Goal: Information Seeking & Learning: Learn about a topic

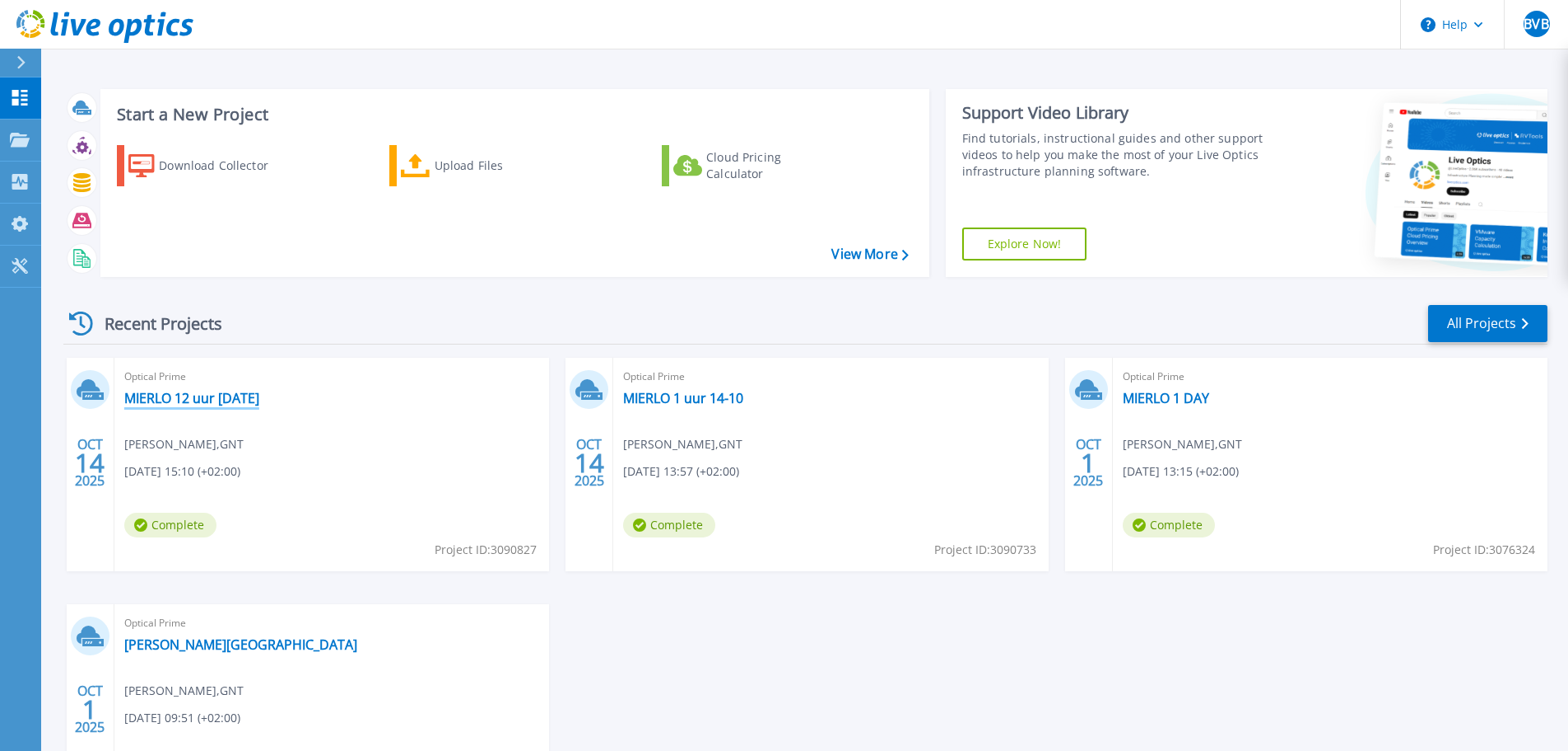
click at [238, 396] on link "MIERLO 12 uur 14-10-2025" at bounding box center [191, 397] width 135 height 17
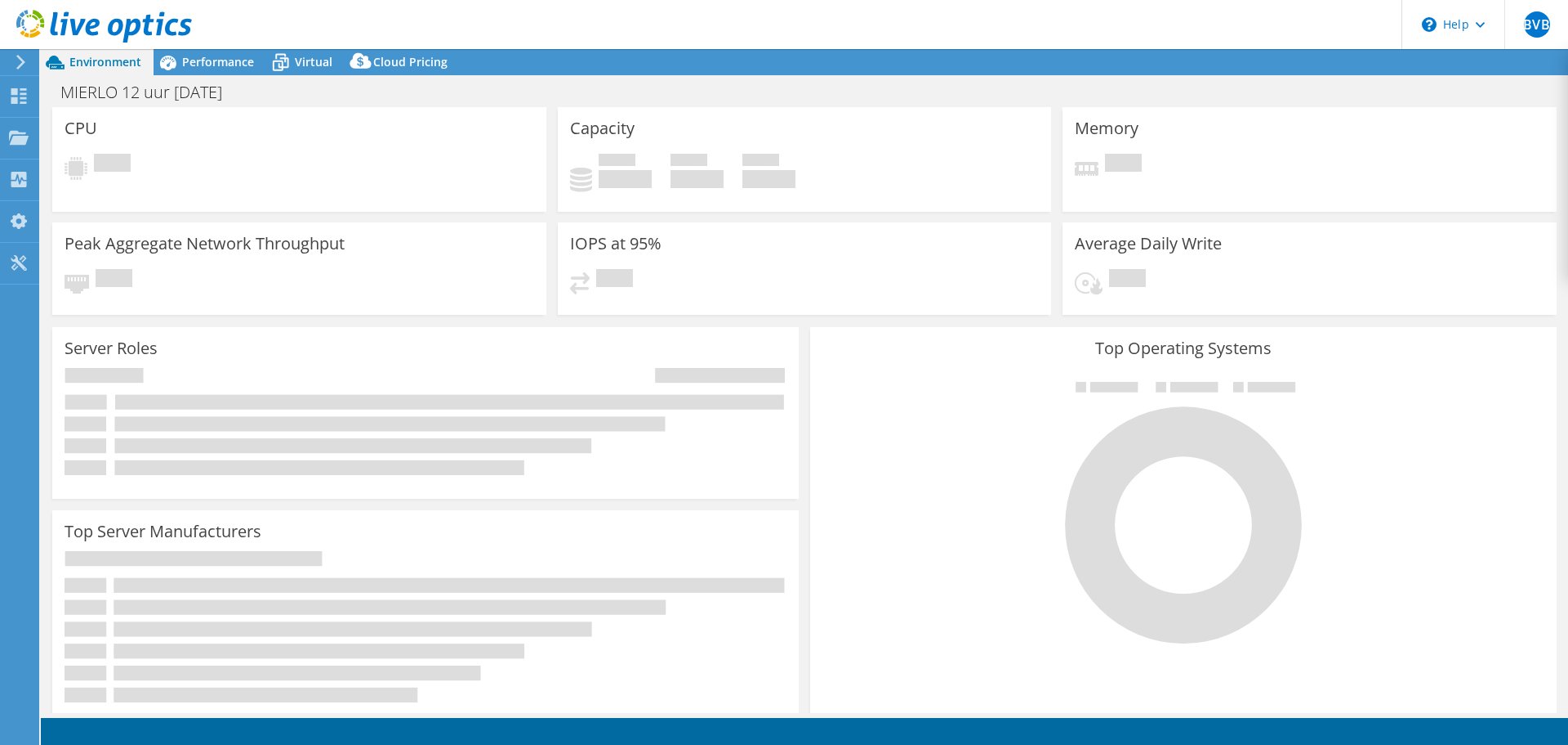
select select "USD"
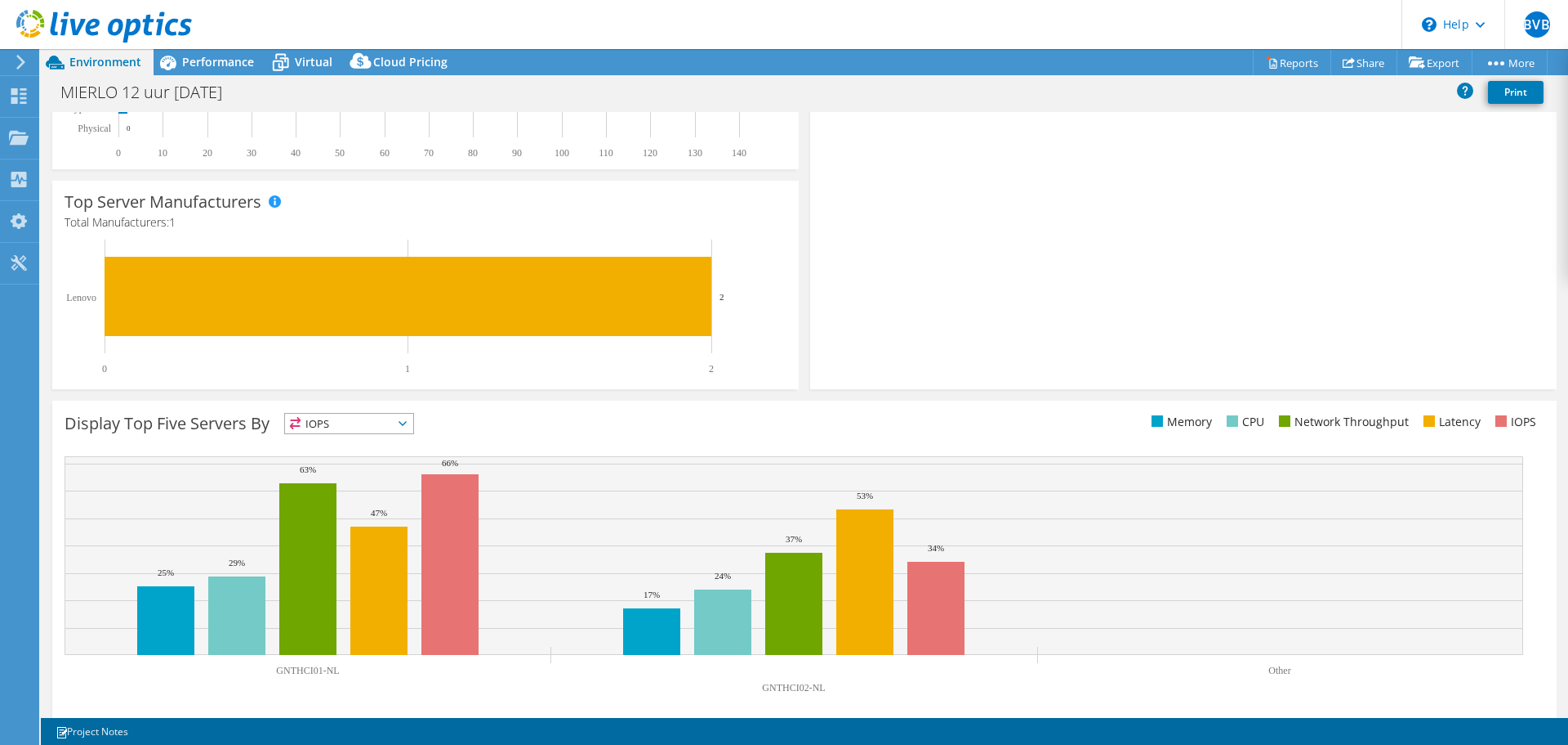
scroll to position [347, 0]
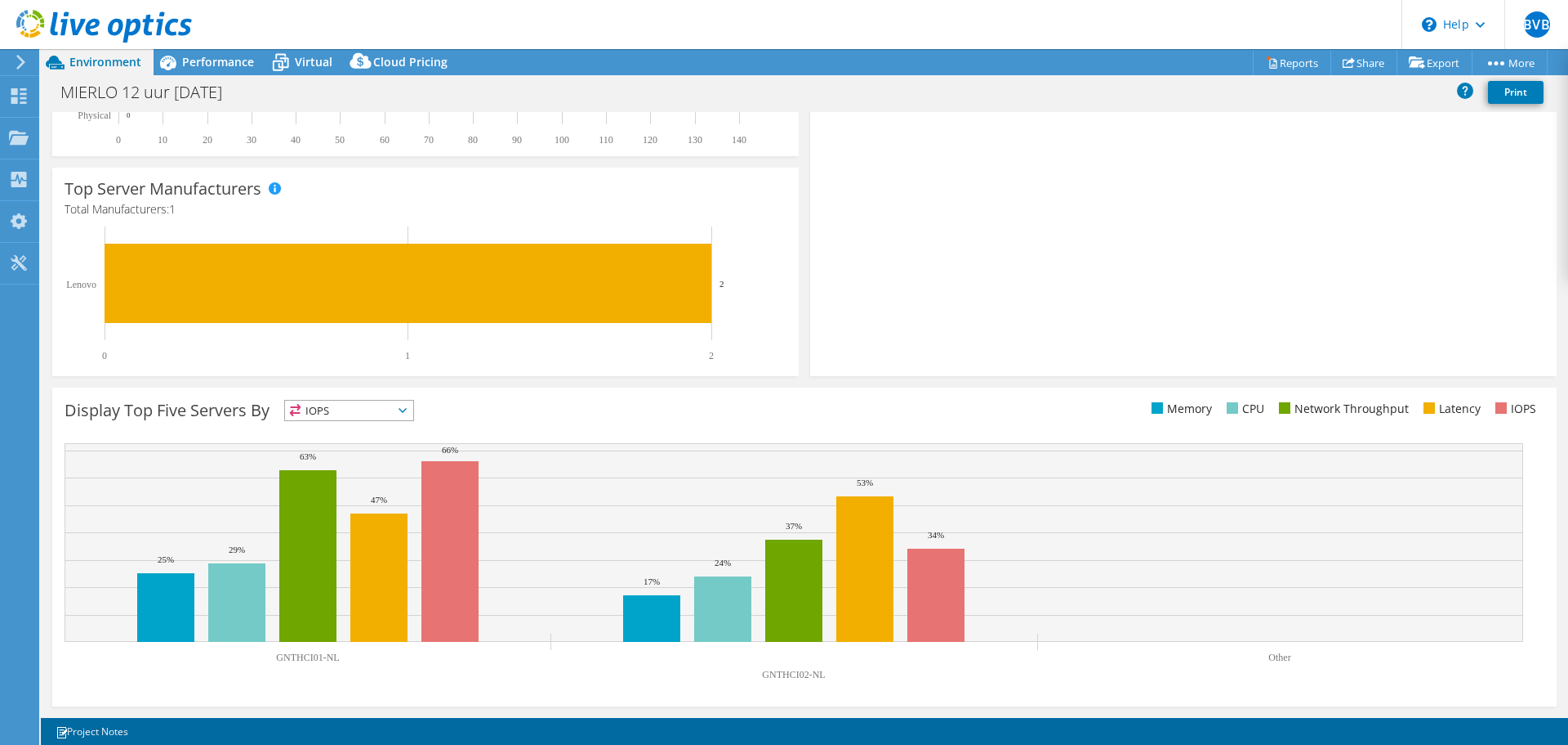
click at [347, 409] on span "IOPS" at bounding box center [349, 411] width 128 height 19
click at [349, 449] on li "Memory" at bounding box center [349, 455] width 128 height 23
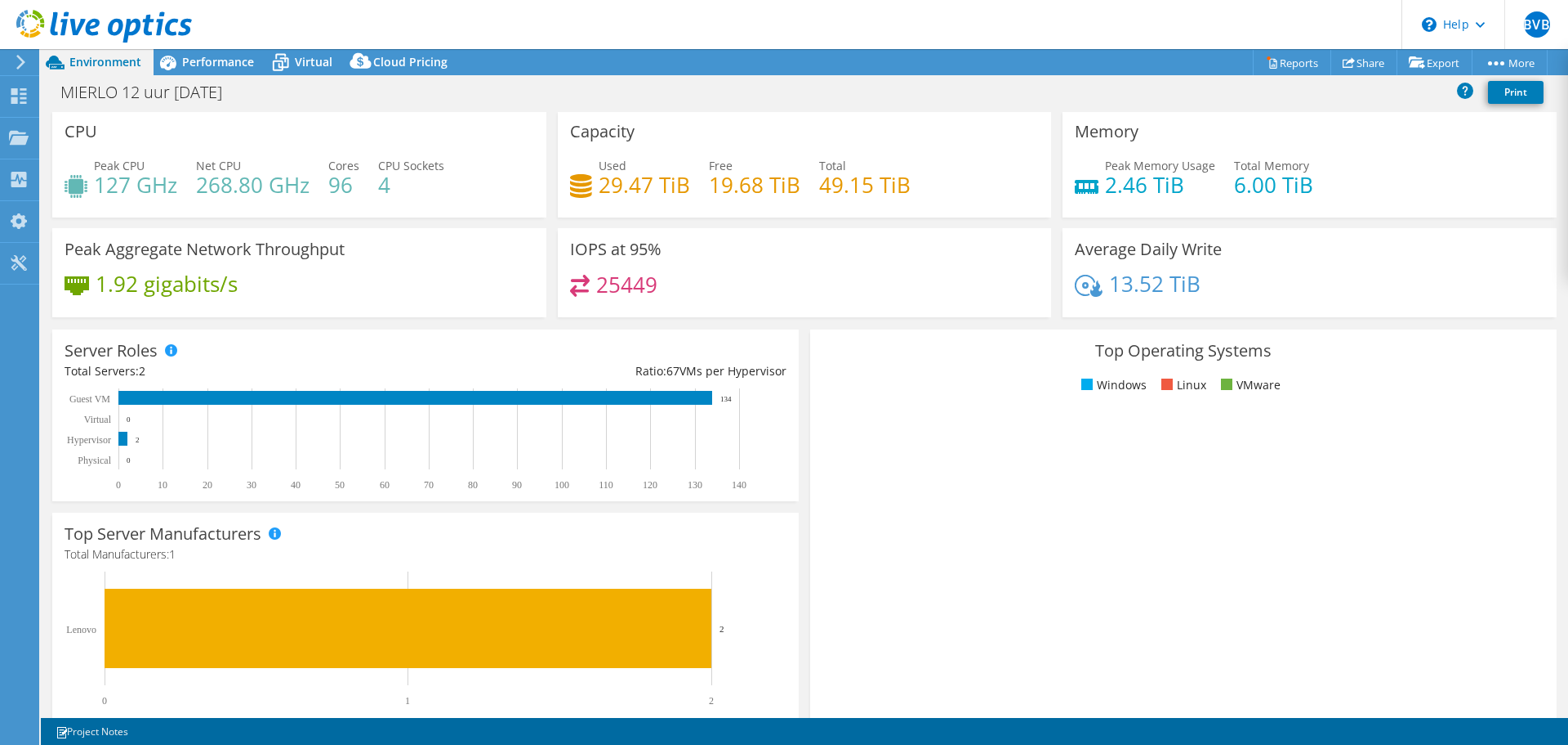
scroll to position [0, 0]
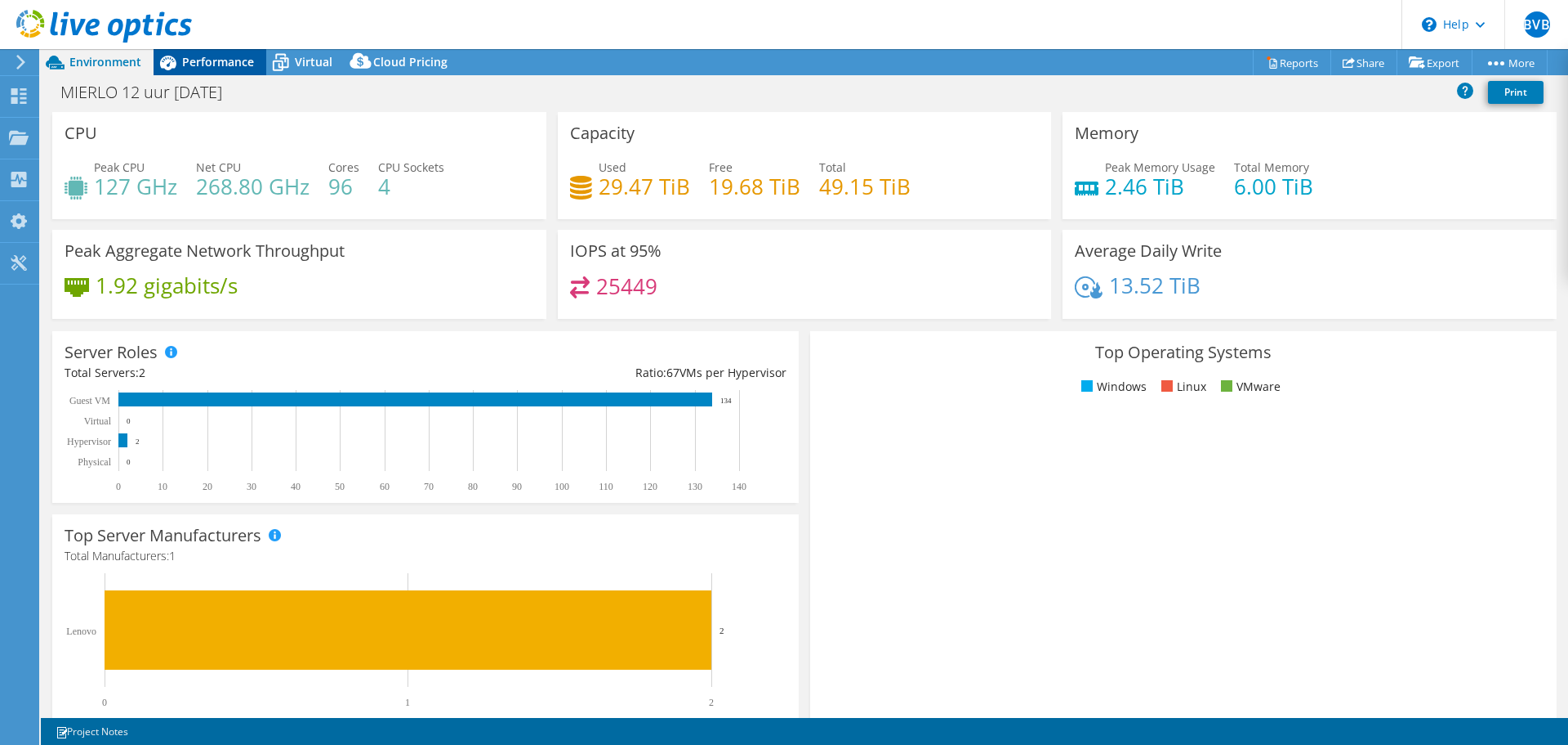
click at [212, 59] on span "Performance" at bounding box center [218, 62] width 72 height 15
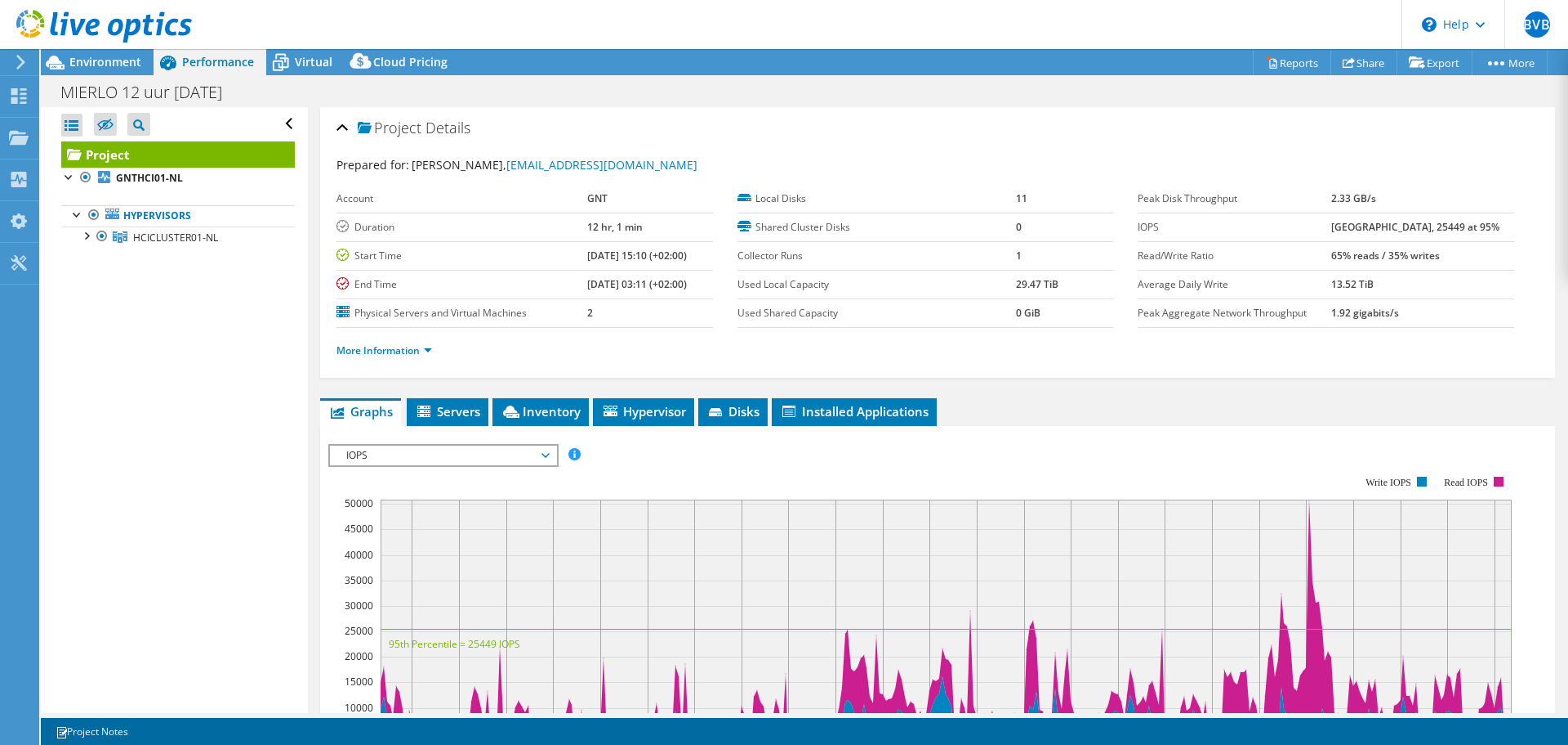
click at [491, 458] on span "IOPS" at bounding box center [443, 455] width 210 height 19
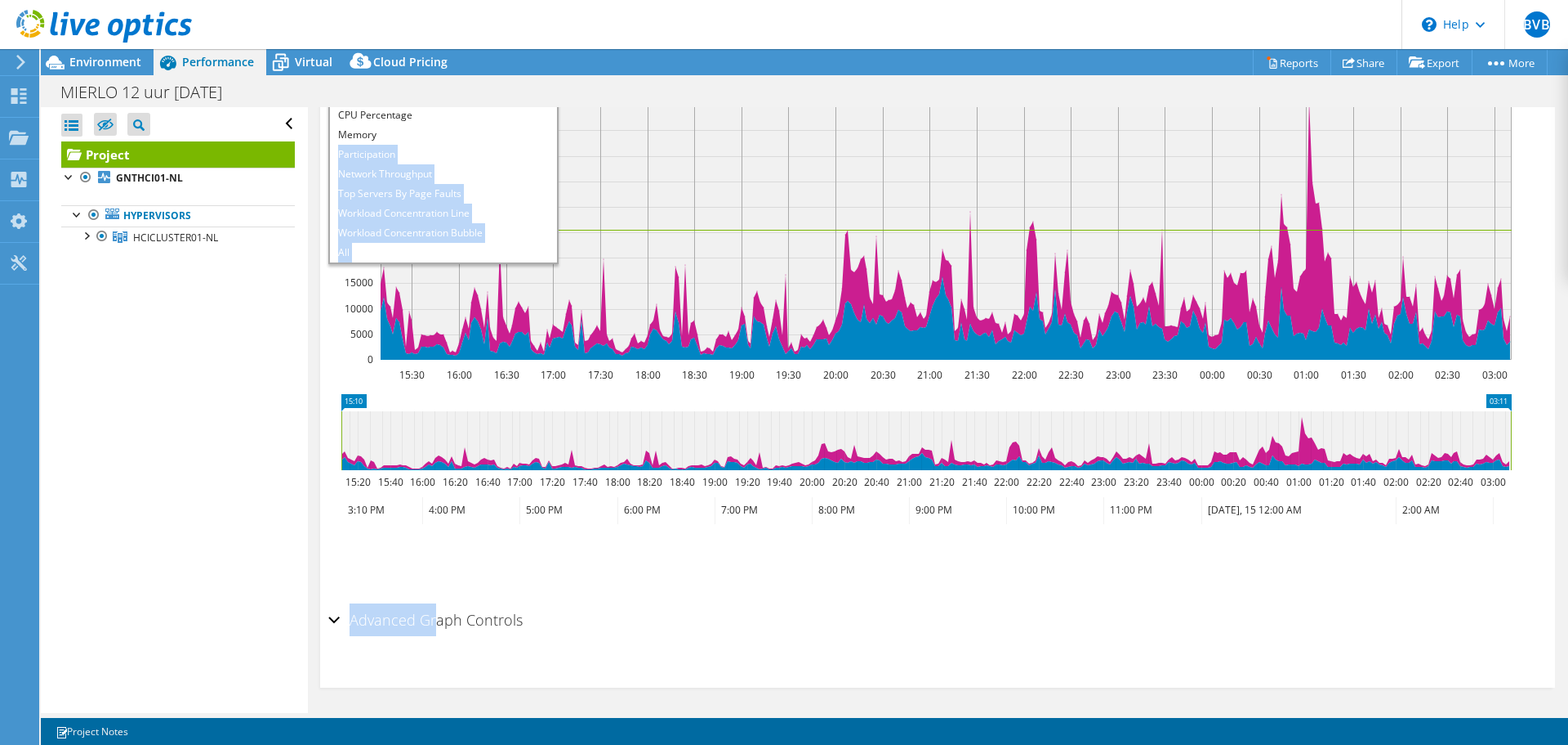
scroll to position [402, 0]
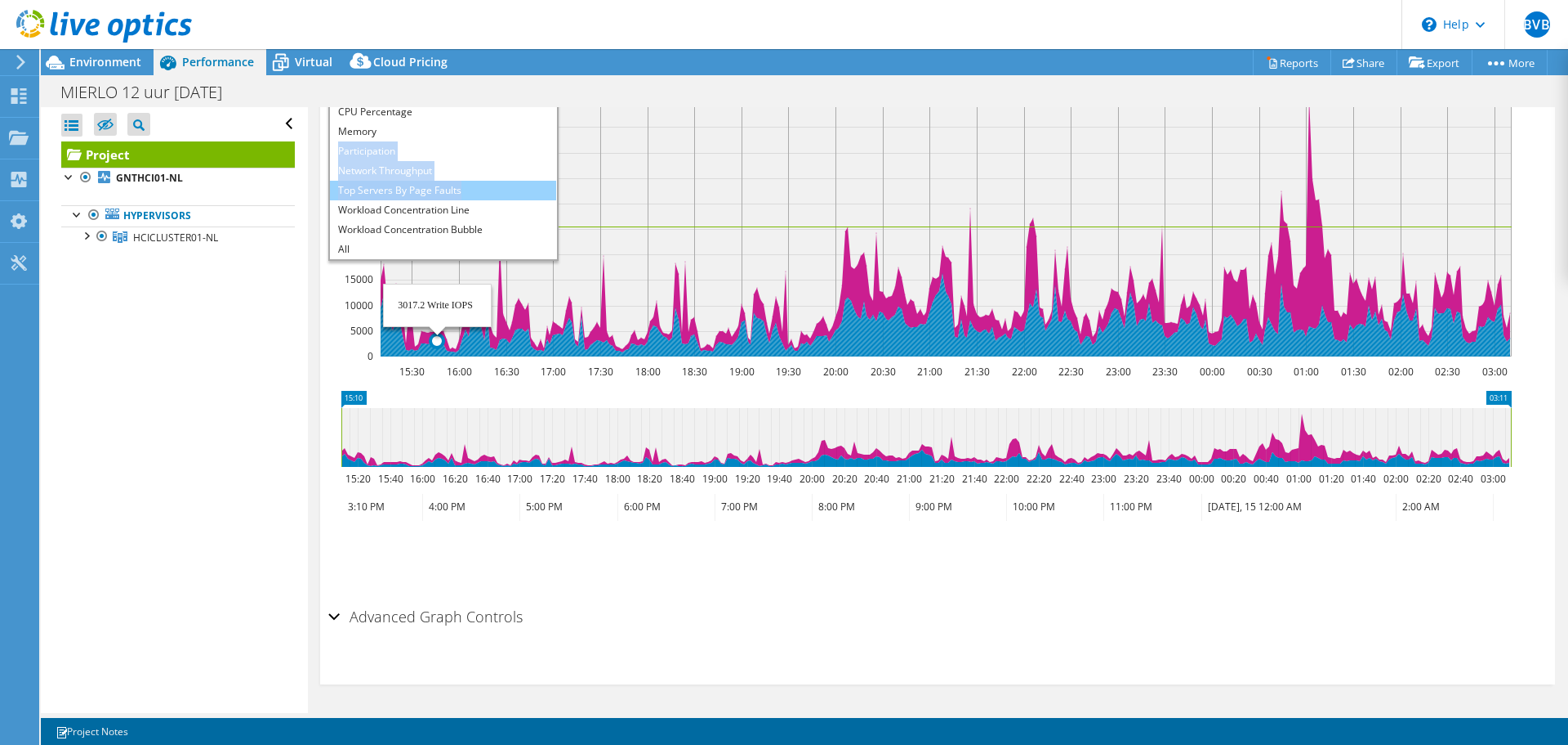
drag, startPoint x: 428, startPoint y: 587, endPoint x: 460, endPoint y: 183, distance: 405.3
click at [460, 183] on ul "IOPS Disk Throughput IO Size Latency Queue Depth CPU Percentage Memory Page Fau…" at bounding box center [443, 161] width 226 height 197
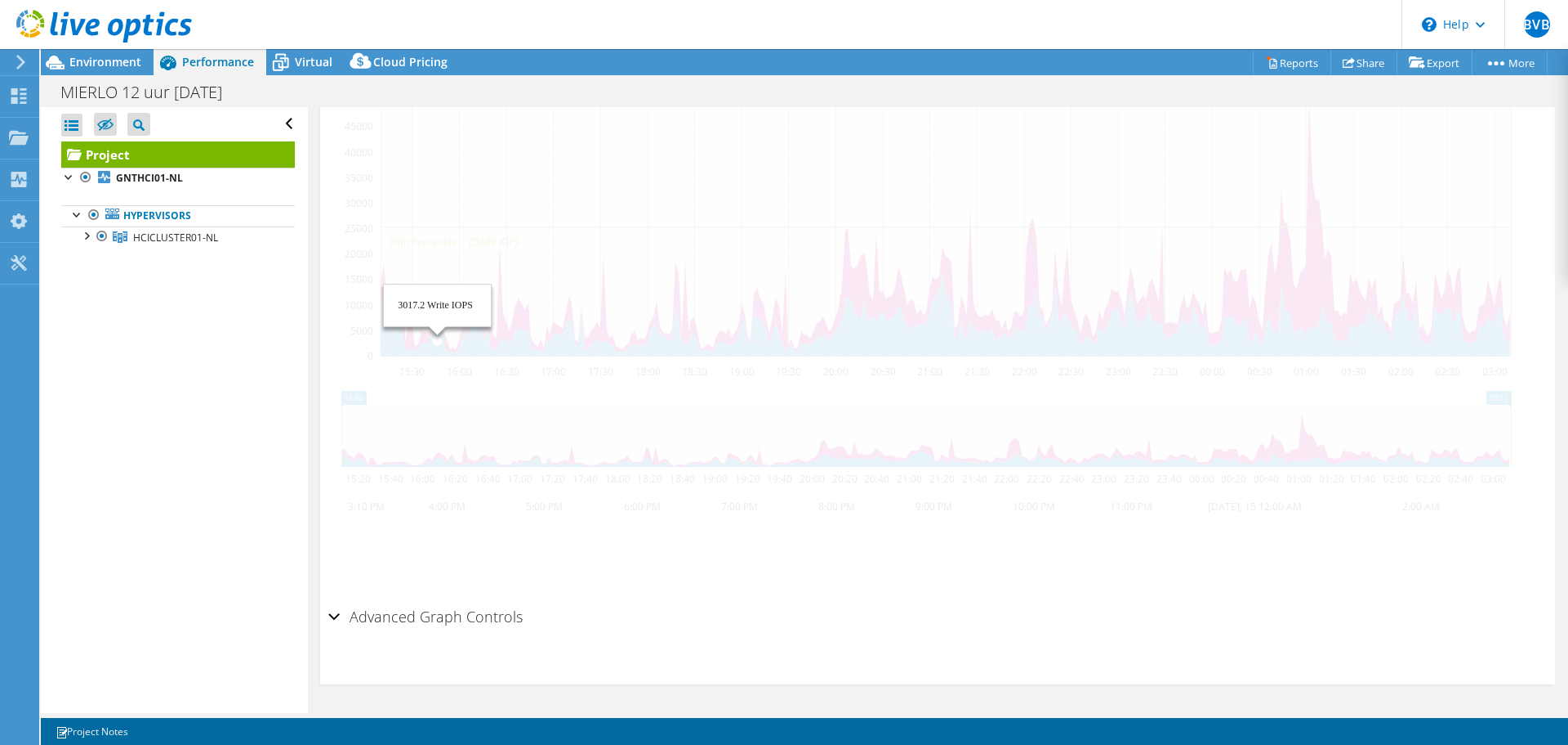
click at [460, 183] on div "IOPS Disk Throughput IO Size Latency Queue Depth CPU Percentage Memory Page Fau…" at bounding box center [937, 320] width 1218 height 558
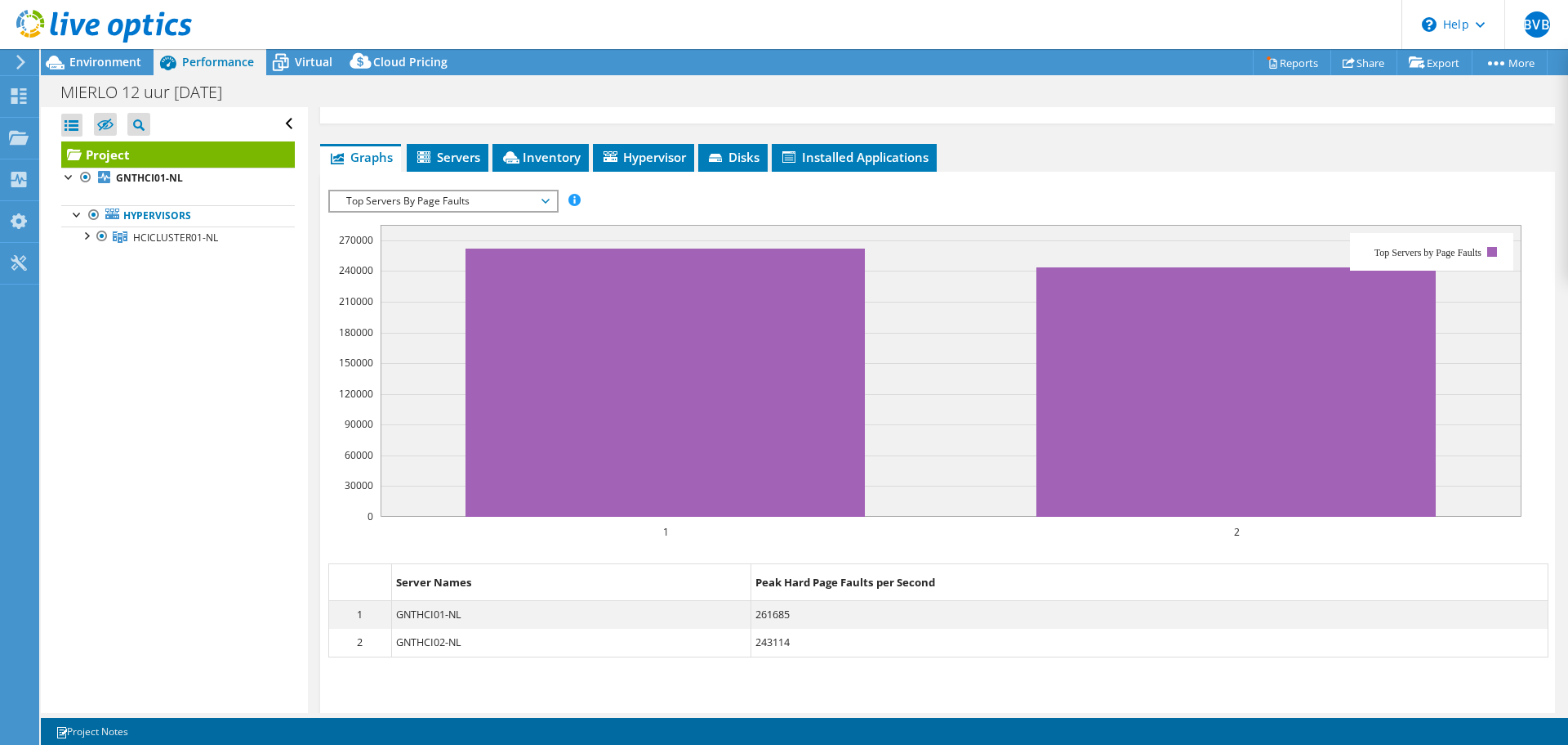
scroll to position [296, 0]
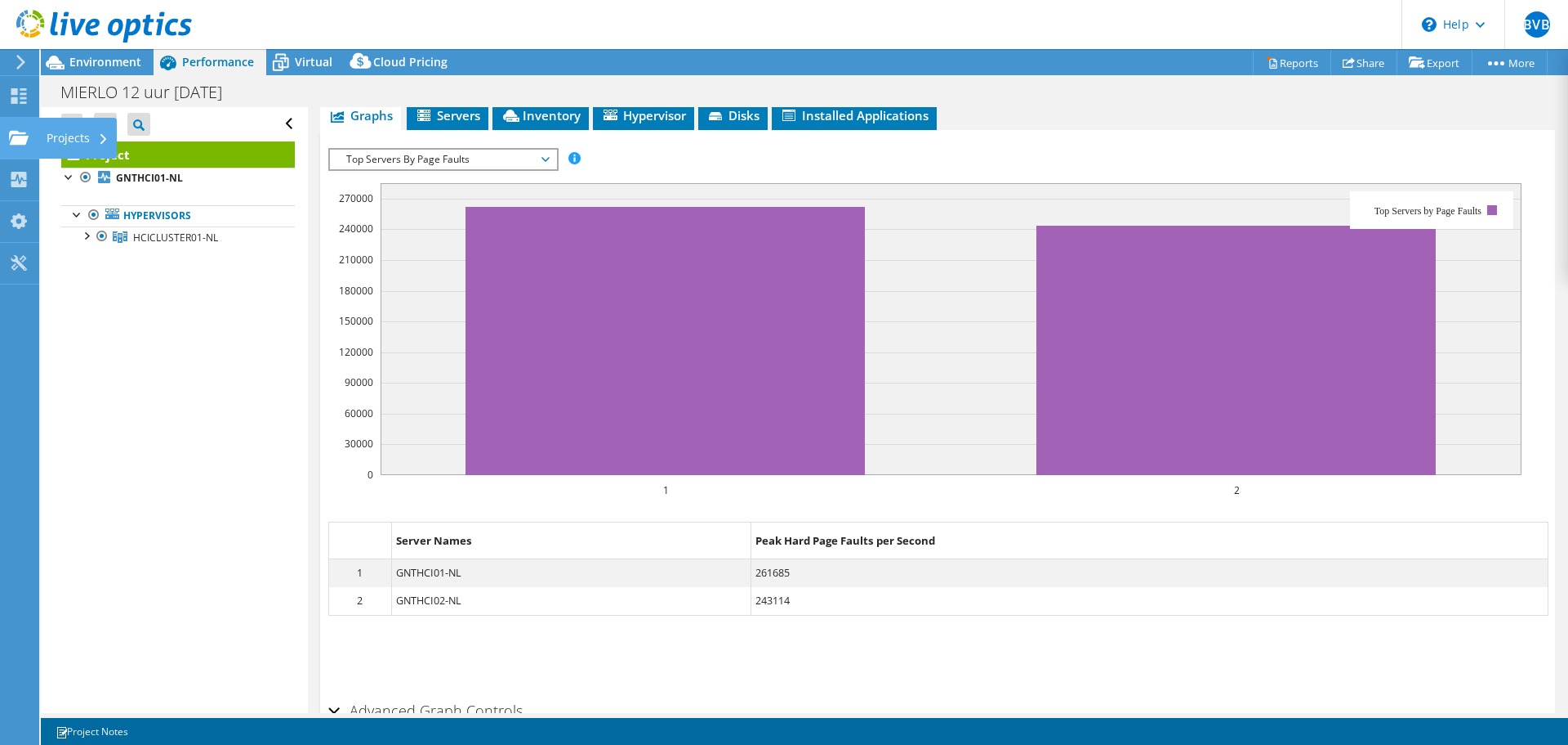
click at [18, 131] on use at bounding box center [18, 137] width 19 height 13
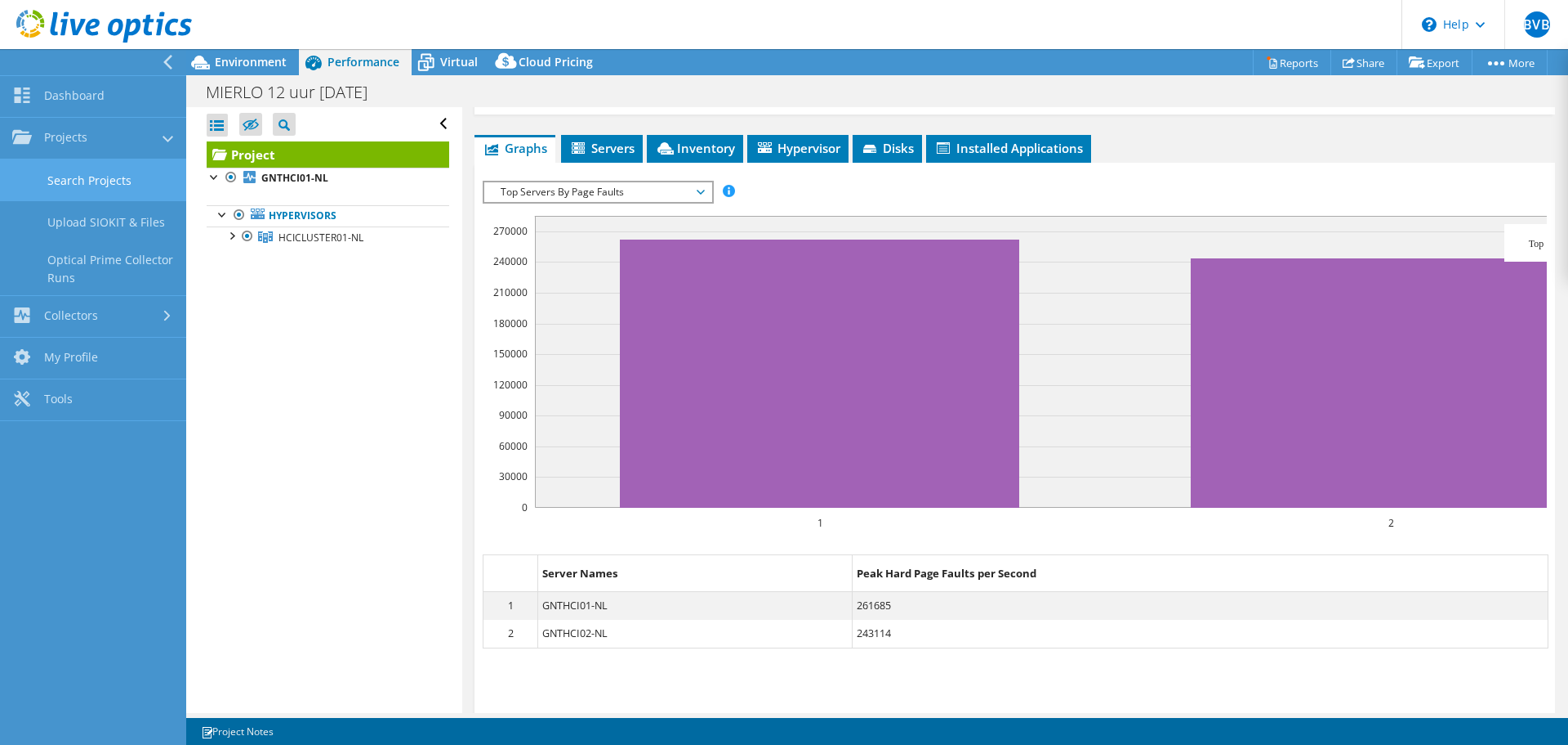
click at [157, 175] on link "Search Projects" at bounding box center [92, 179] width 186 height 41
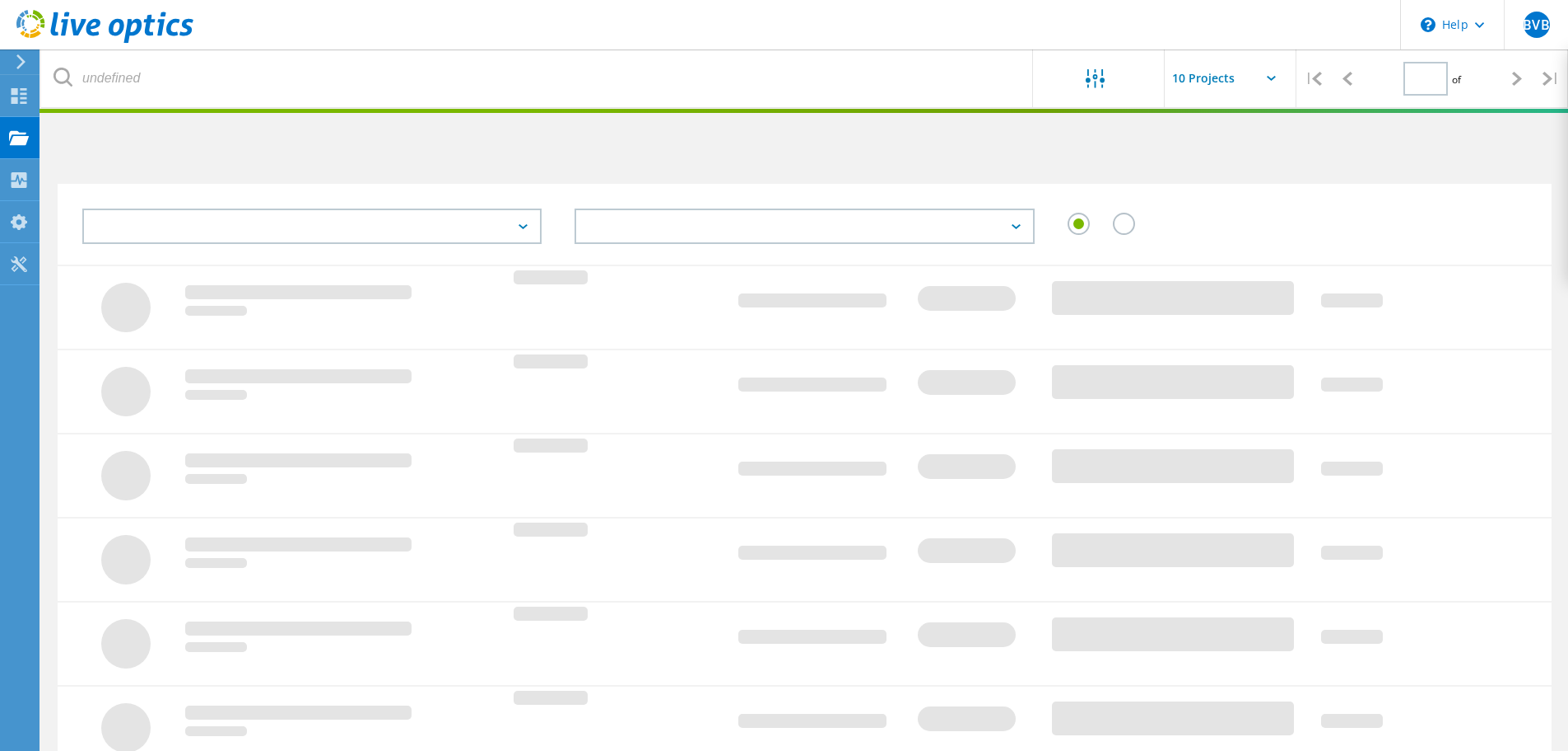
type input "1"
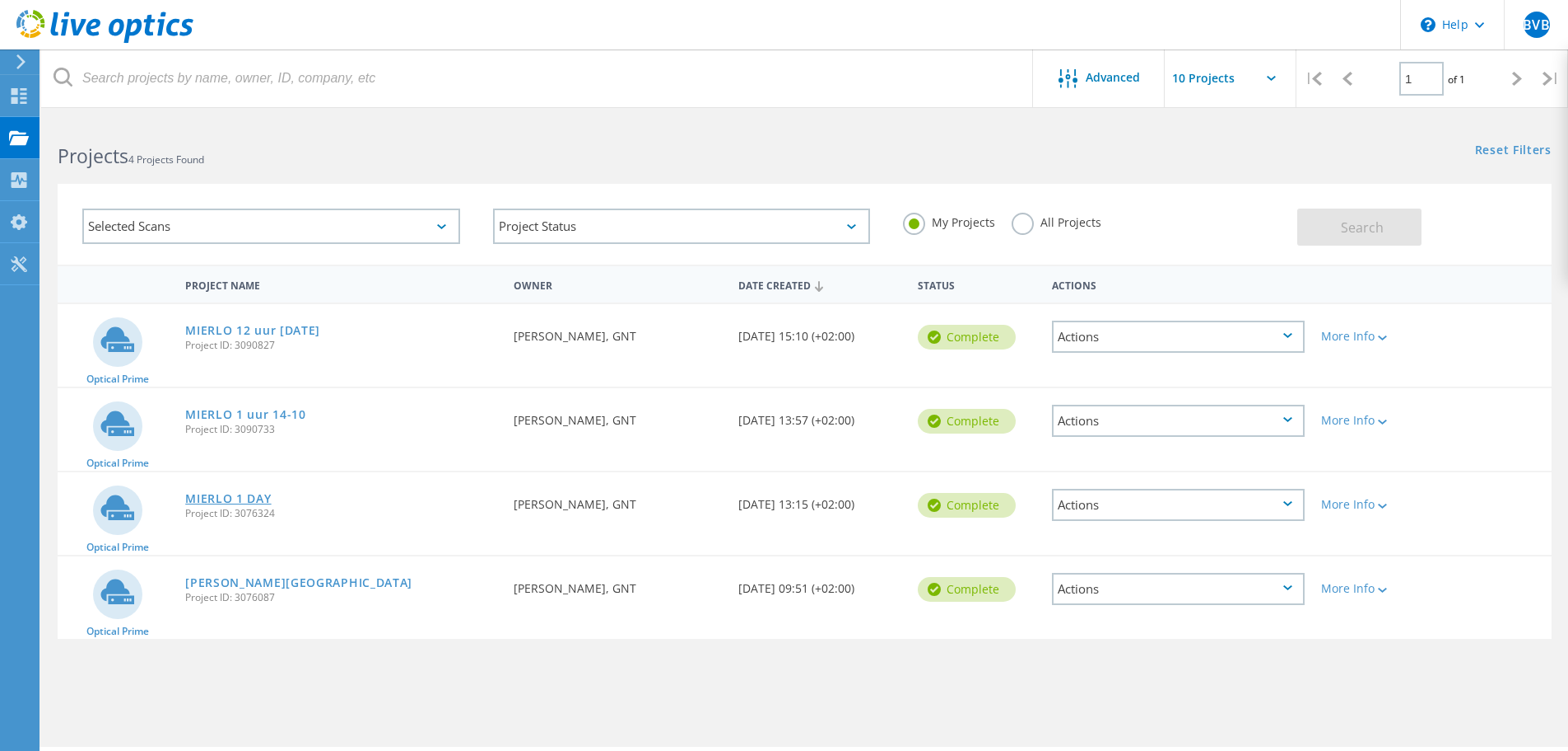
click at [250, 496] on link "MIERLO 1 DAY" at bounding box center [228, 498] width 85 height 12
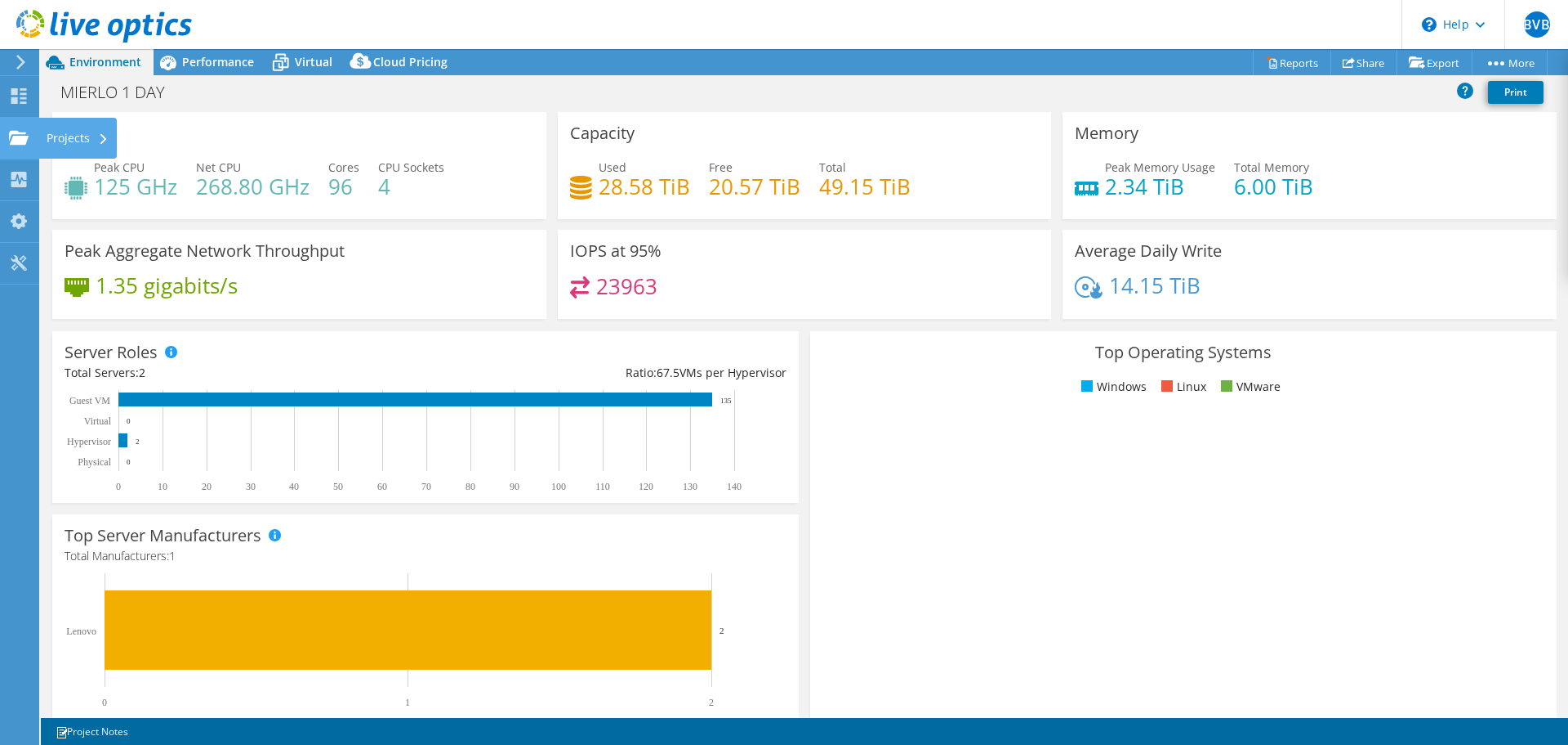
click at [12, 138] on icon at bounding box center [18, 138] width 19 height 15
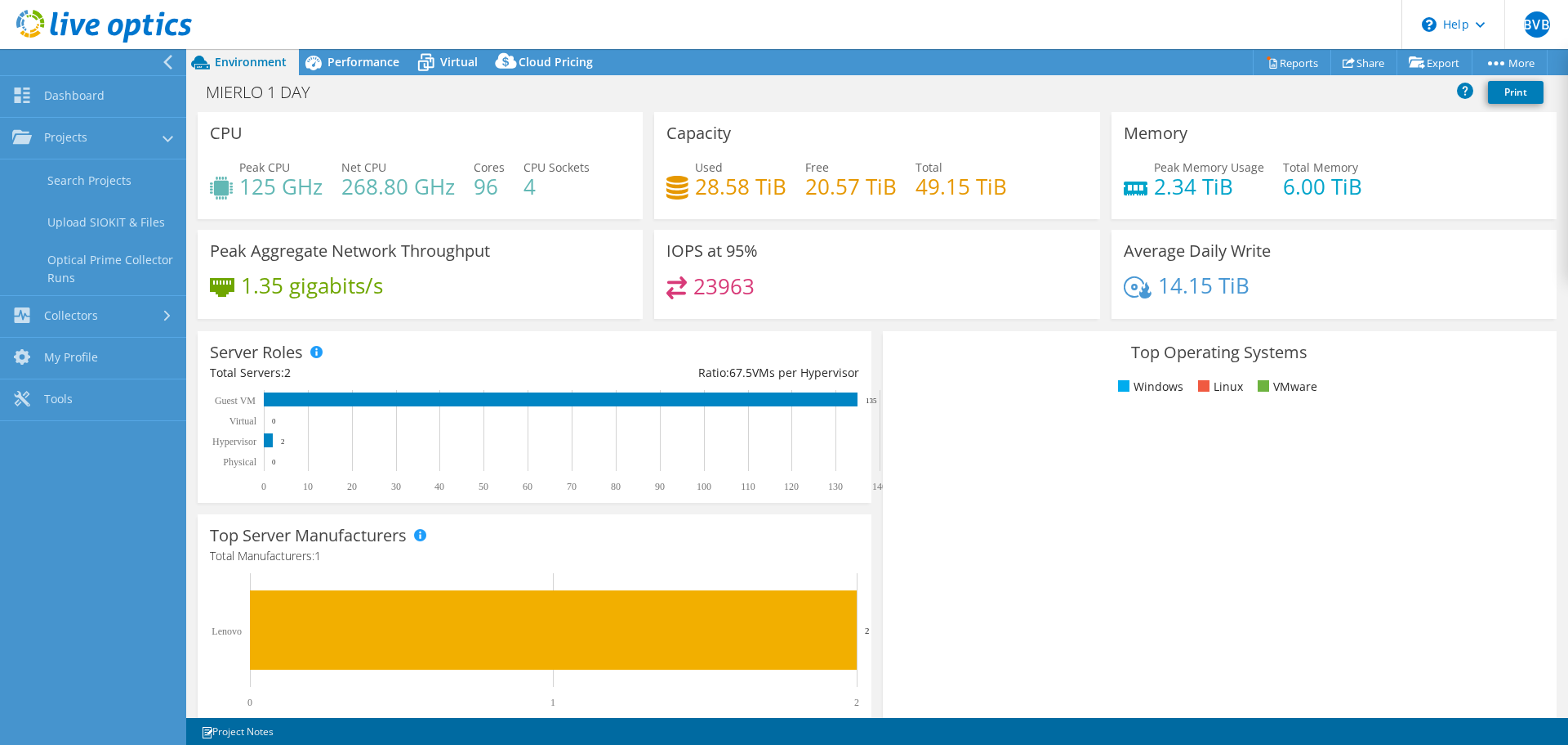
drag, startPoint x: 1205, startPoint y: 484, endPoint x: 1047, endPoint y: 415, distance: 172.4
click at [1202, 483] on rect at bounding box center [1248, 555] width 707 height 286
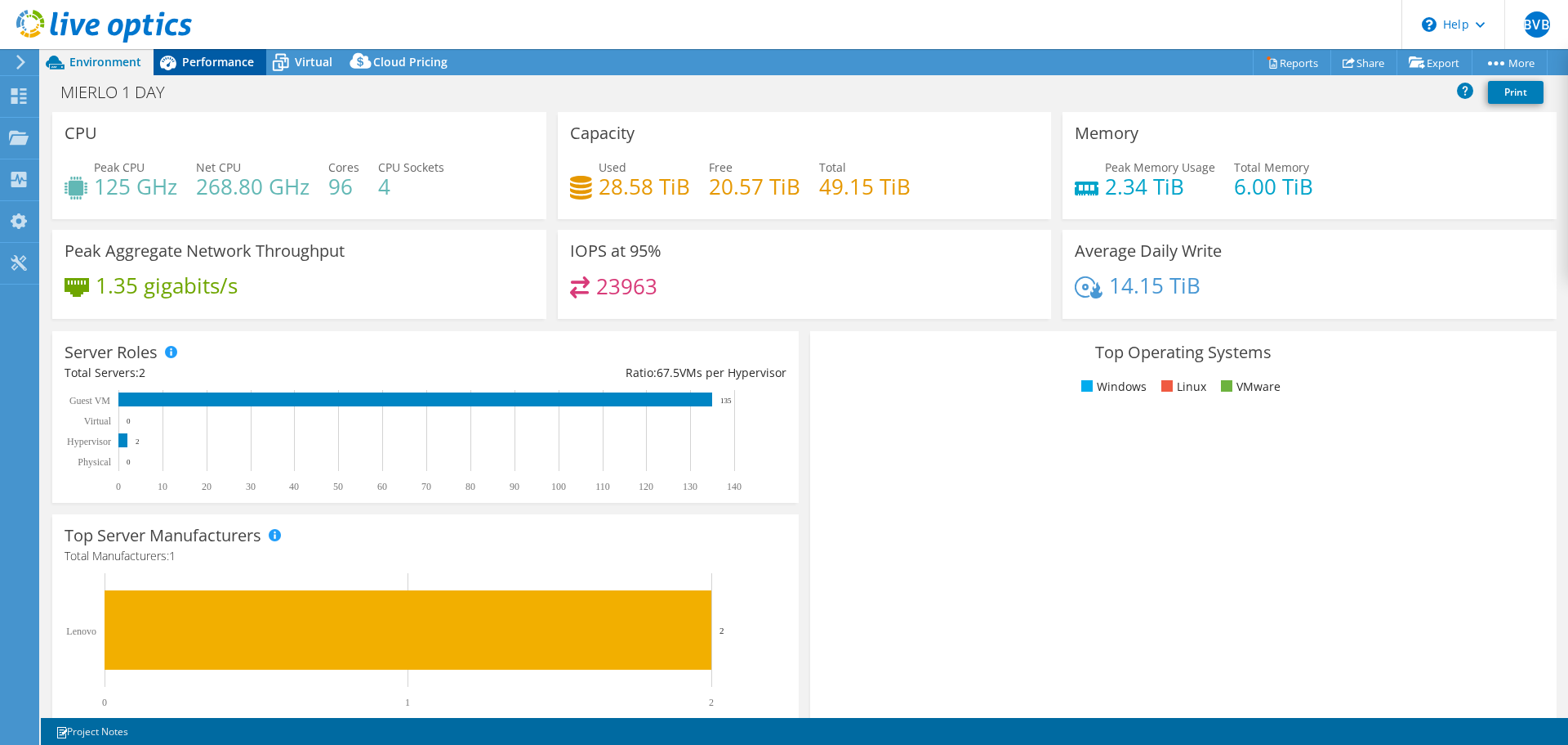
click at [228, 58] on span "Performance" at bounding box center [218, 62] width 72 height 15
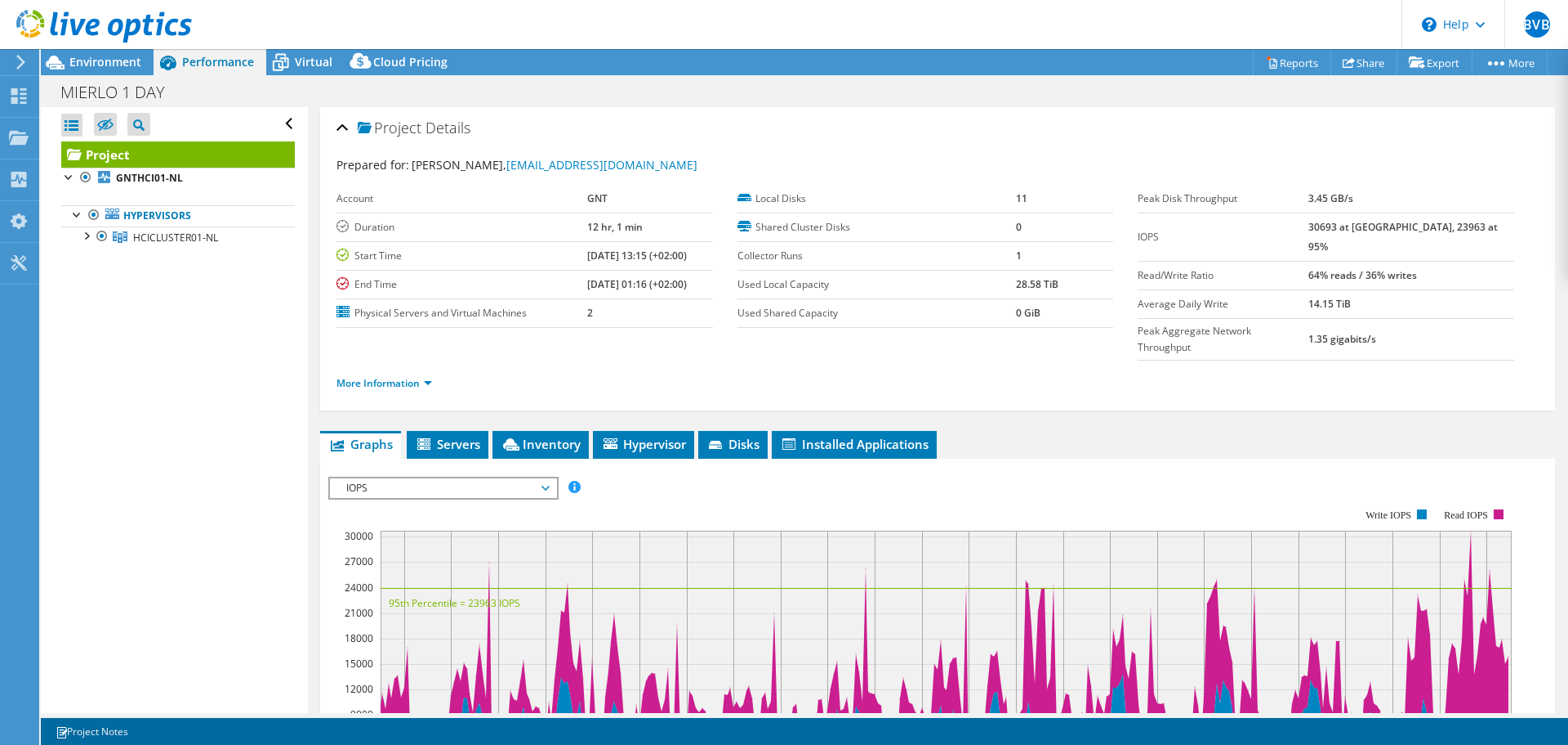
click at [405, 478] on span "IOPS" at bounding box center [443, 488] width 210 height 19
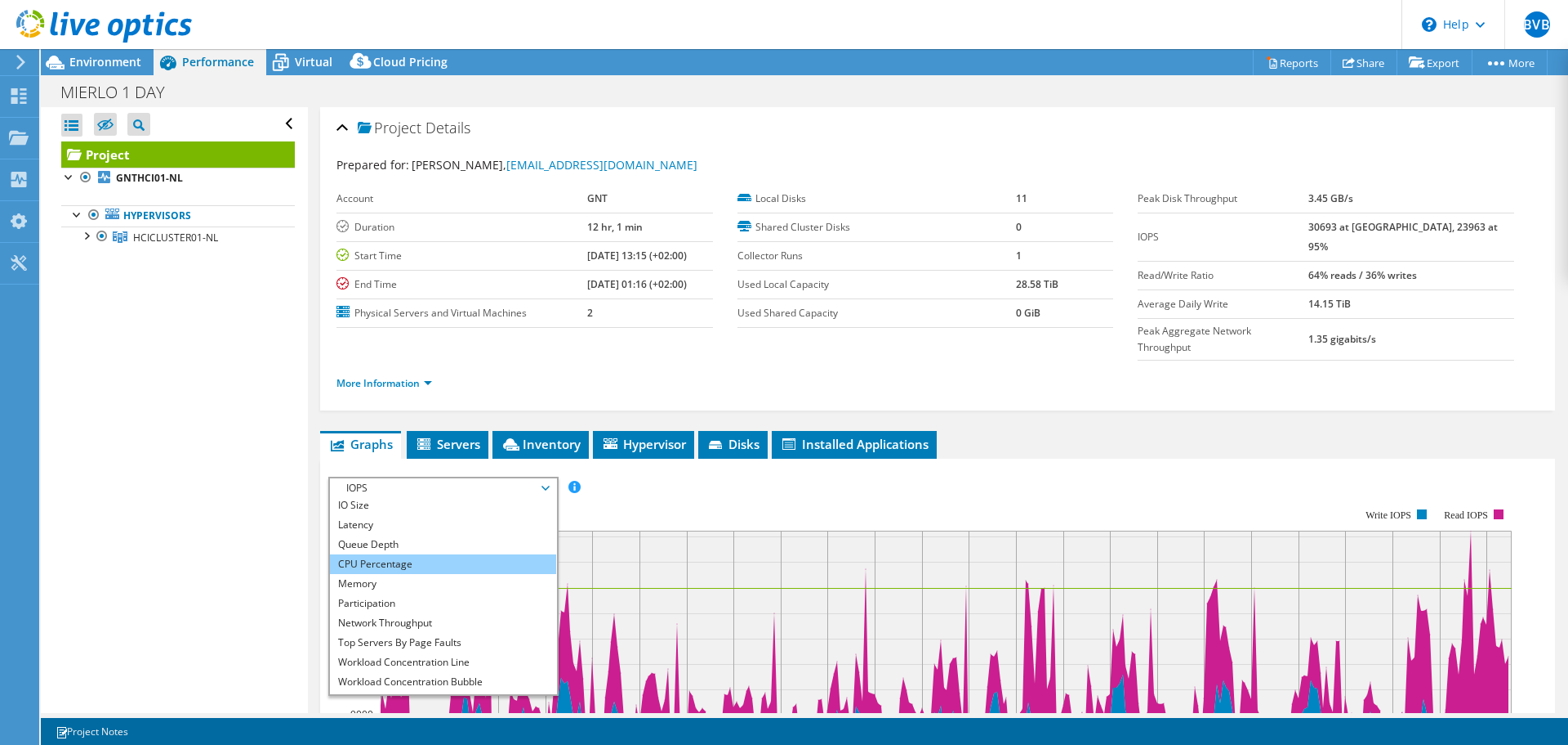
scroll to position [59, 0]
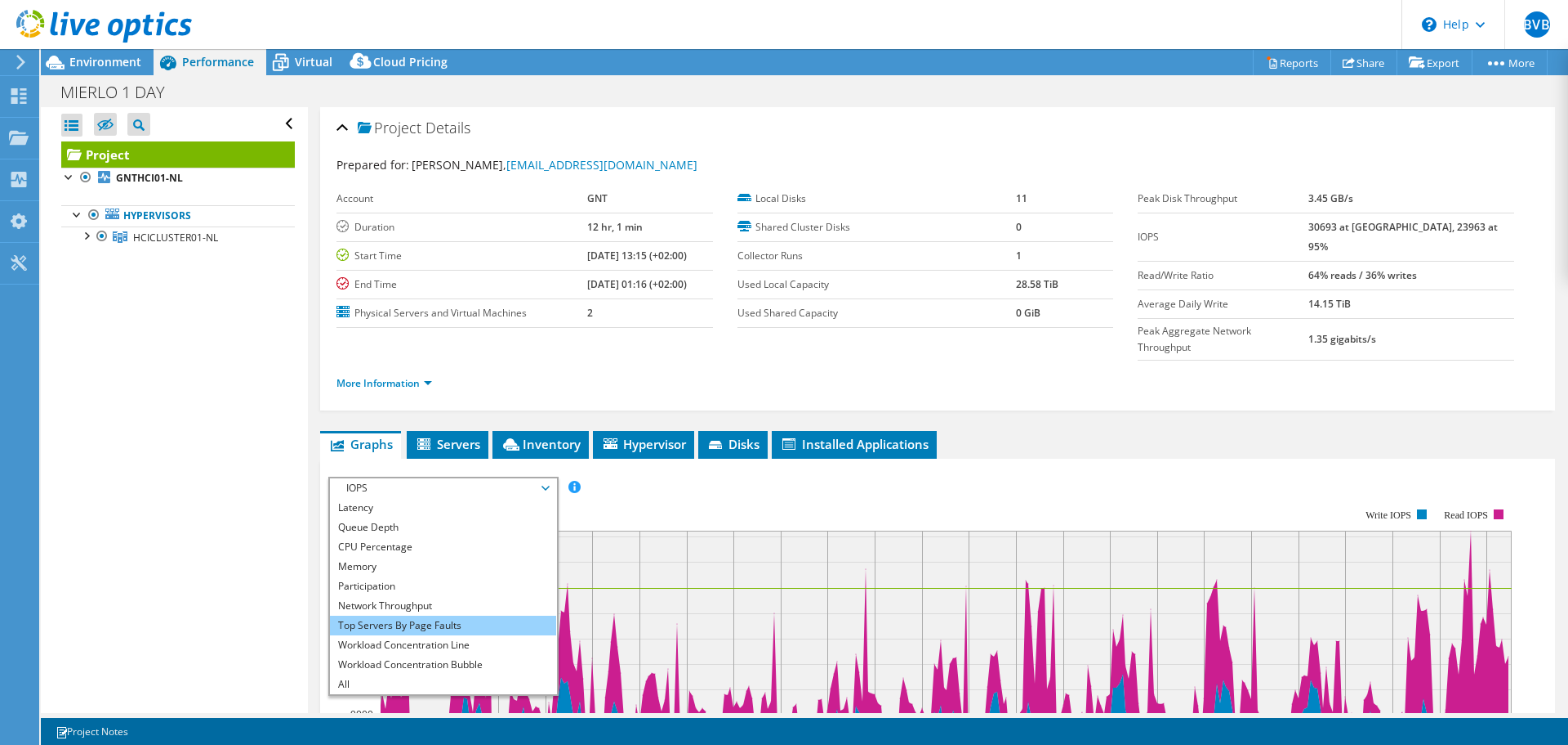
click at [417, 616] on li "Top Servers By Page Faults" at bounding box center [443, 625] width 226 height 19
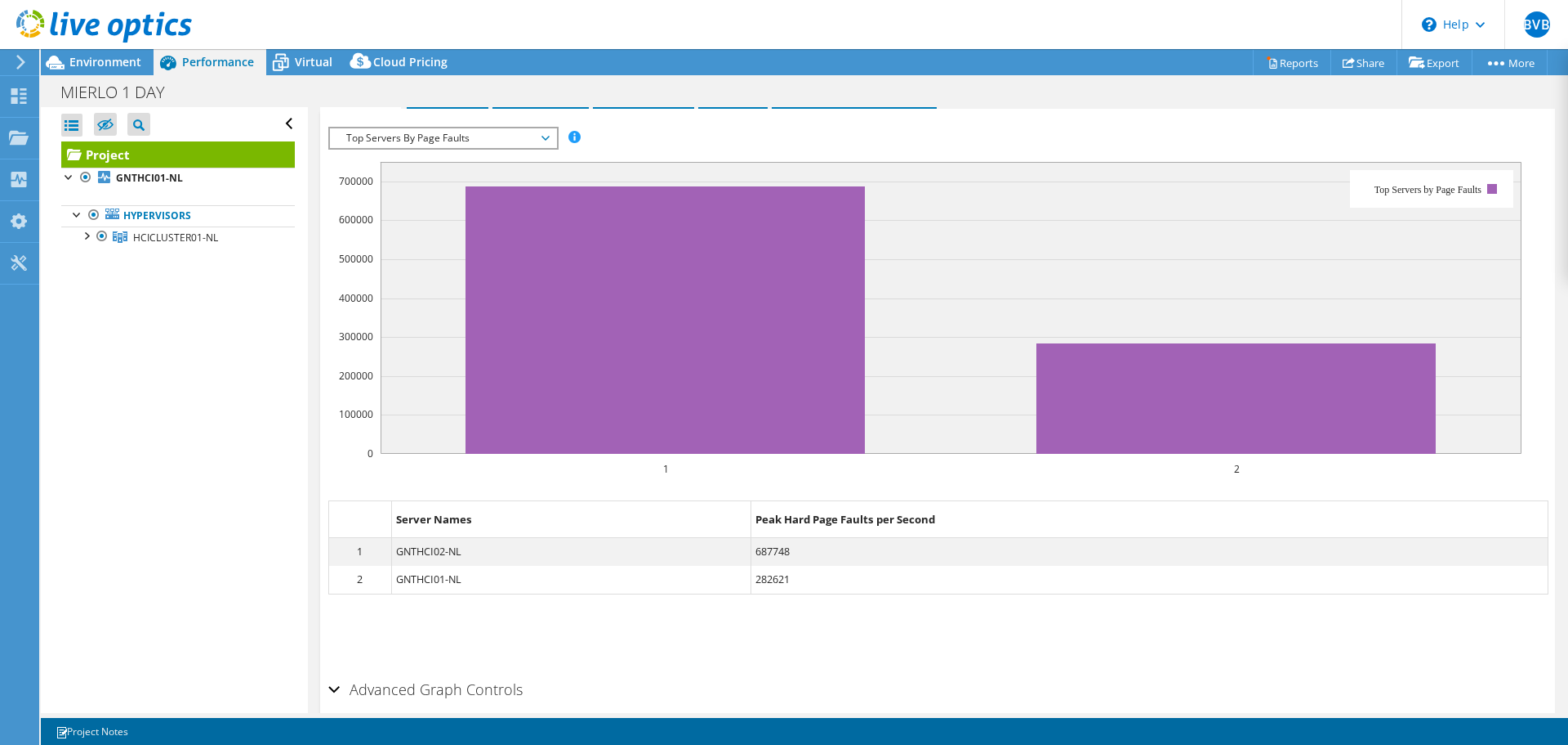
scroll to position [390, 0]
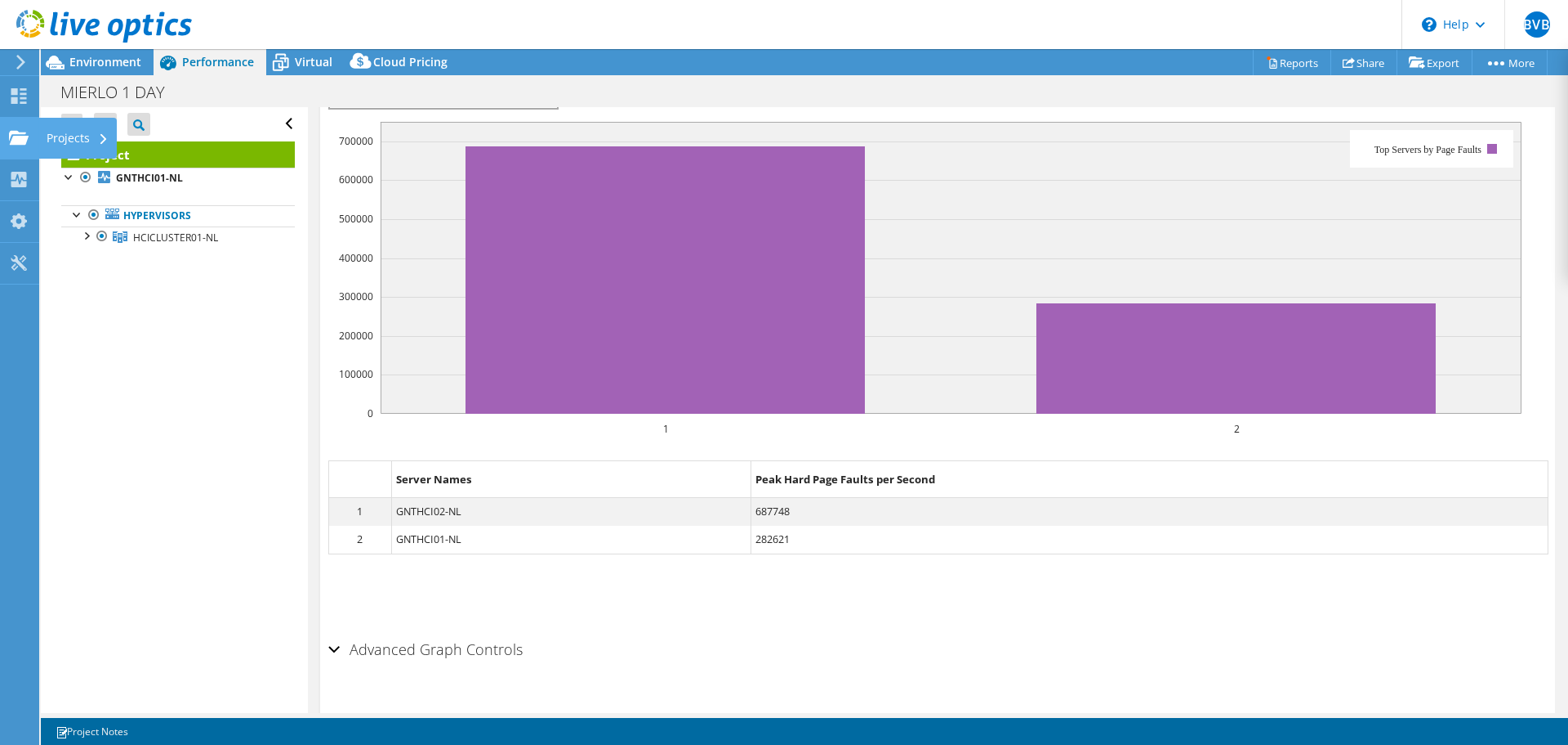
click at [51, 137] on div "Projects" at bounding box center [77, 138] width 78 height 40
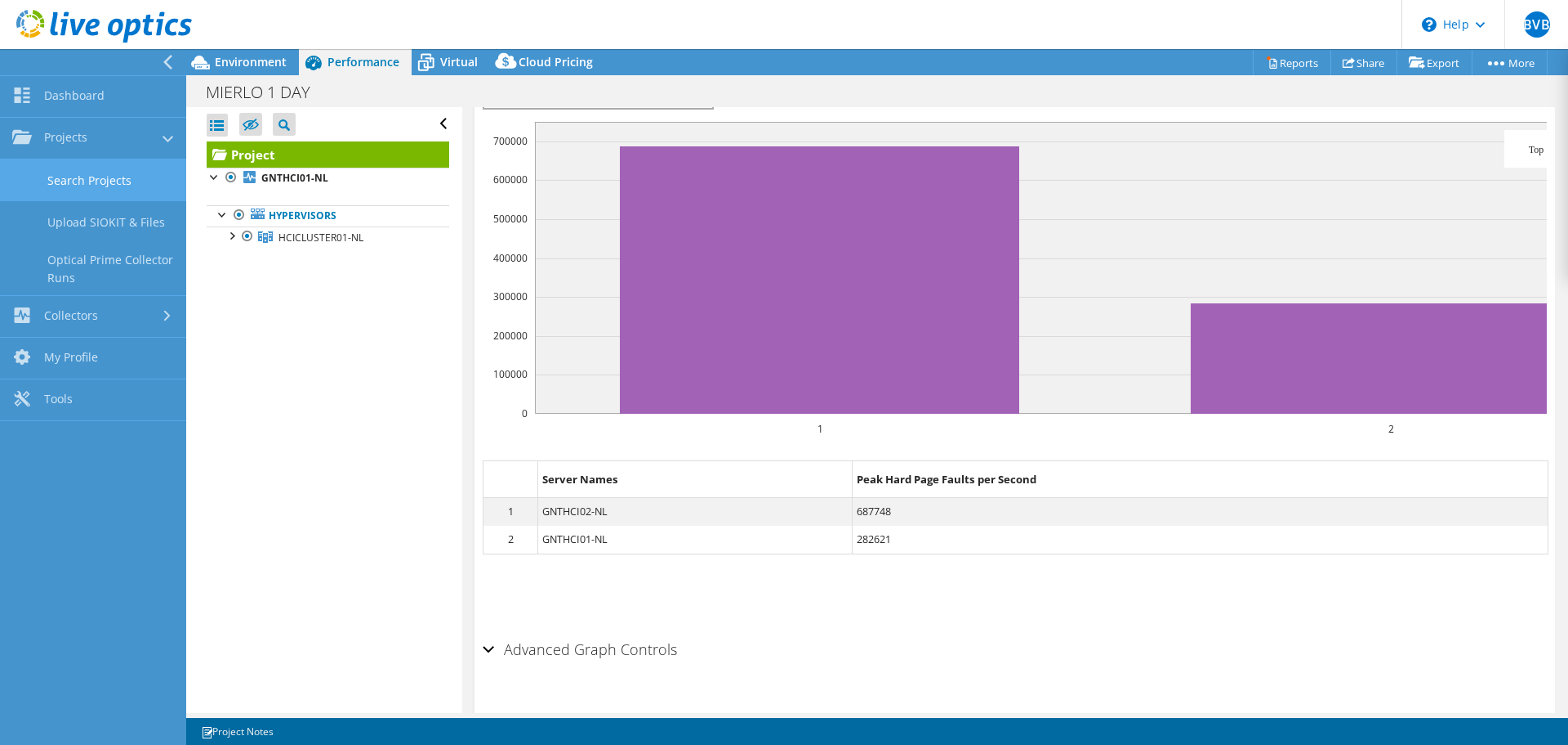
click at [91, 174] on link "Search Projects" at bounding box center [92, 179] width 186 height 41
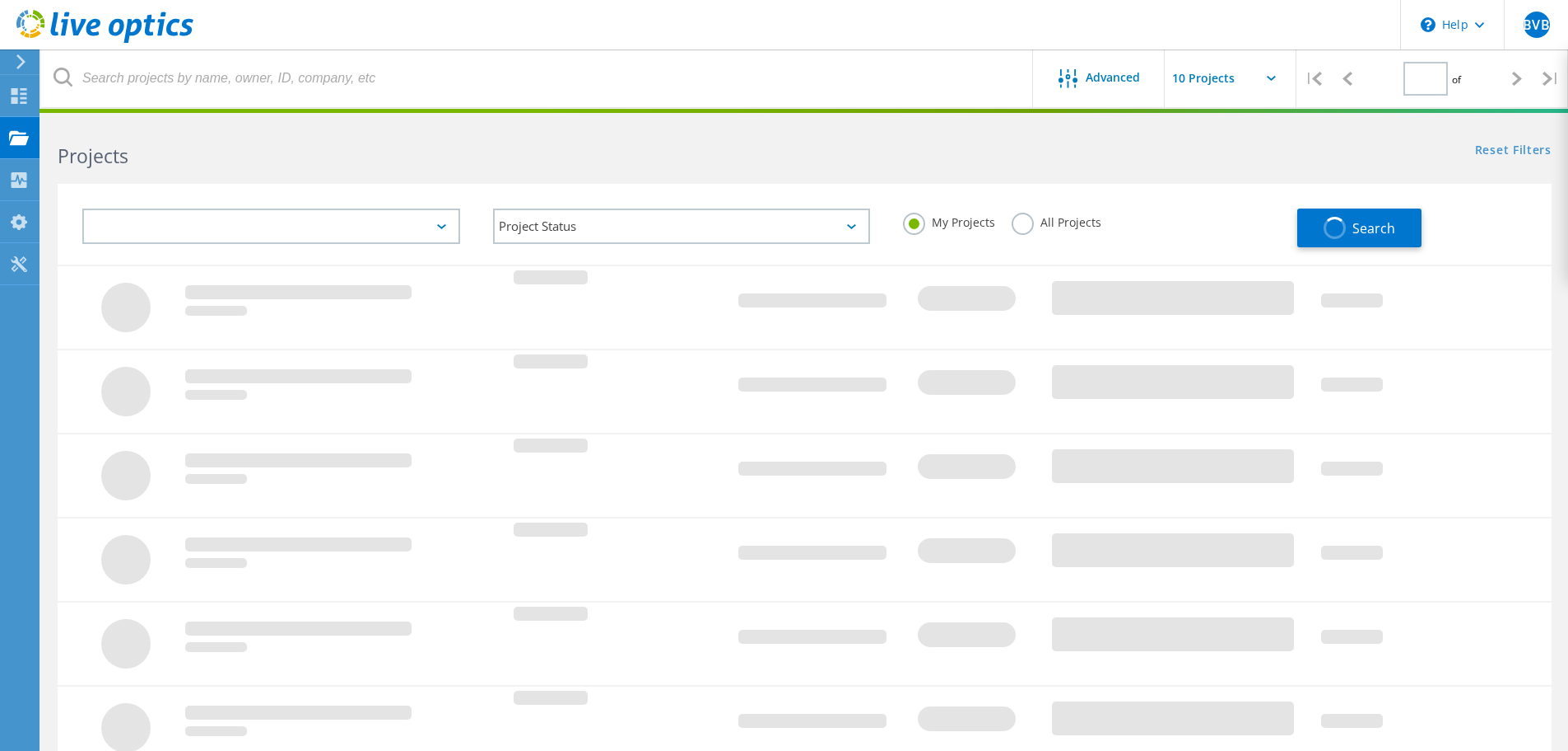
type input "1"
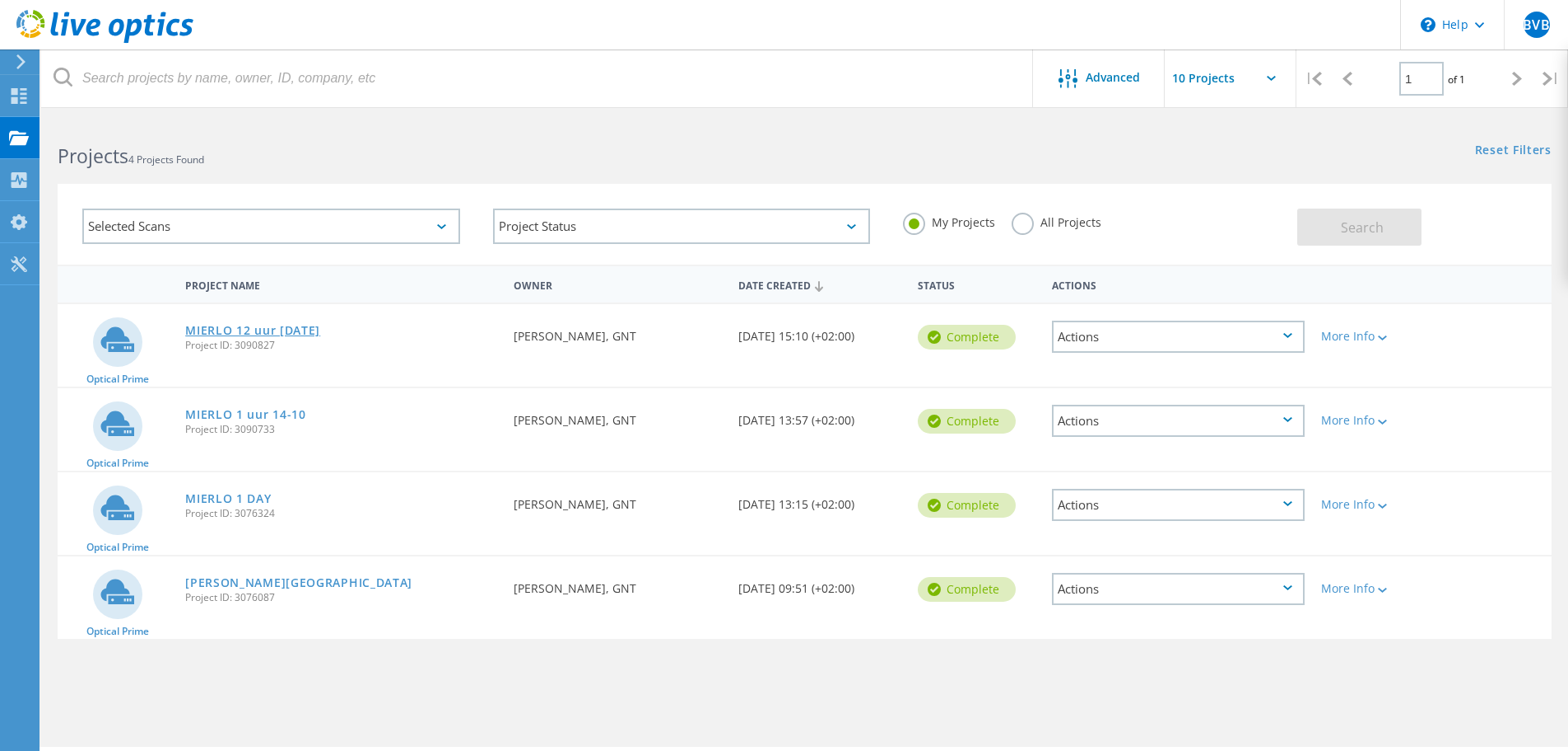
click at [251, 327] on link "MIERLO 12 uur [DATE]" at bounding box center [252, 330] width 135 height 12
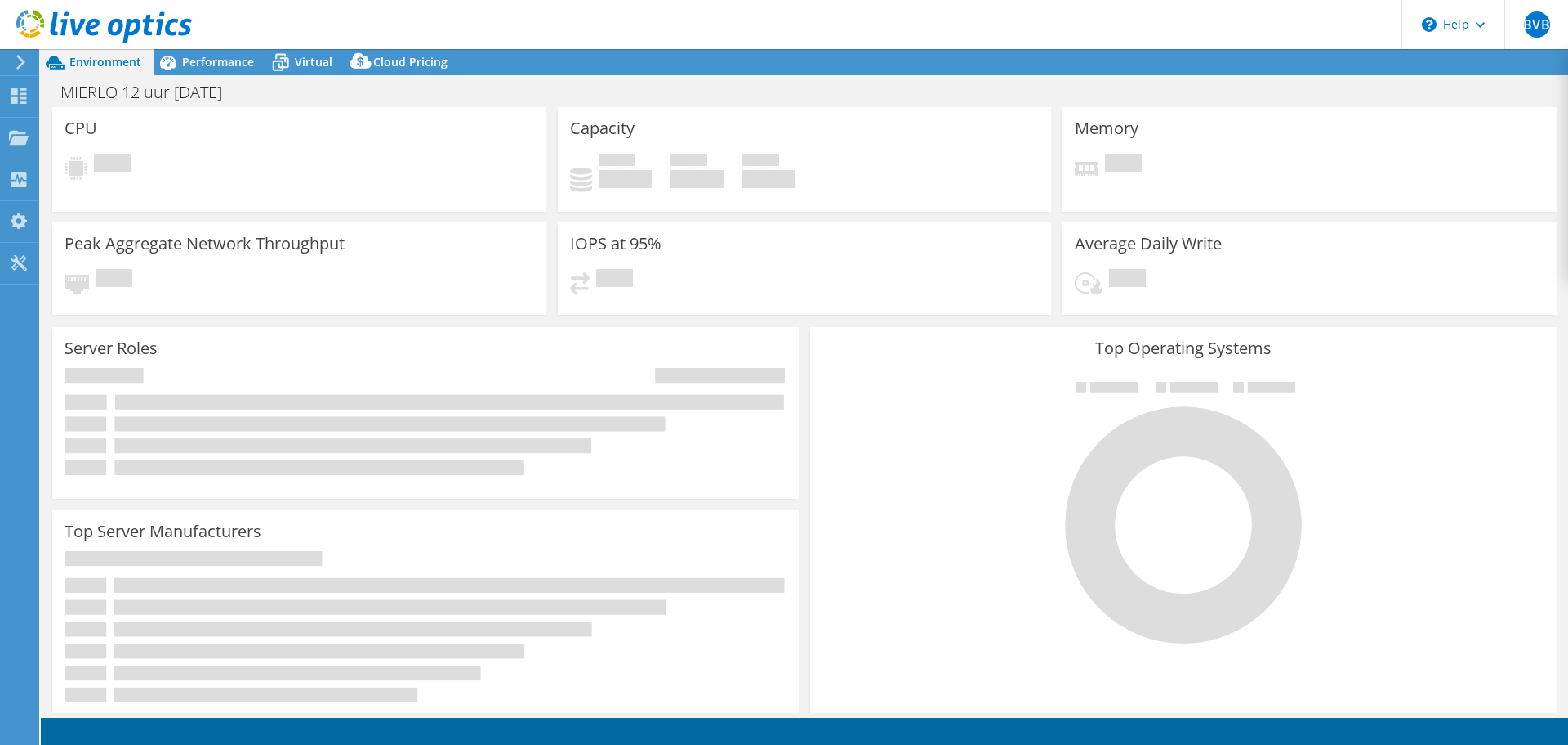
select select "USD"
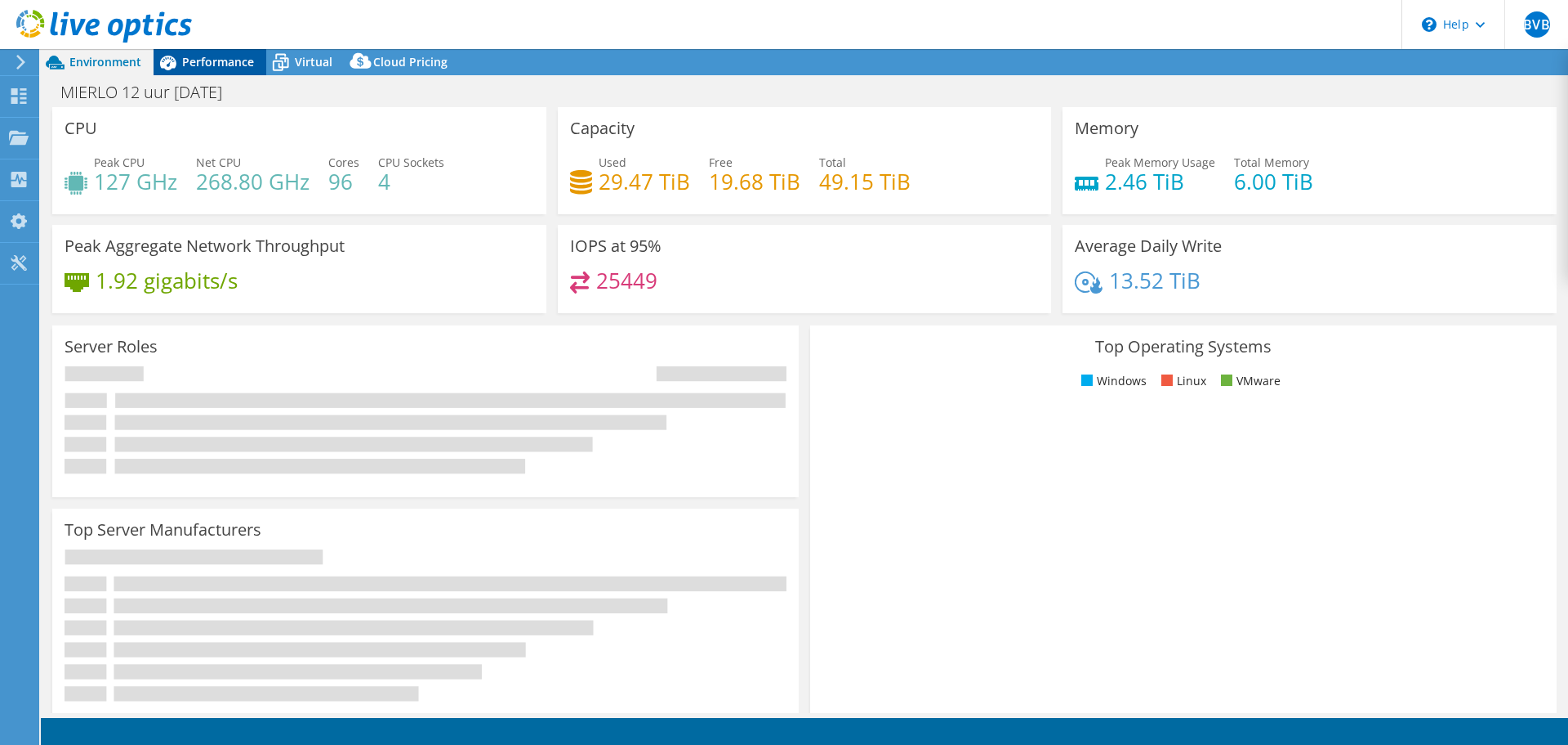
click at [187, 55] on span "Performance" at bounding box center [218, 62] width 72 height 15
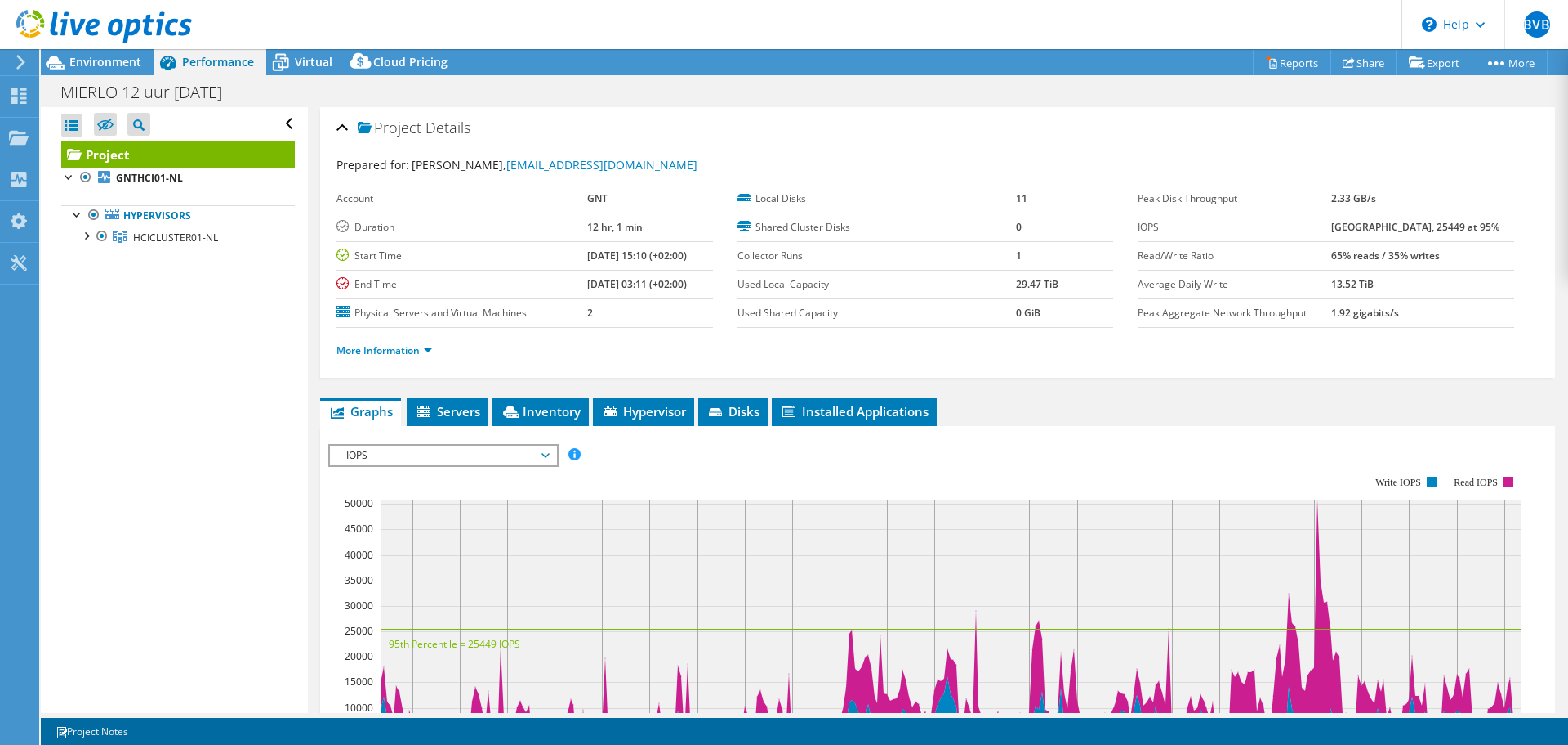
click at [465, 463] on span "IOPS" at bounding box center [443, 455] width 210 height 19
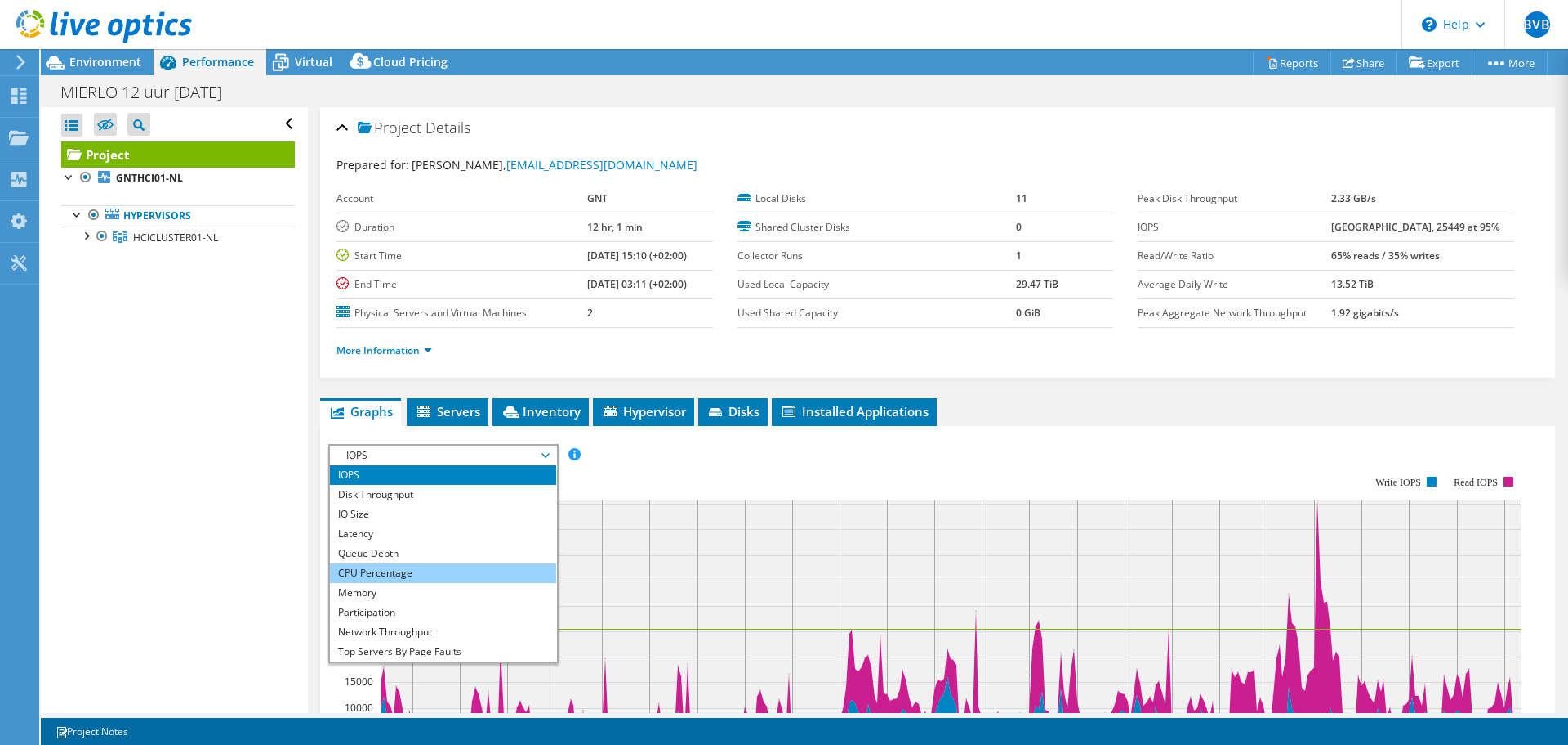
click at [405, 567] on li "CPU Percentage" at bounding box center [443, 572] width 226 height 19
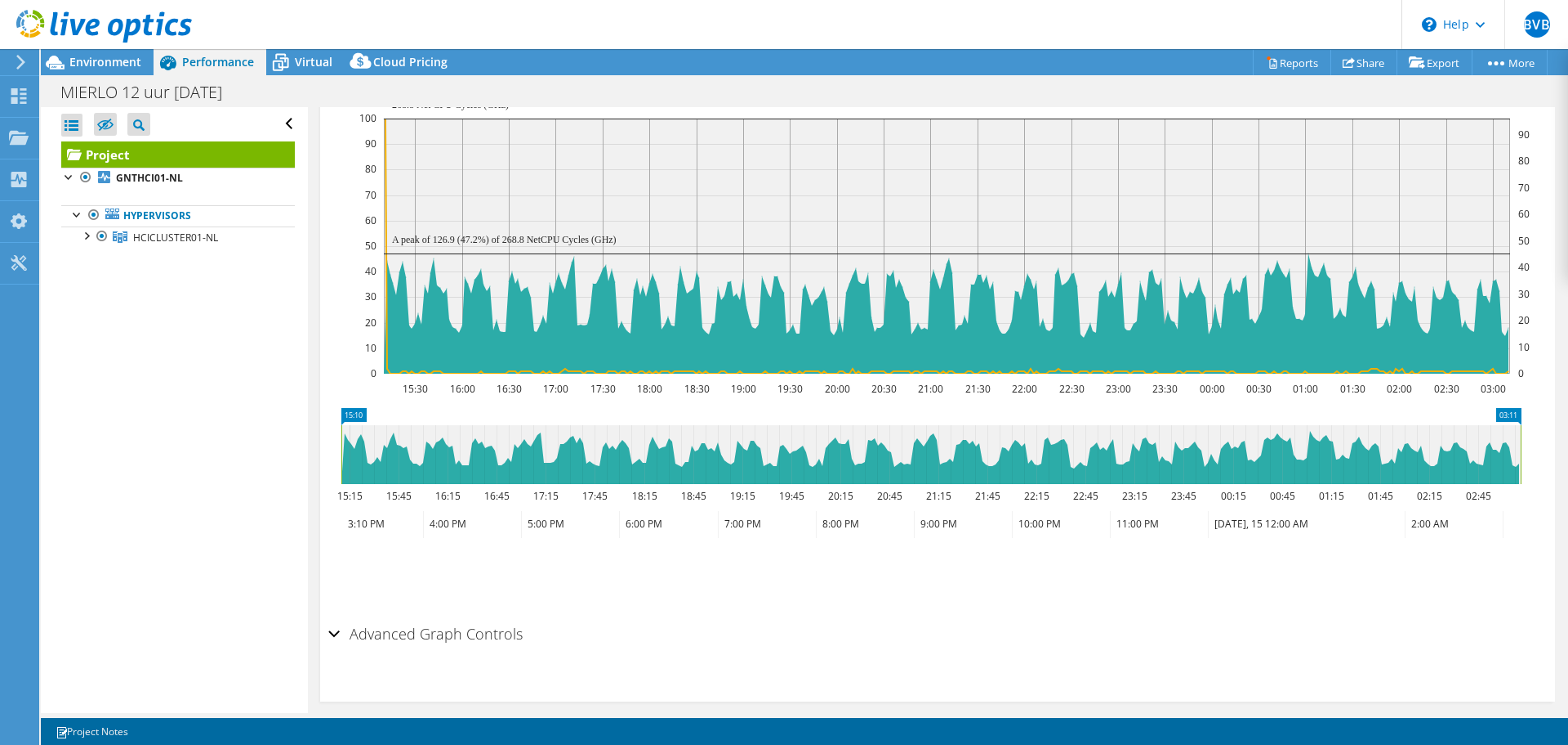
scroll to position [414, 0]
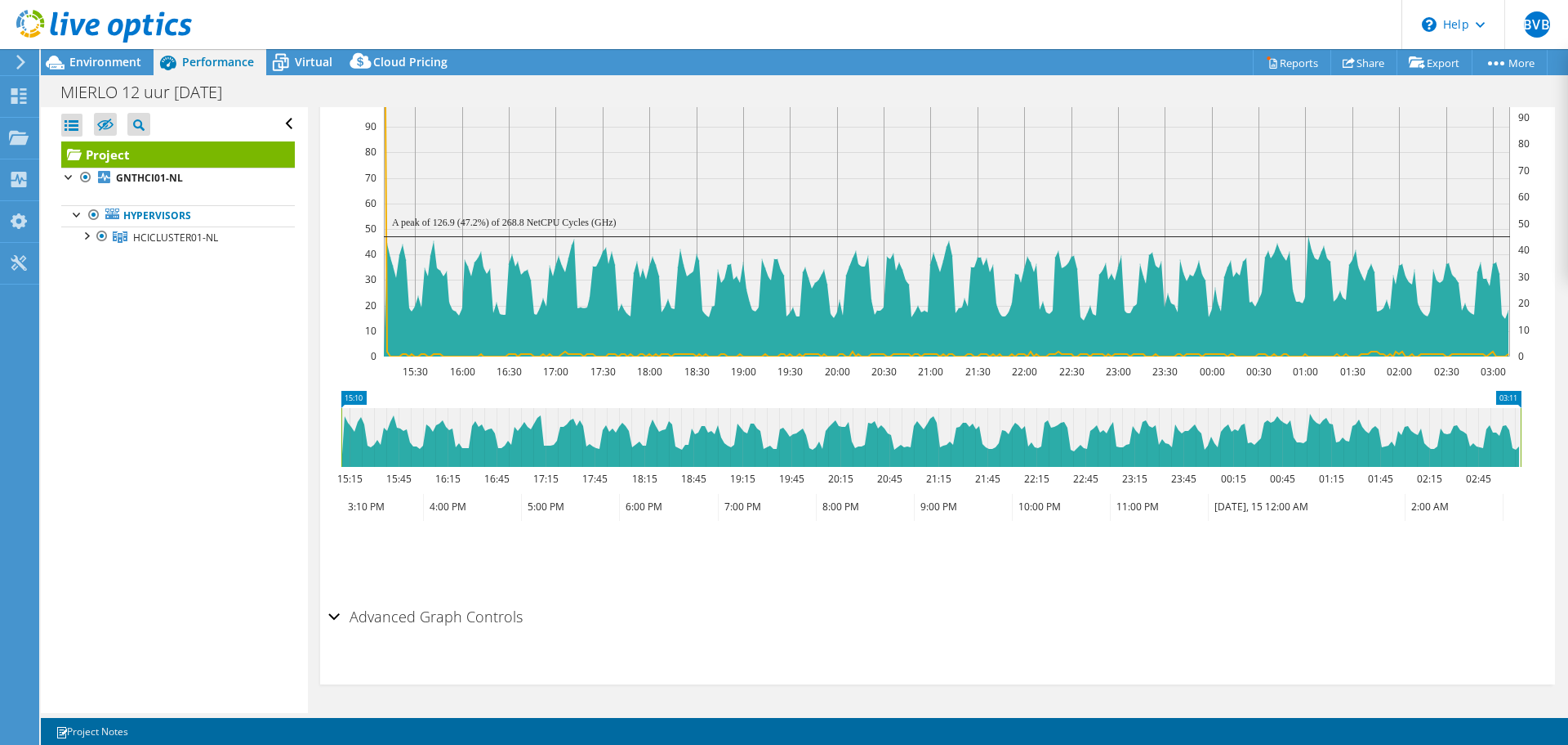
click at [374, 612] on h2 "Advanced Graph Controls" at bounding box center [426, 616] width 195 height 33
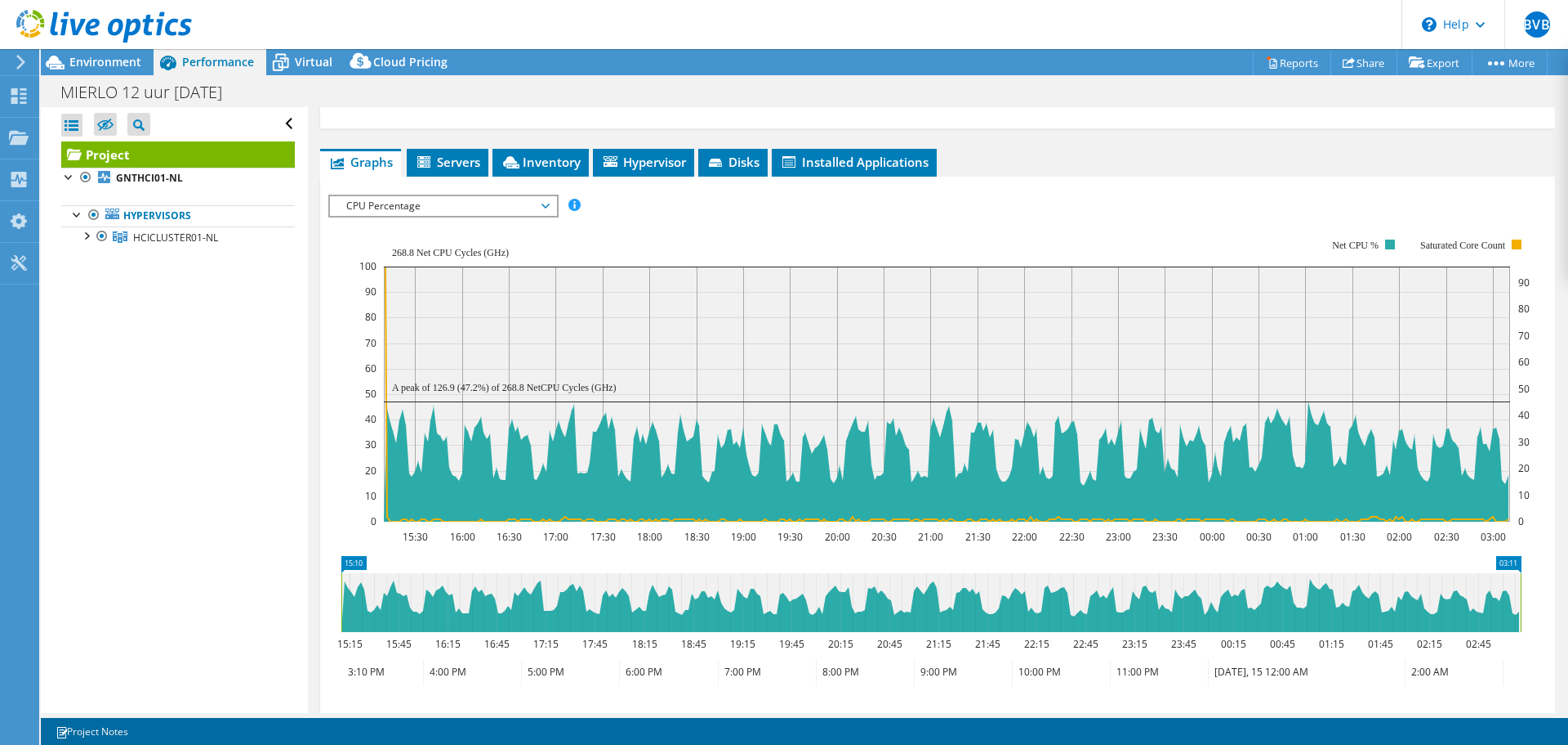
scroll to position [251, 0]
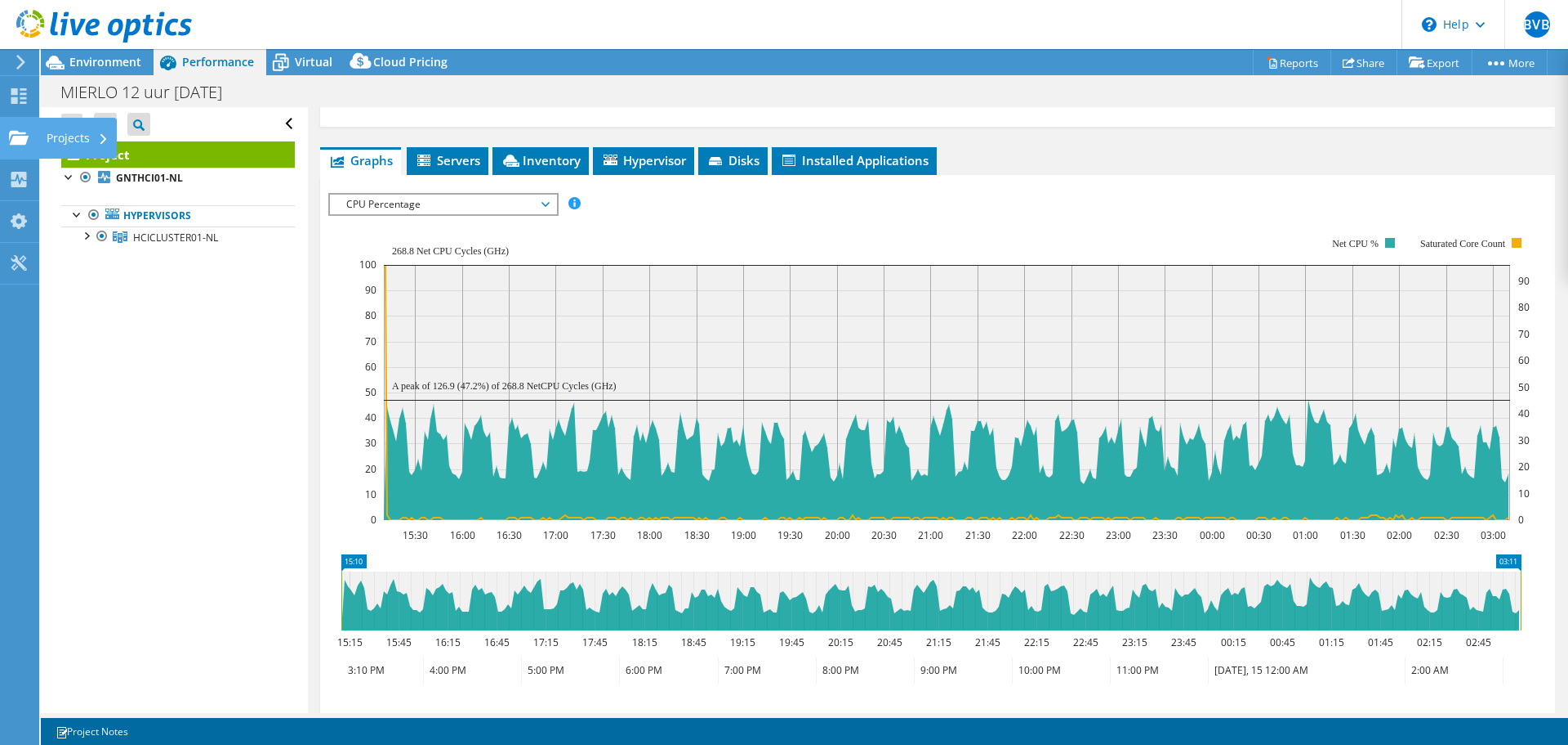
click at [23, 139] on use at bounding box center [18, 137] width 19 height 13
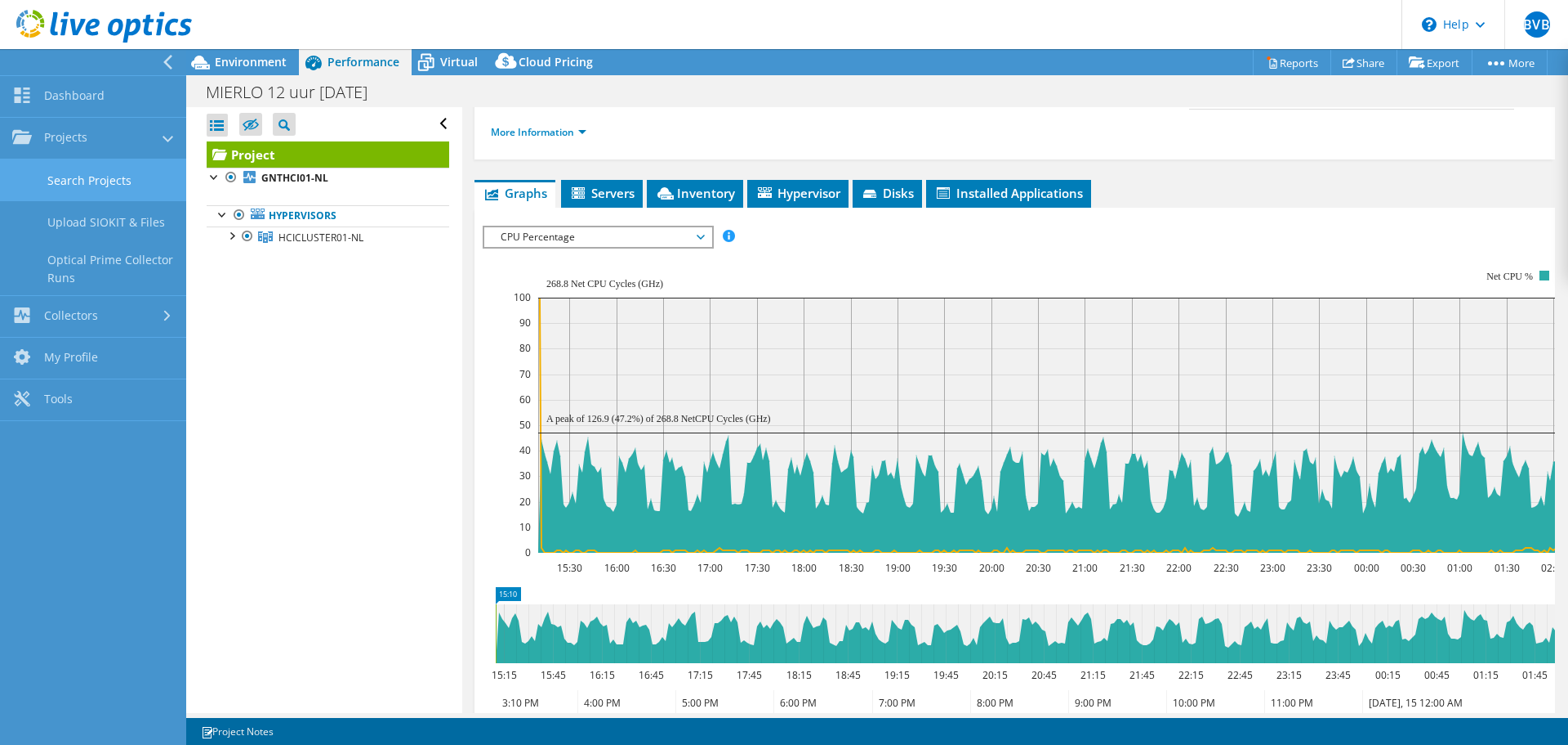
click at [117, 186] on link "Search Projects" at bounding box center [92, 179] width 186 height 41
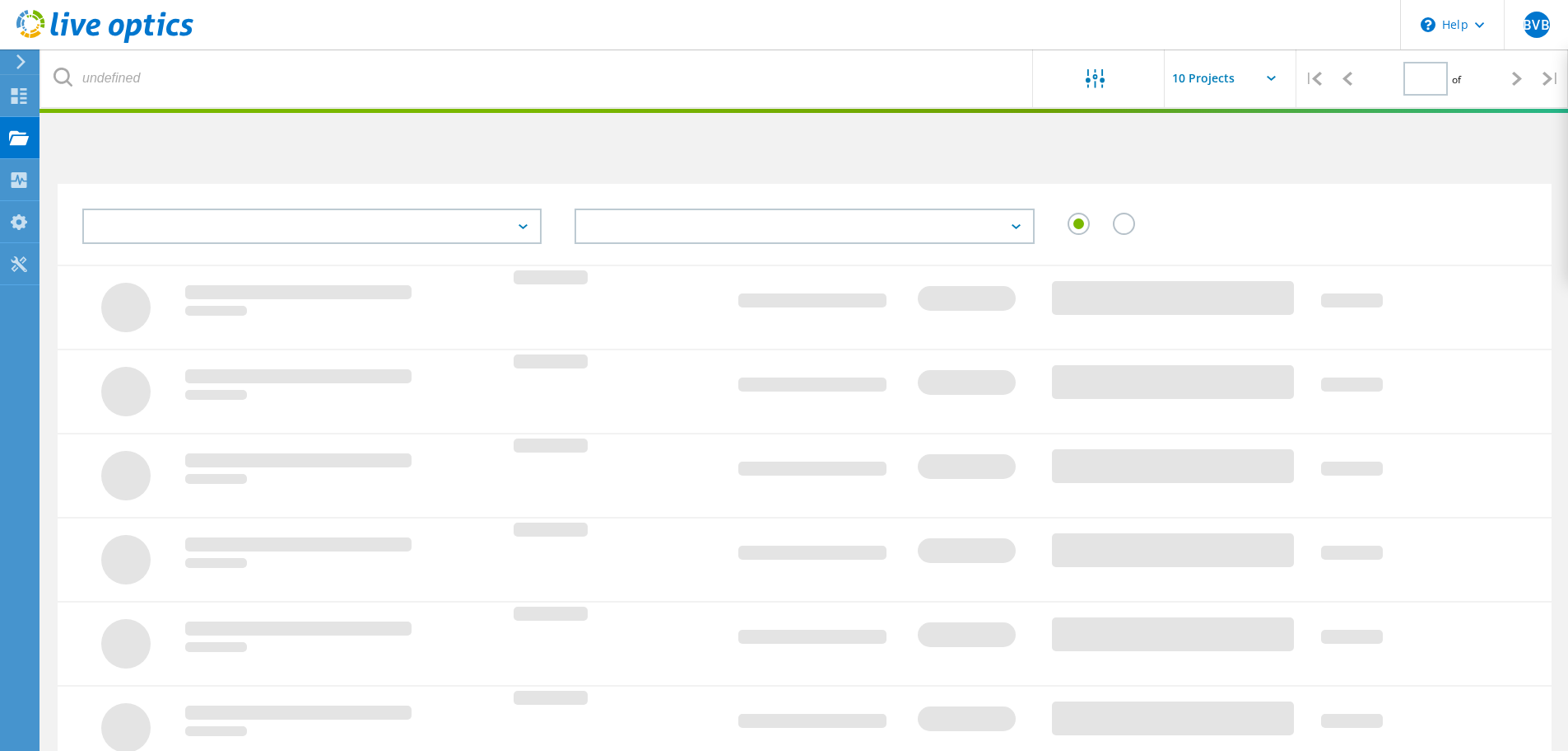
type input "1"
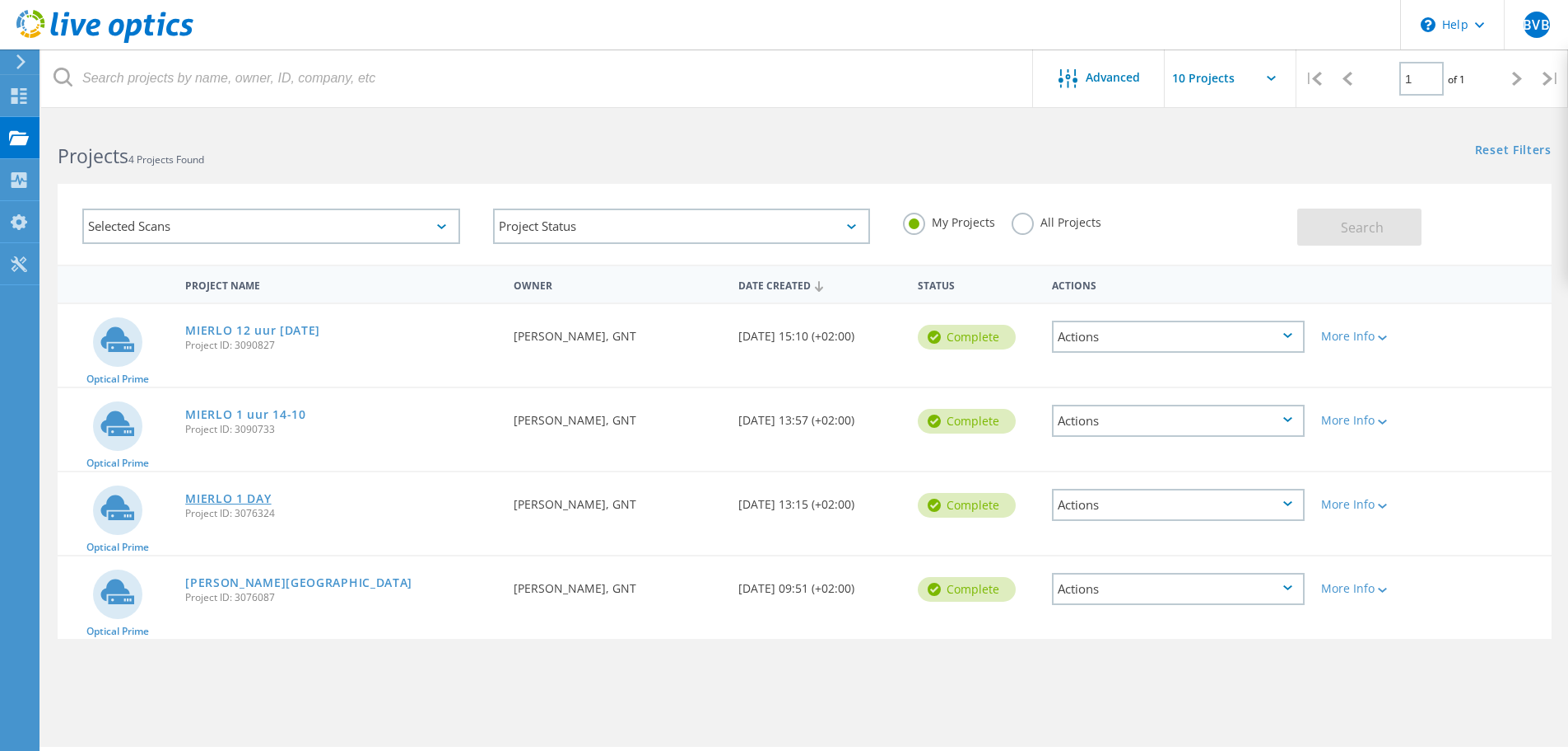
click at [237, 498] on link "MIERLO 1 DAY" at bounding box center [228, 498] width 85 height 12
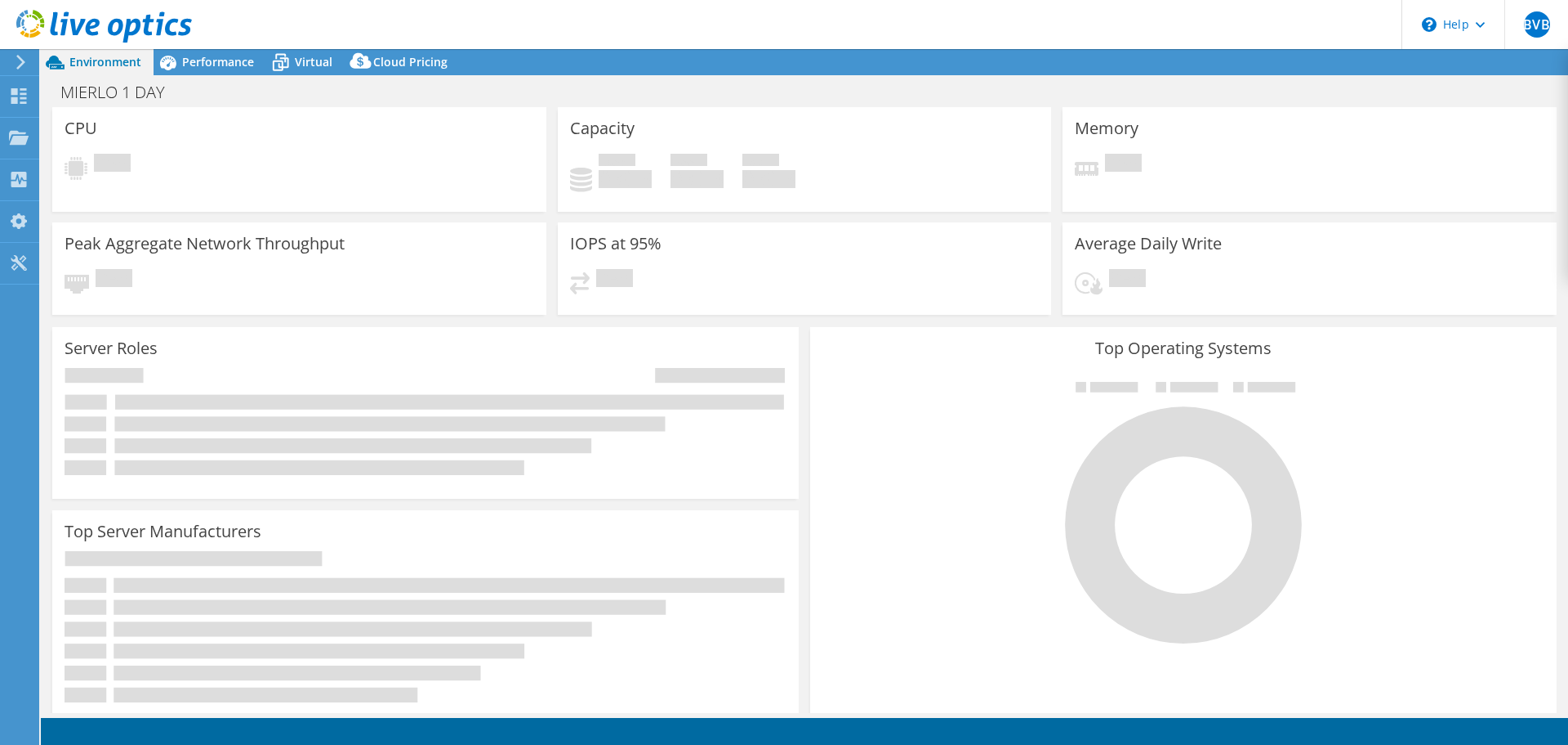
select select "USD"
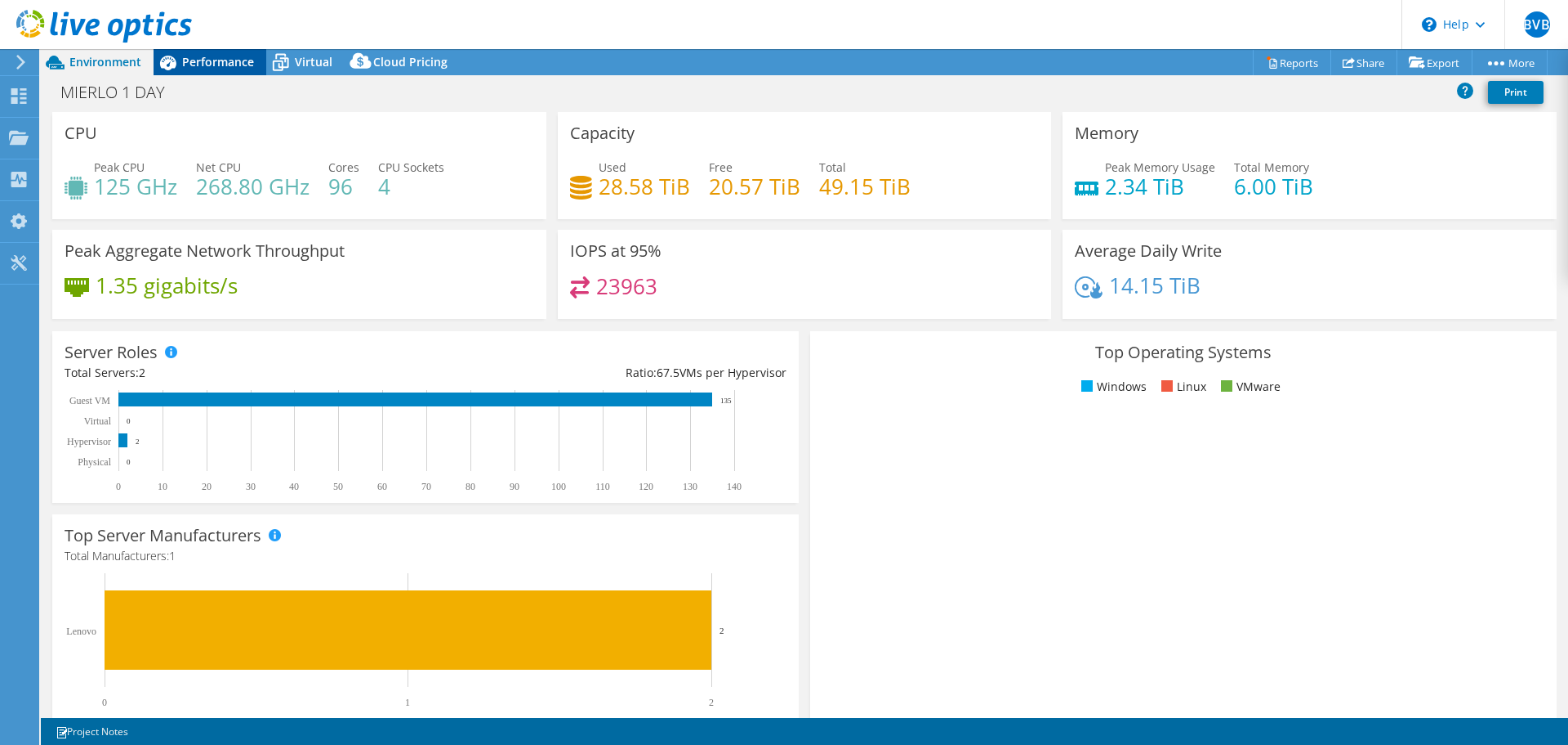
click at [193, 67] on span "Performance" at bounding box center [218, 62] width 72 height 15
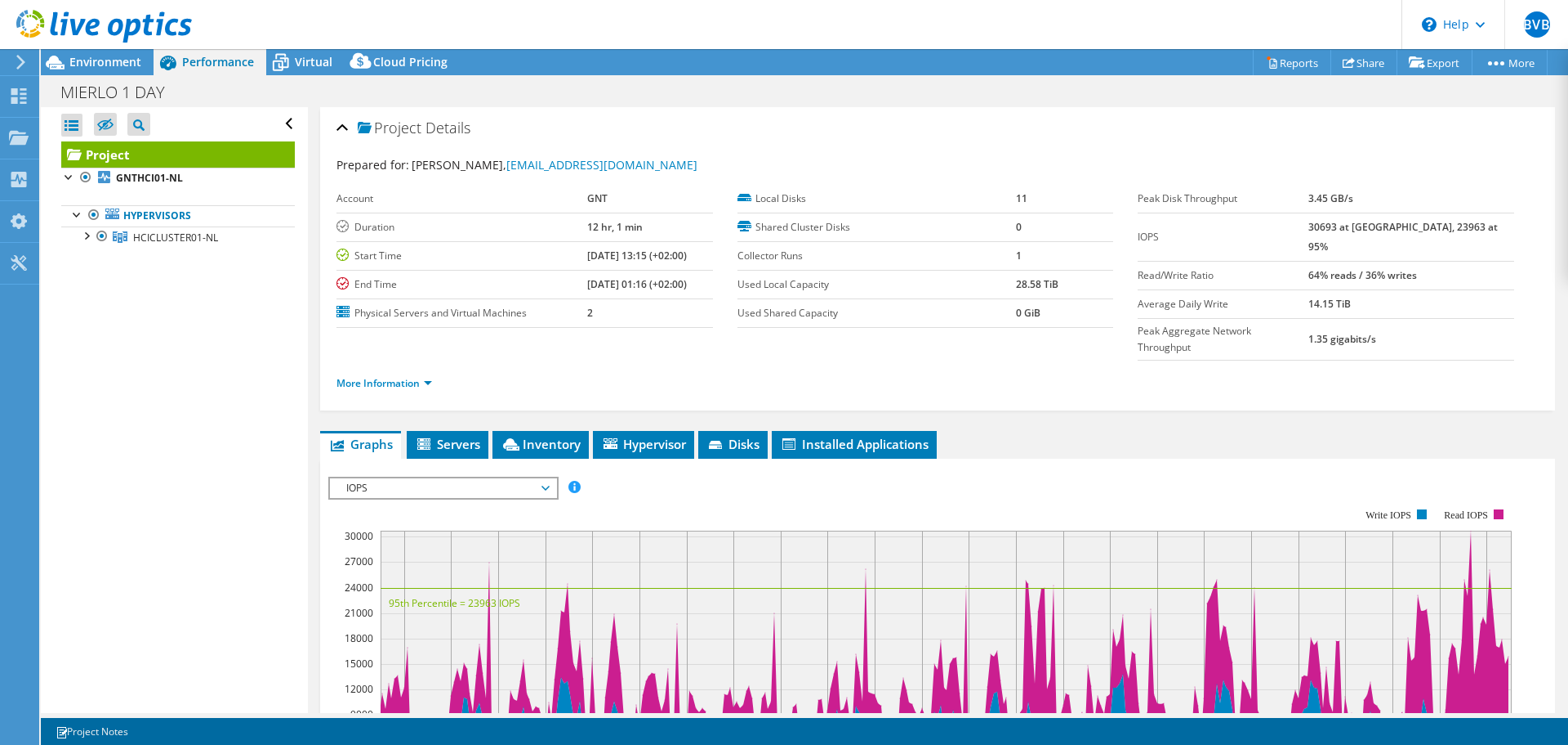
click at [406, 478] on span "IOPS" at bounding box center [443, 488] width 210 height 19
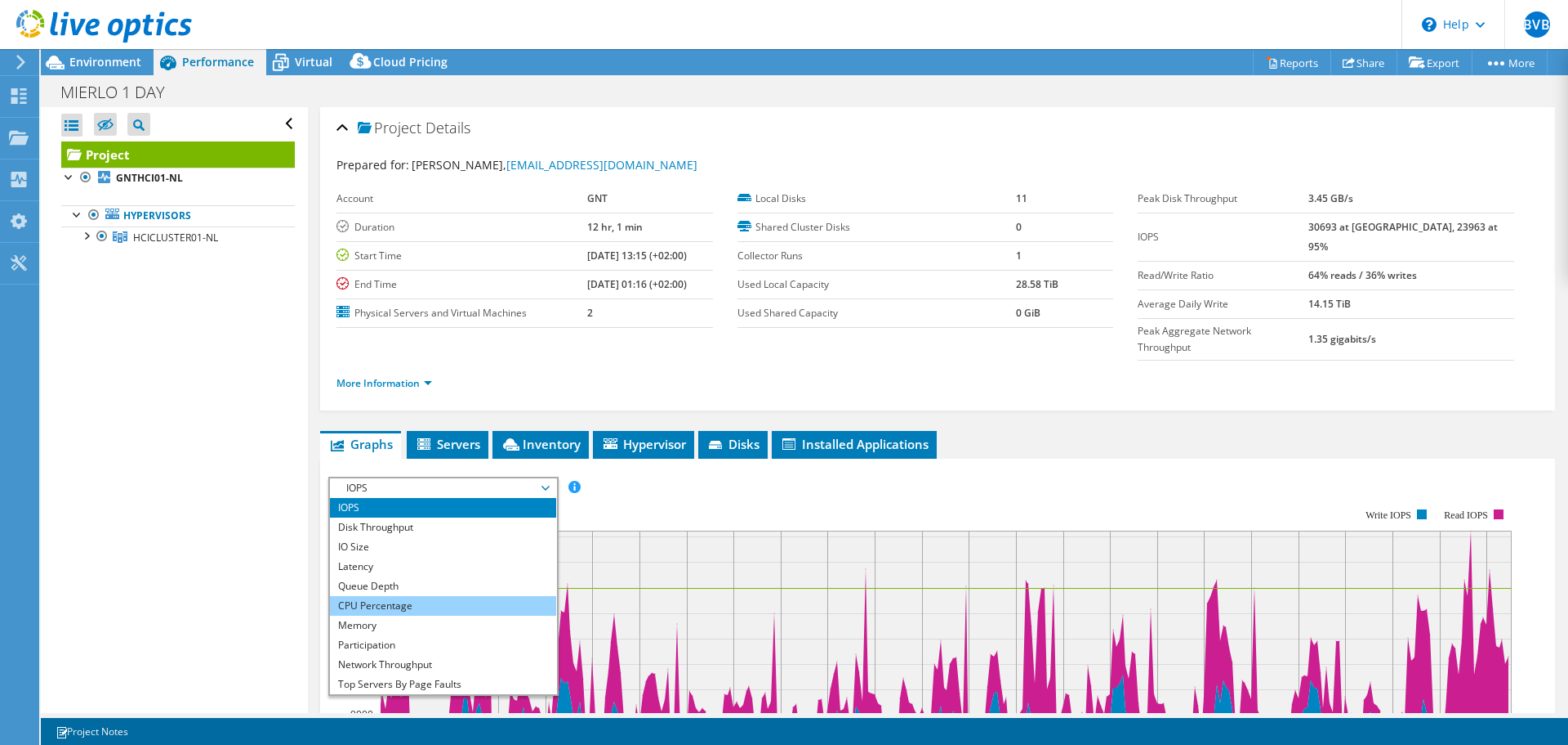
click at [379, 596] on li "CPU Percentage" at bounding box center [443, 605] width 226 height 19
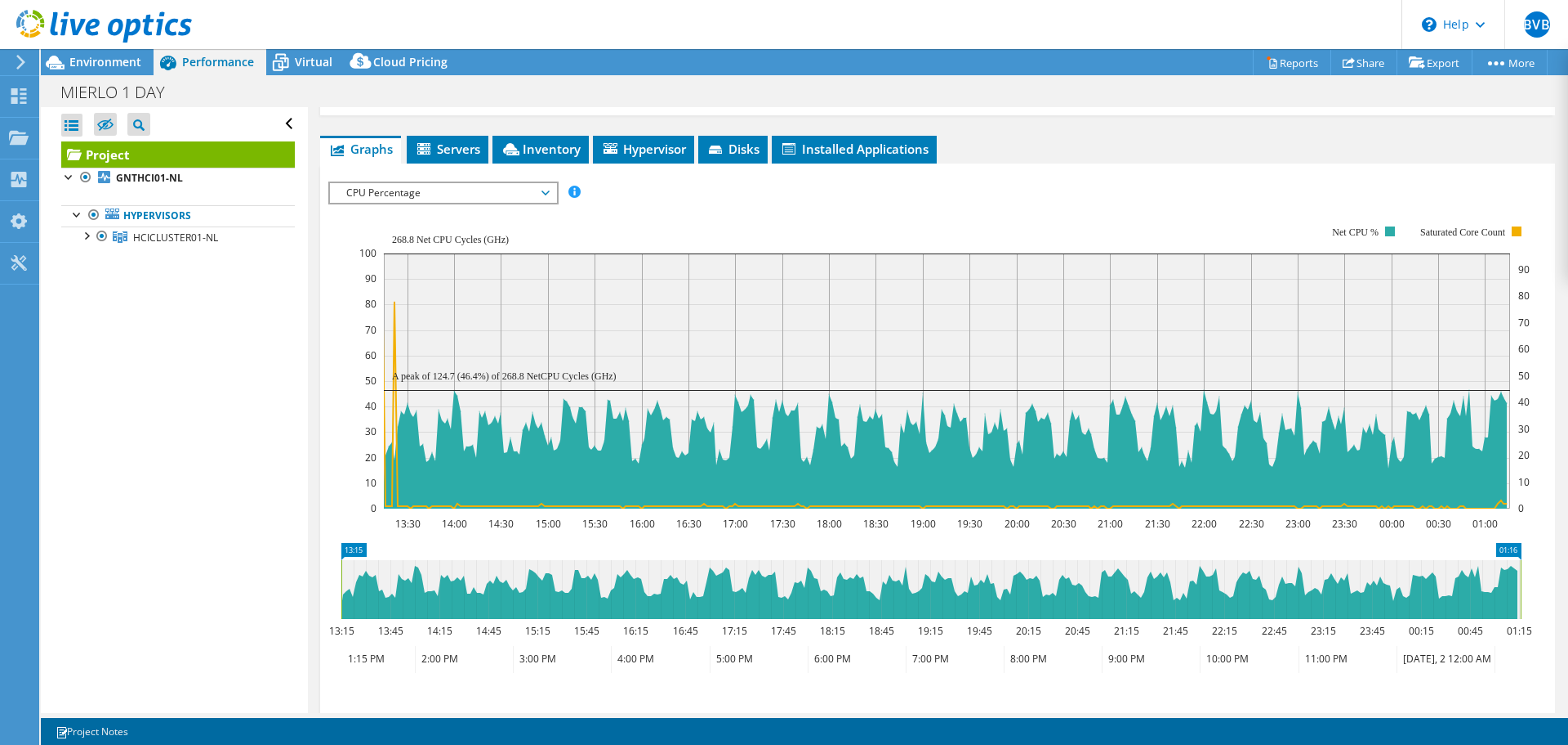
scroll to position [327, 0]
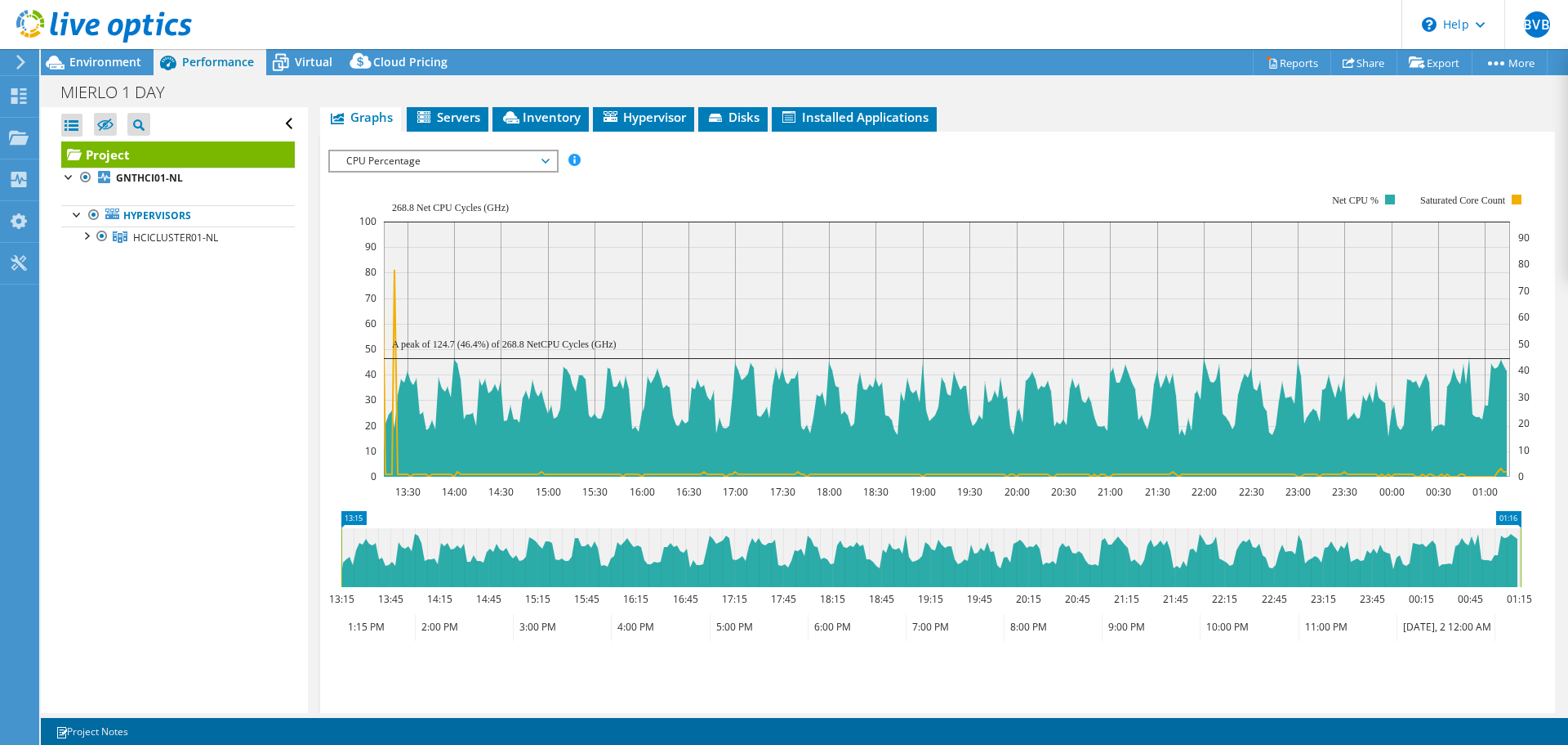
click at [433, 151] on span "CPU Percentage" at bounding box center [443, 161] width 210 height 19
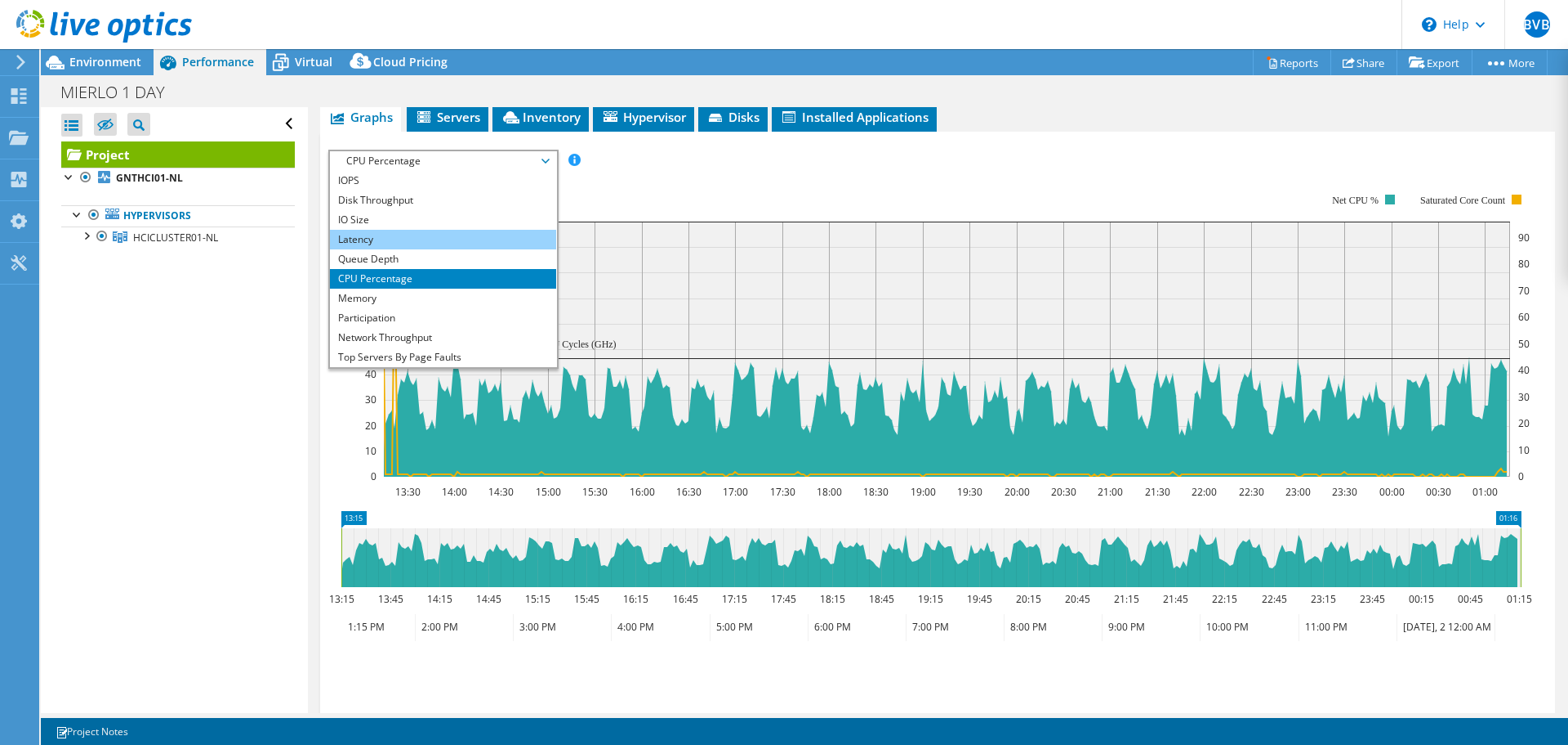
click at [377, 229] on li "Latency" at bounding box center [443, 239] width 226 height 19
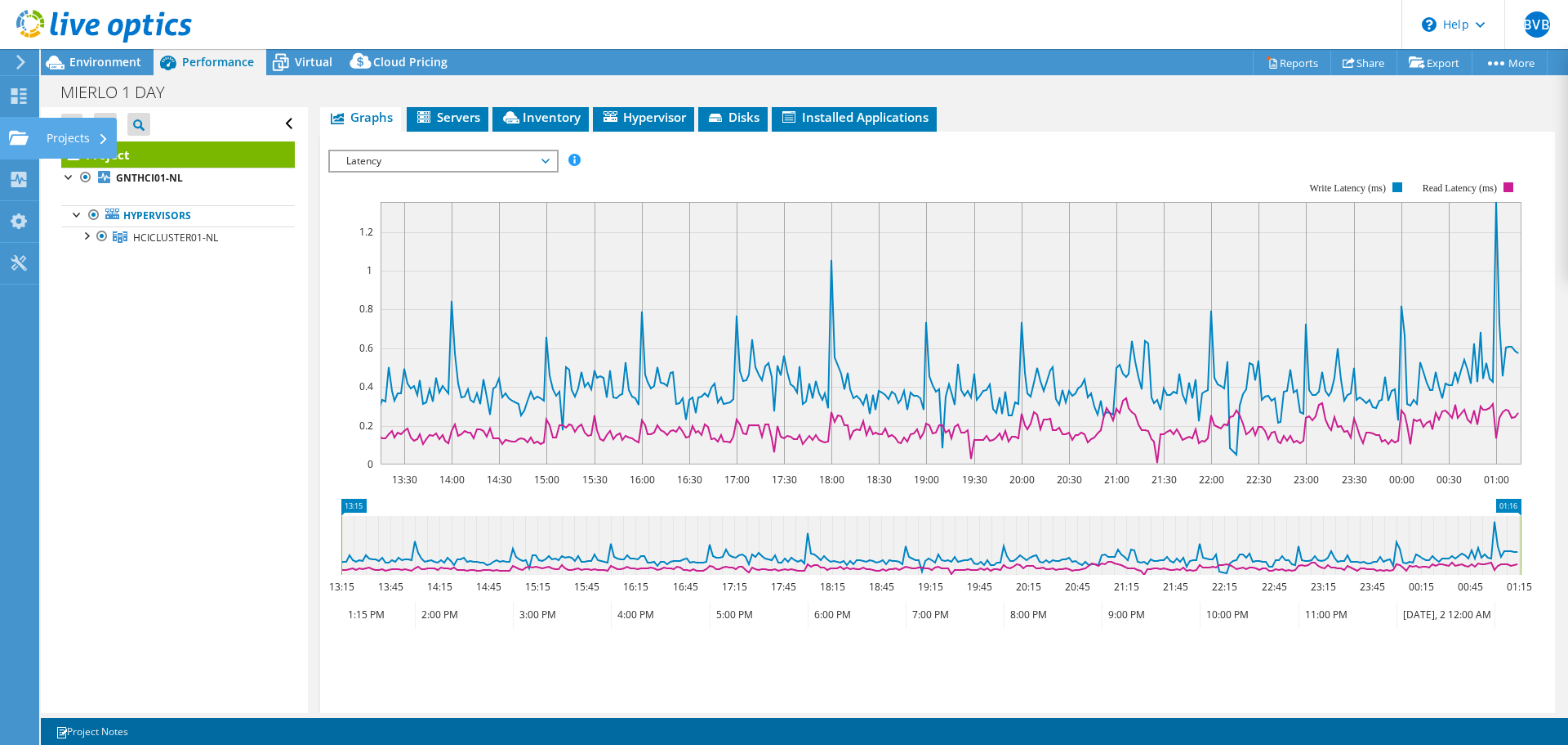
click at [44, 133] on div "Projects" at bounding box center [77, 138] width 78 height 40
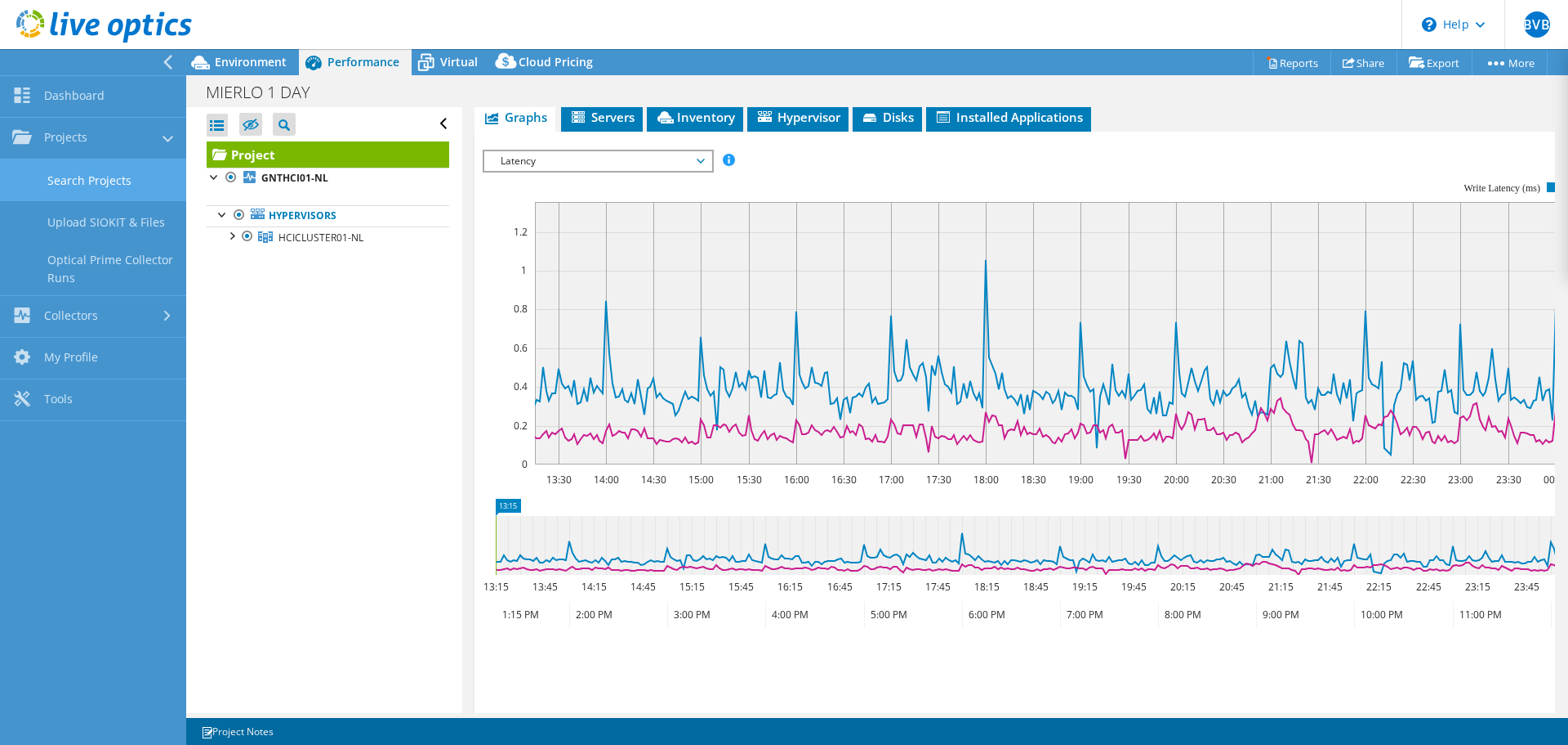
click at [102, 175] on link "Search Projects" at bounding box center [92, 179] width 186 height 41
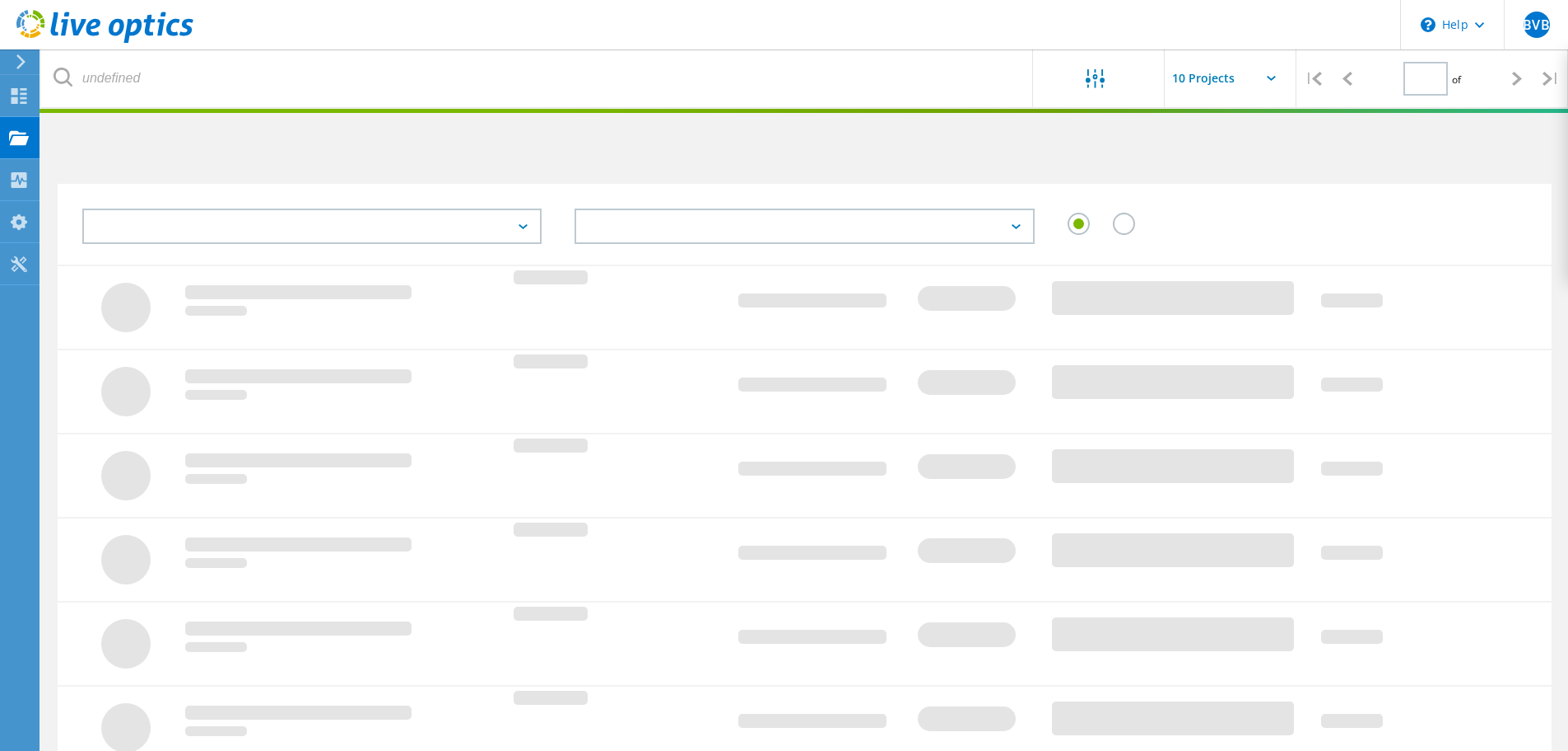
type input "1"
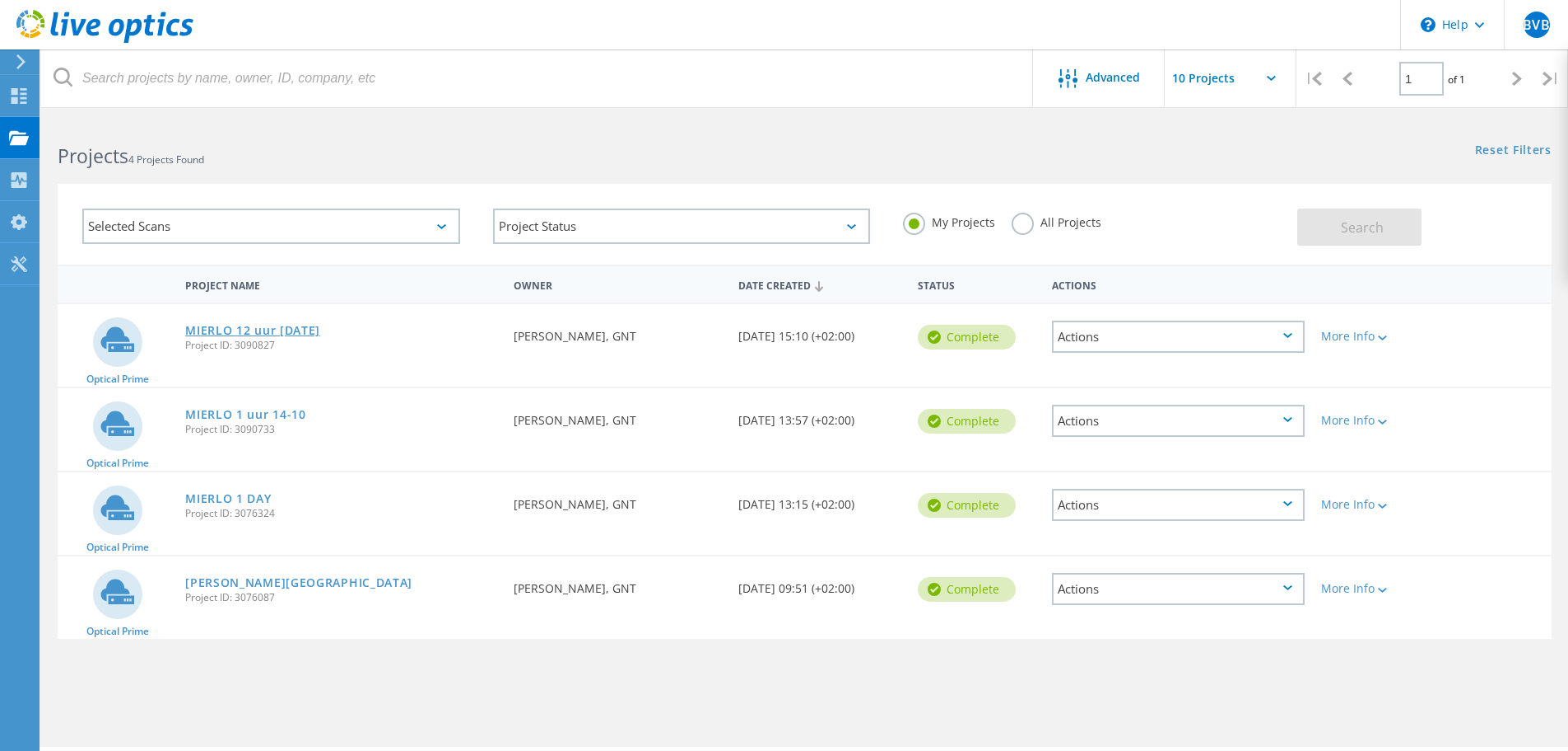
click at [304, 336] on link "MIERLO 12 uur [DATE]" at bounding box center [252, 330] width 135 height 12
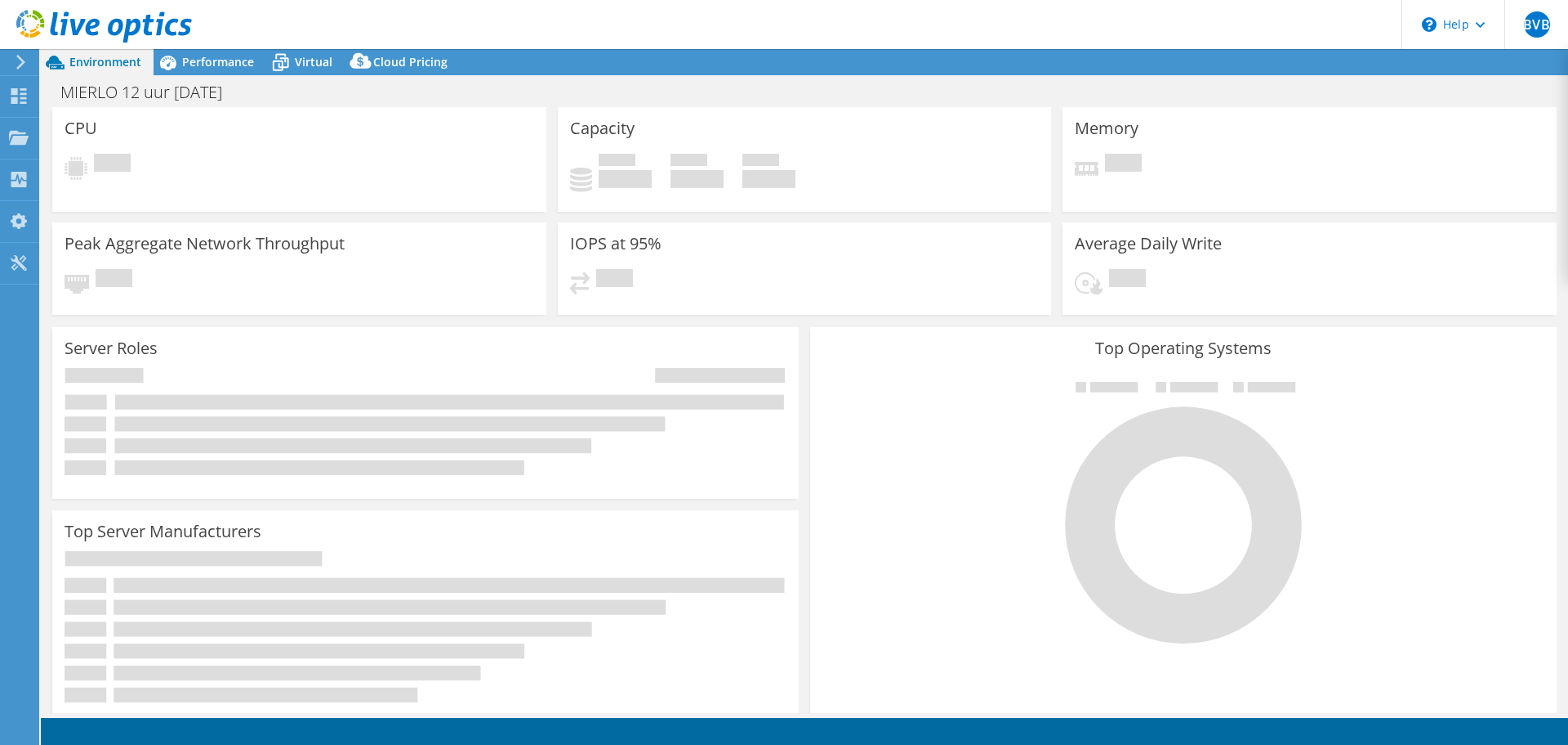
select select "USD"
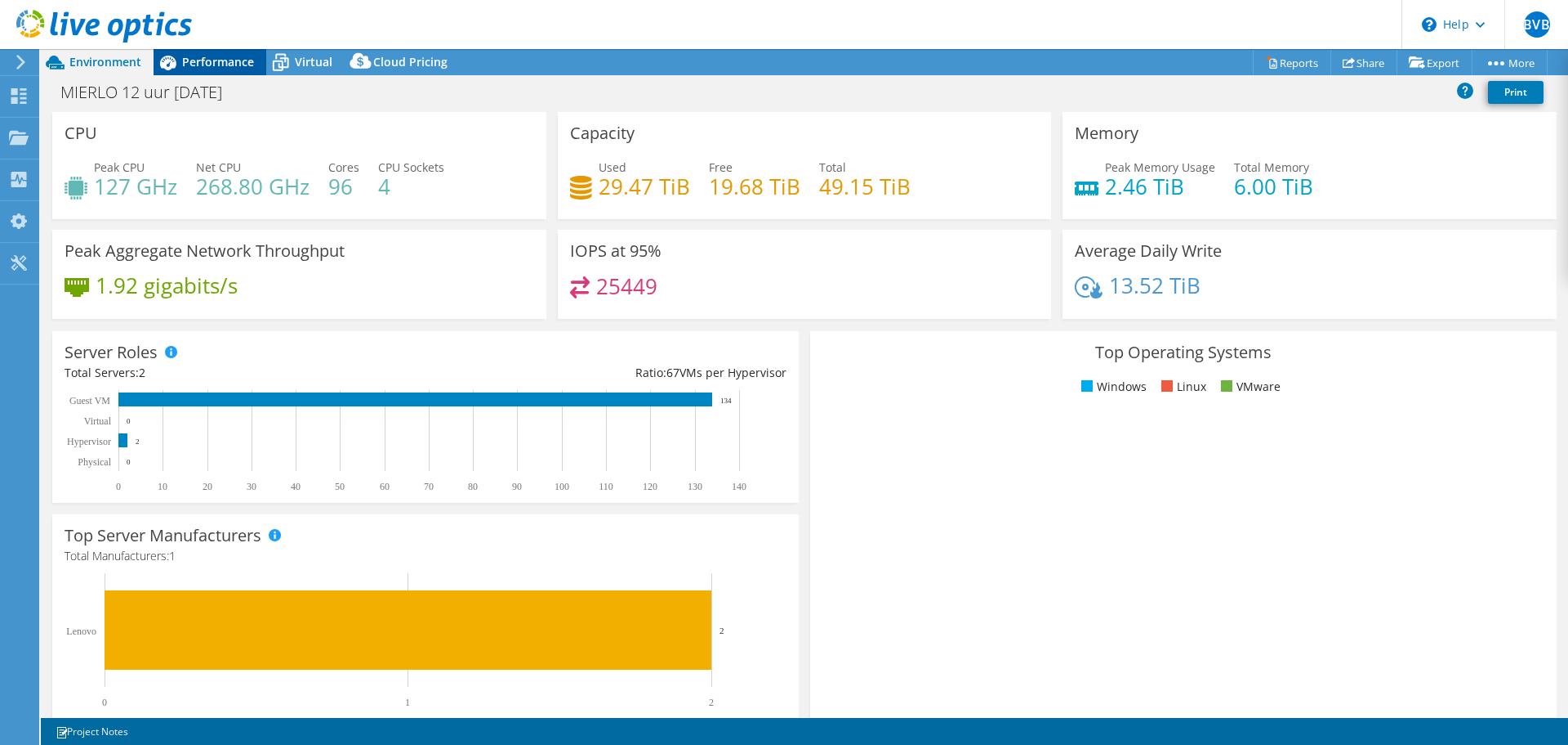
click at [200, 67] on span "Performance" at bounding box center [218, 62] width 72 height 15
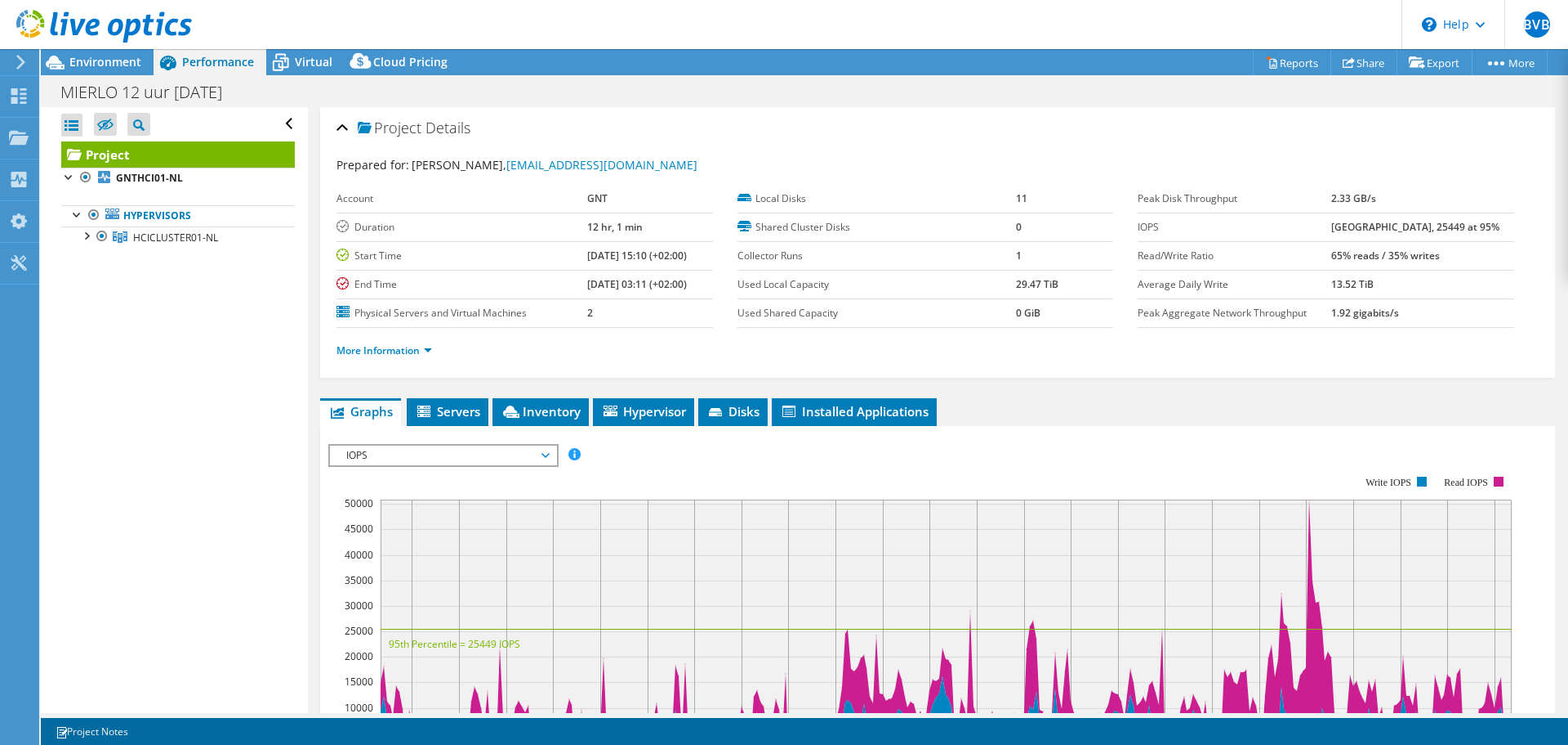
click at [464, 459] on span "IOPS" at bounding box center [443, 455] width 210 height 19
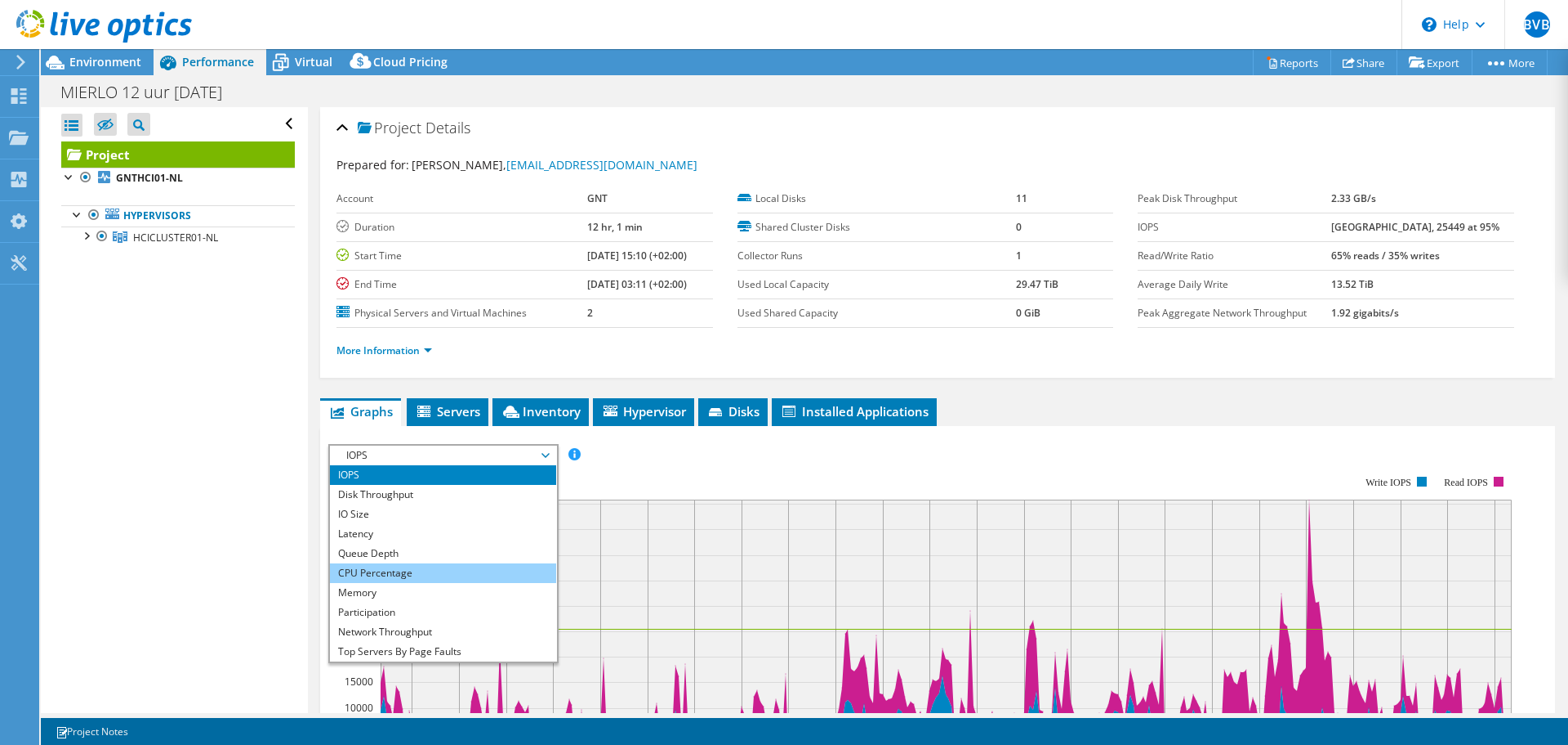
click at [401, 574] on li "CPU Percentage" at bounding box center [443, 572] width 226 height 19
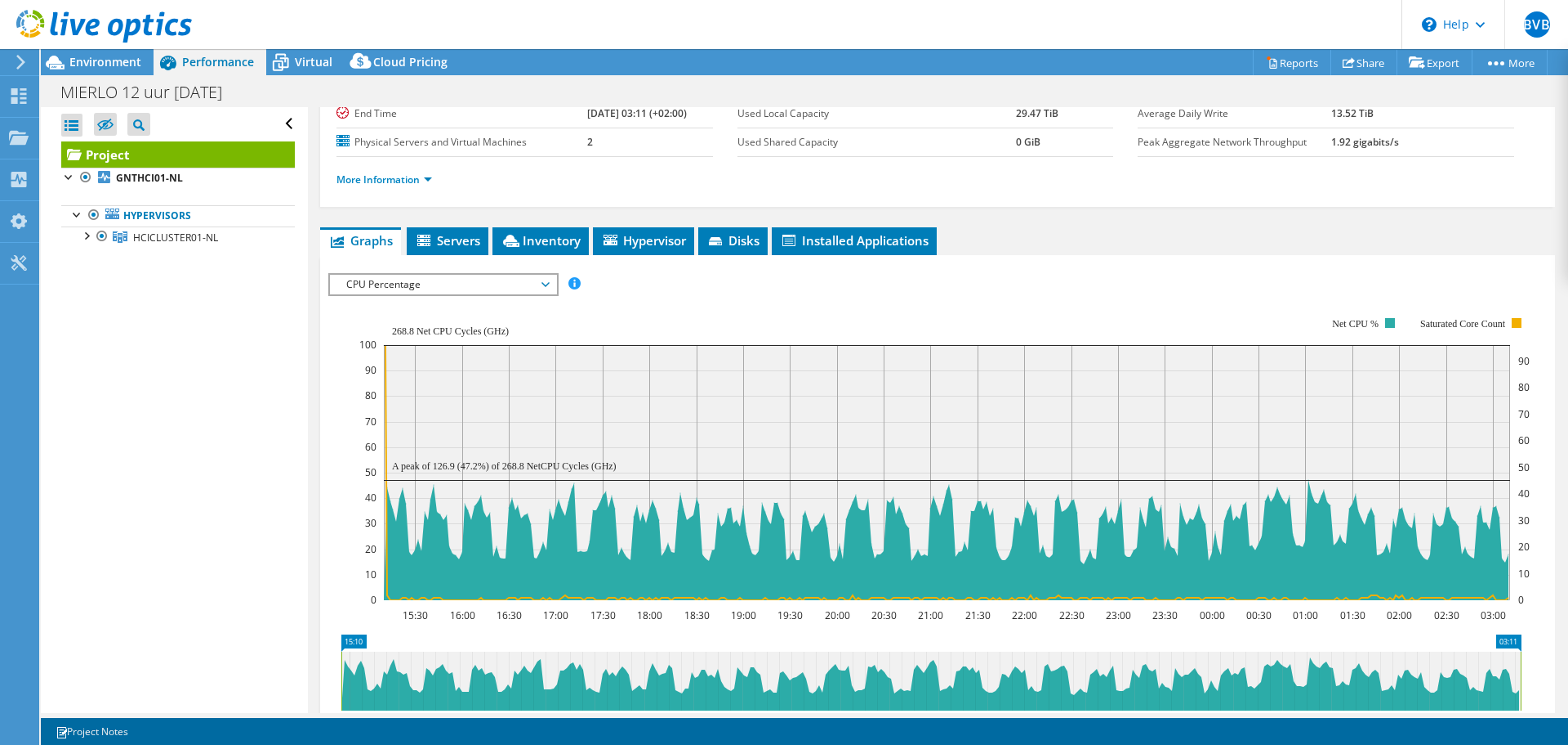
scroll to position [170, 0]
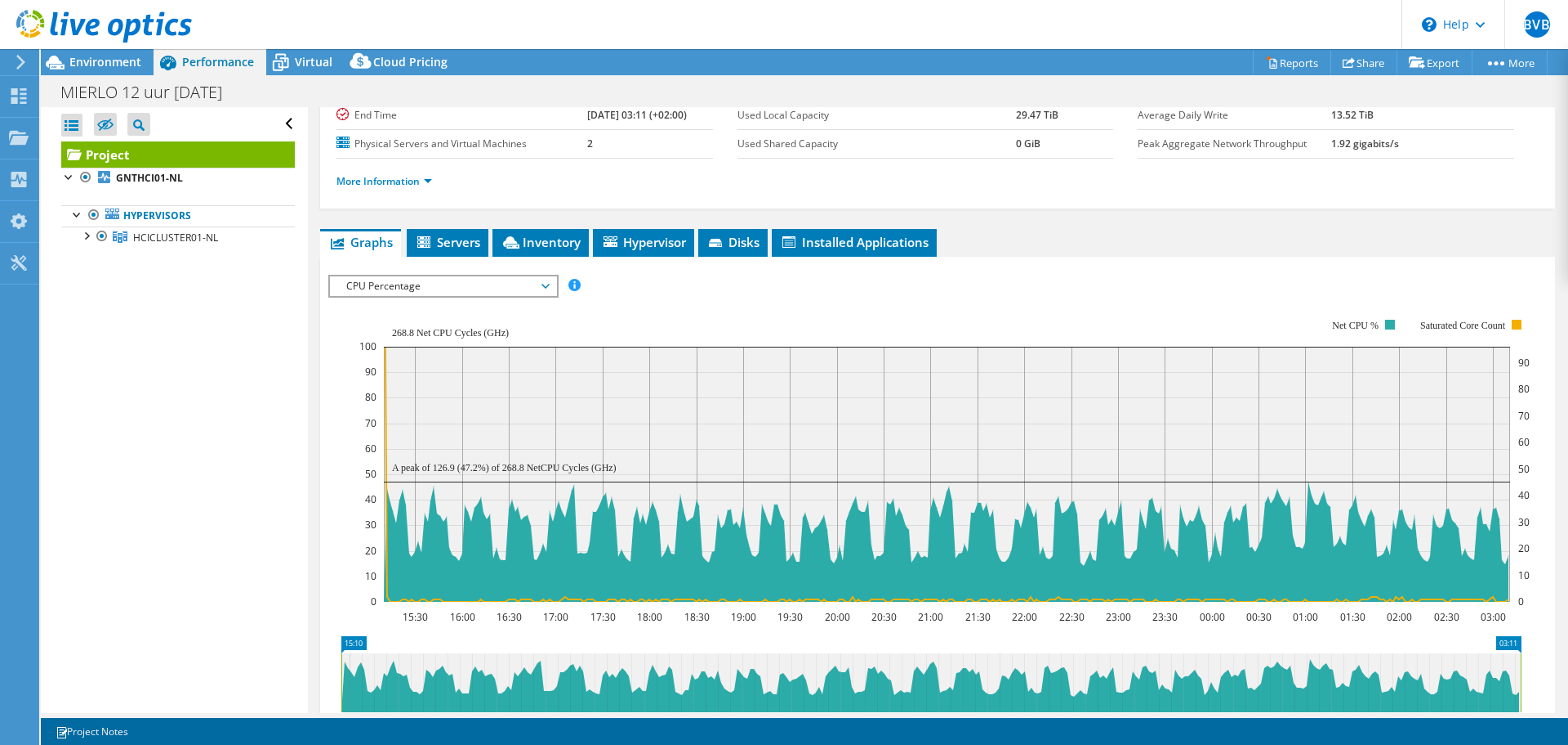
click at [386, 286] on span "CPU Percentage" at bounding box center [443, 286] width 210 height 19
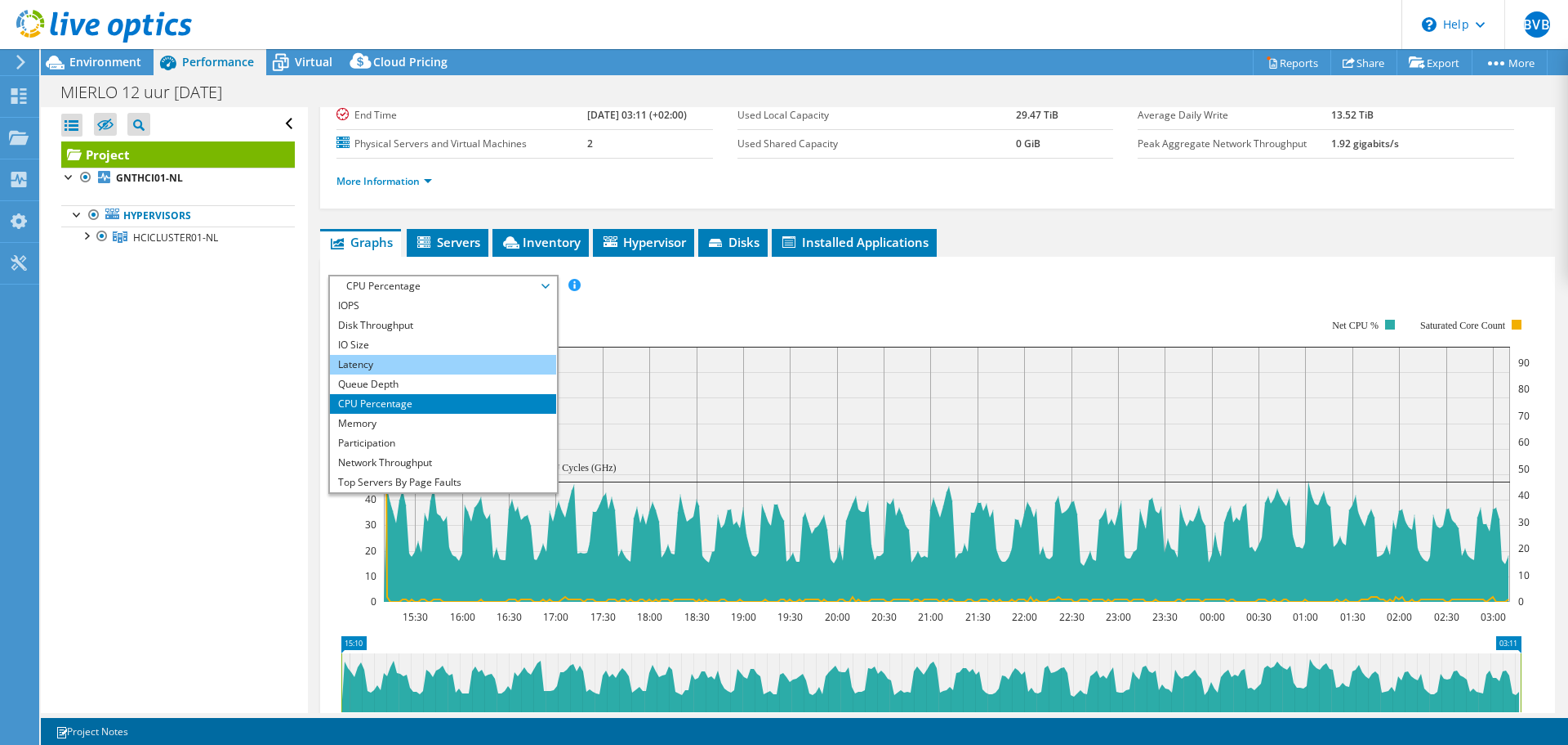
click at [383, 371] on li "Latency" at bounding box center [443, 364] width 226 height 19
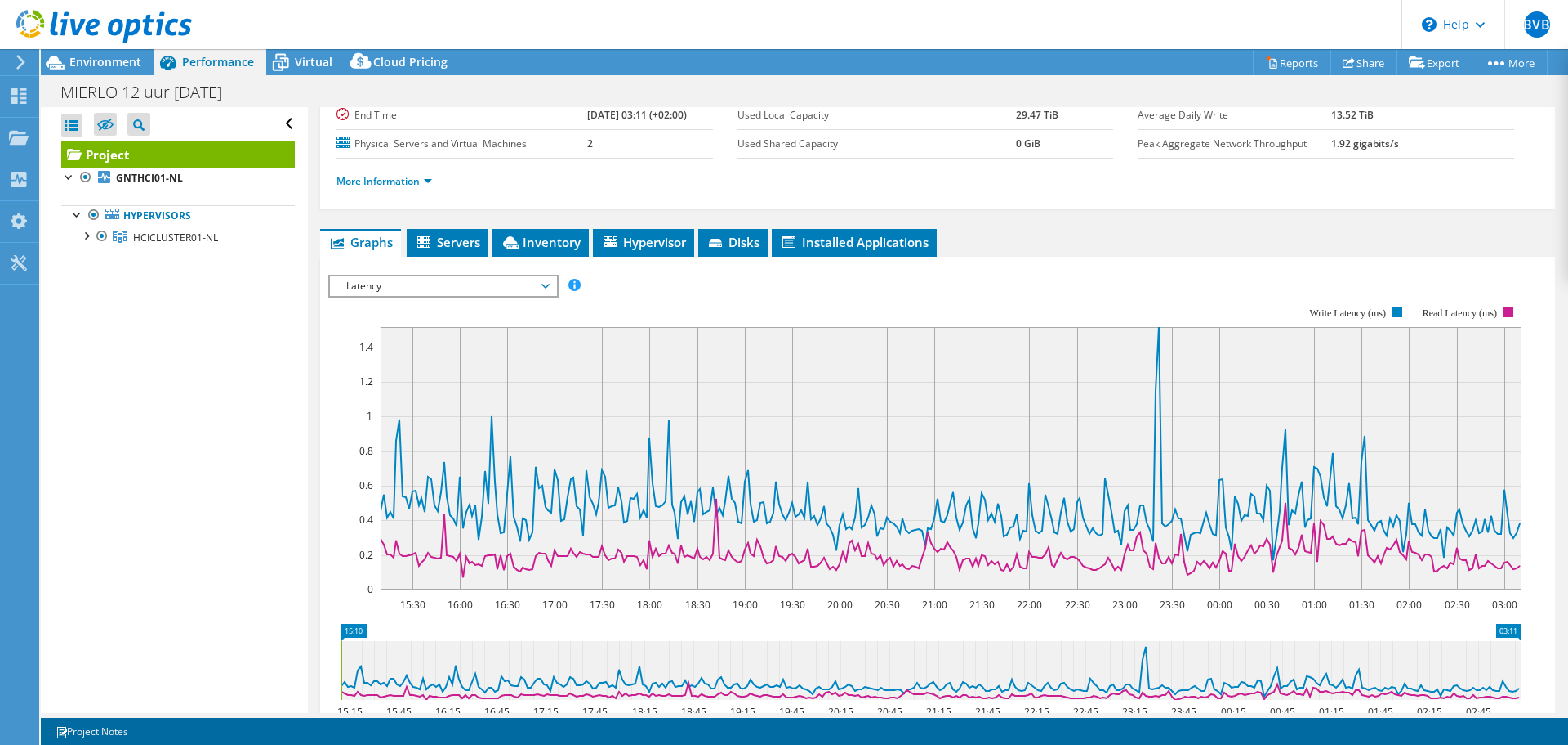
click at [396, 285] on span "Latency" at bounding box center [443, 286] width 210 height 19
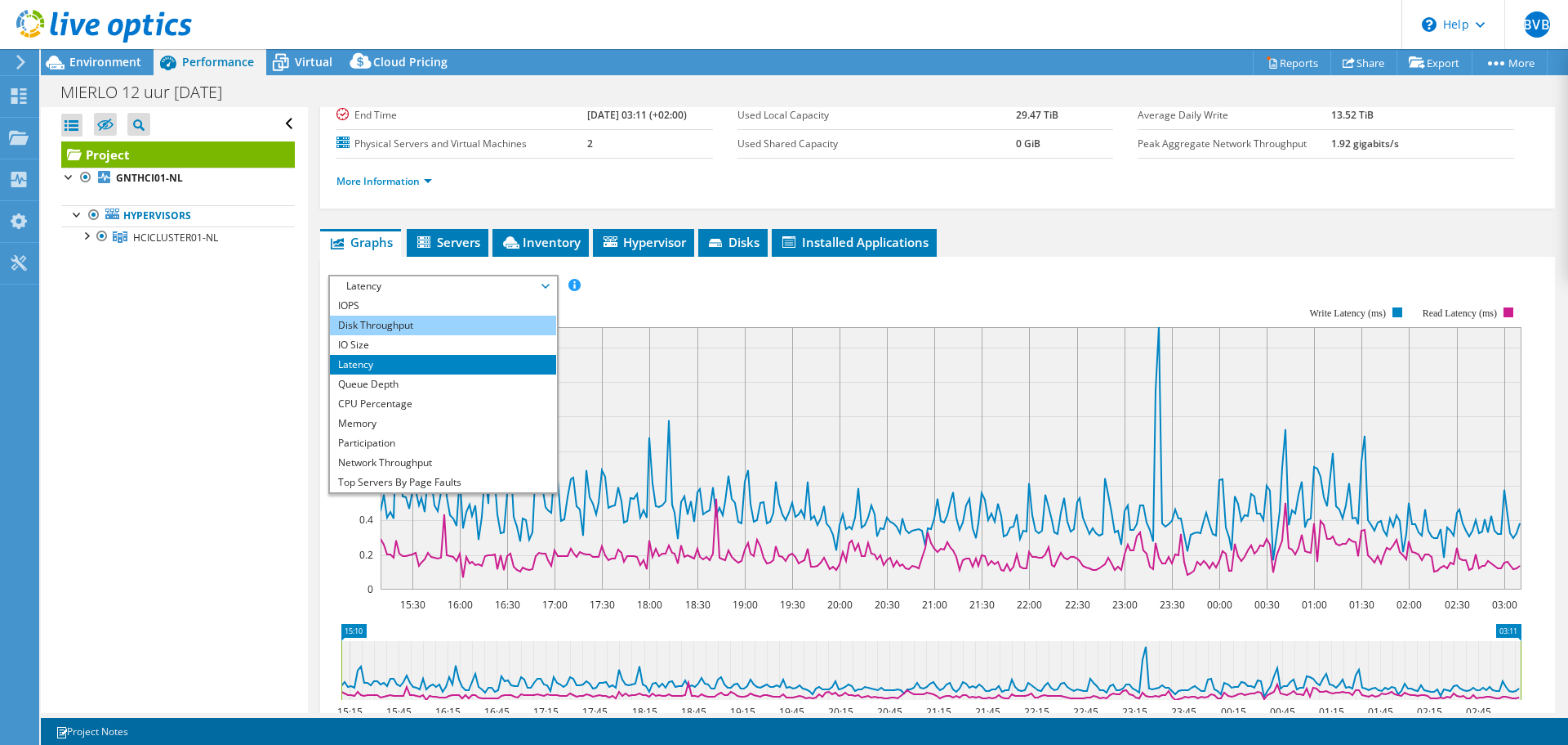
click at [384, 332] on li "Disk Throughput" at bounding box center [443, 325] width 226 height 19
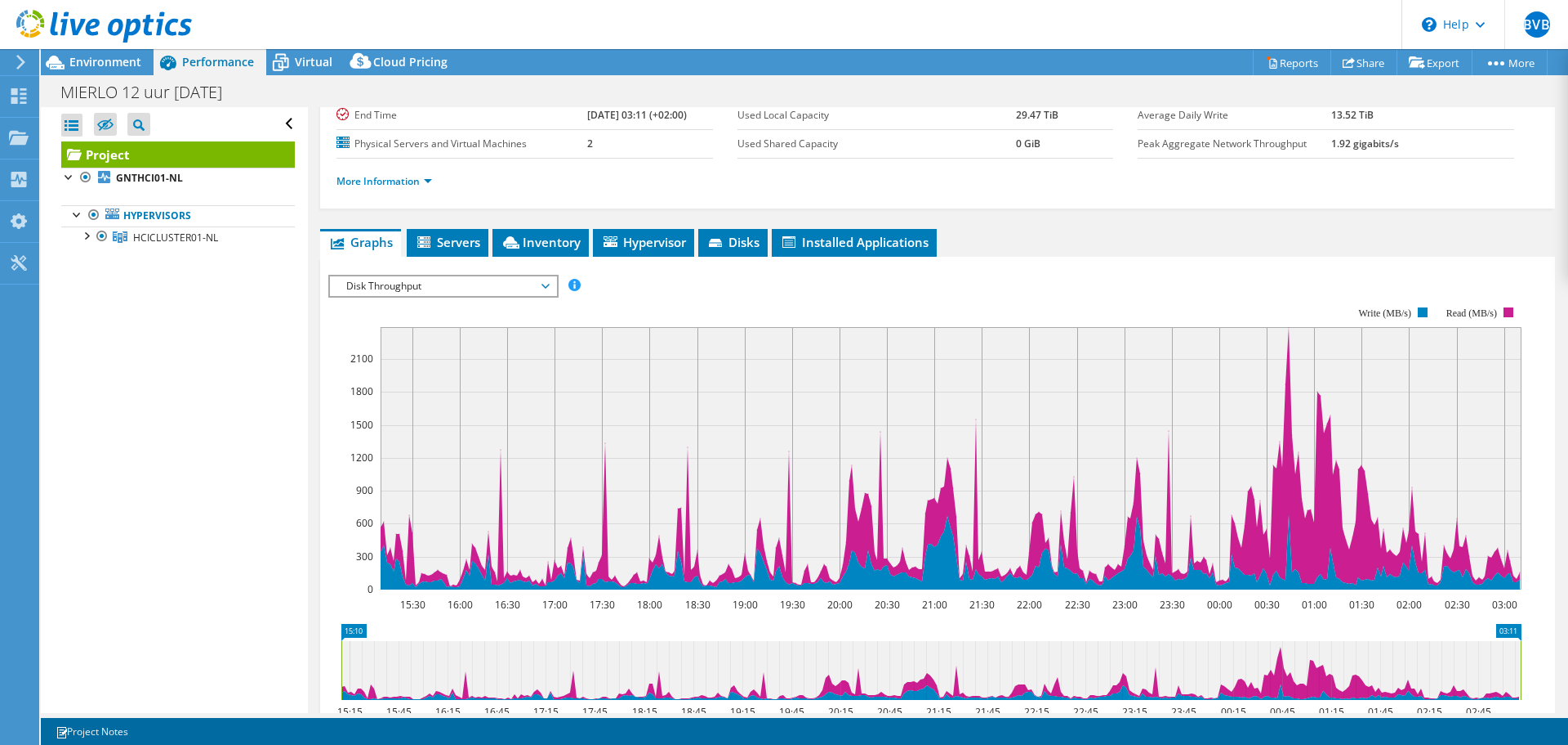
click at [392, 287] on span "Disk Throughput" at bounding box center [443, 286] width 210 height 19
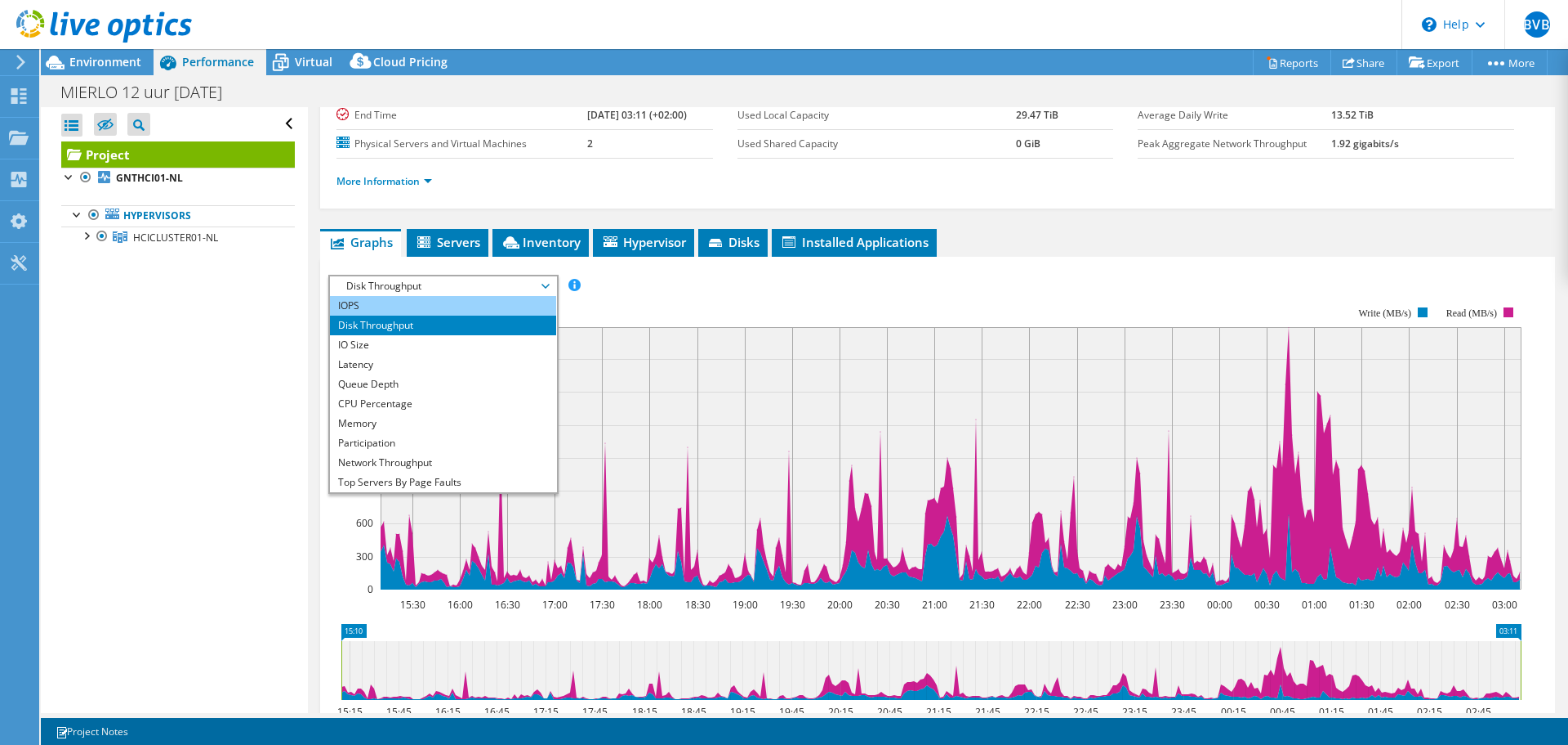
click at [384, 308] on li "IOPS" at bounding box center [443, 306] width 226 height 19
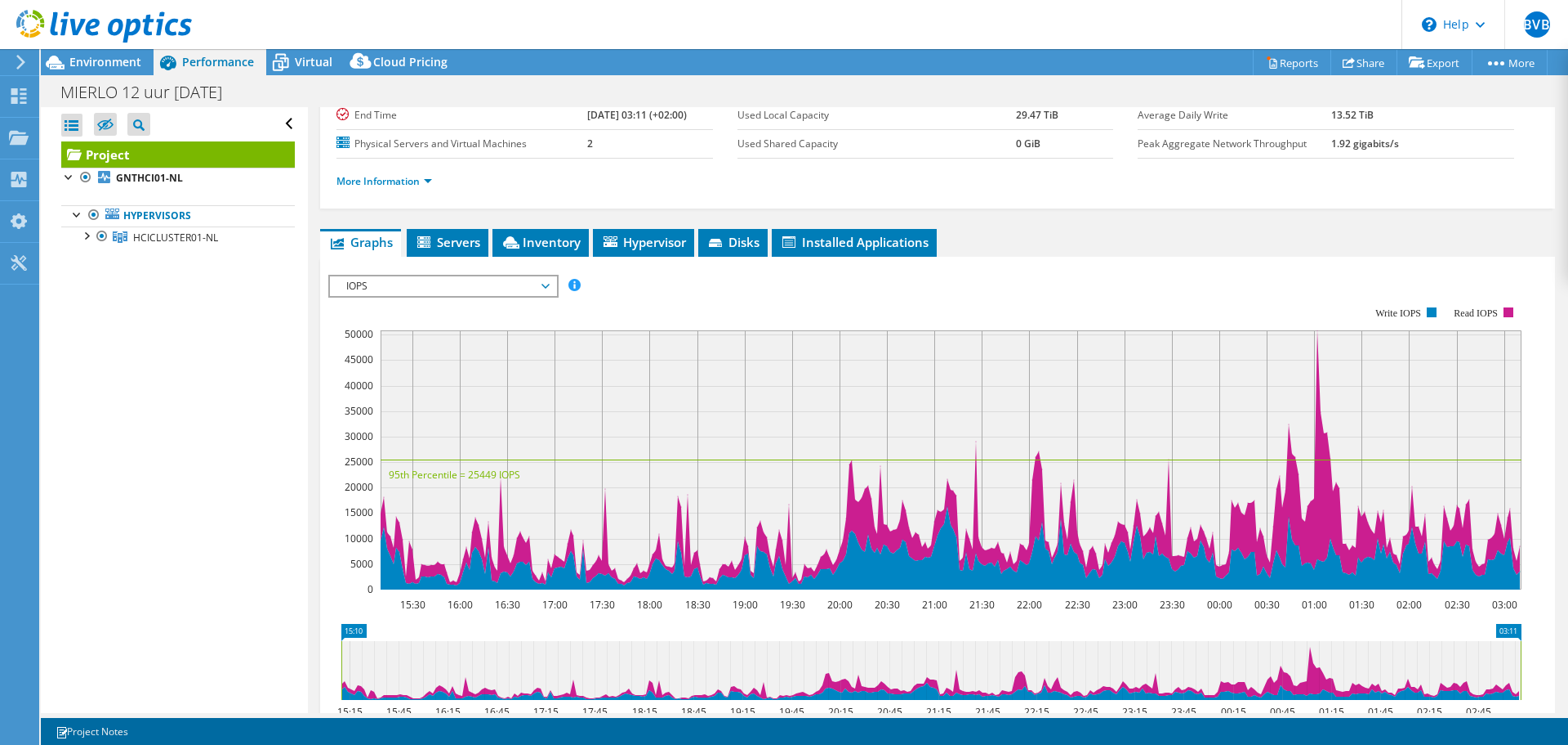
click at [414, 277] on span "IOPS" at bounding box center [443, 286] width 210 height 19
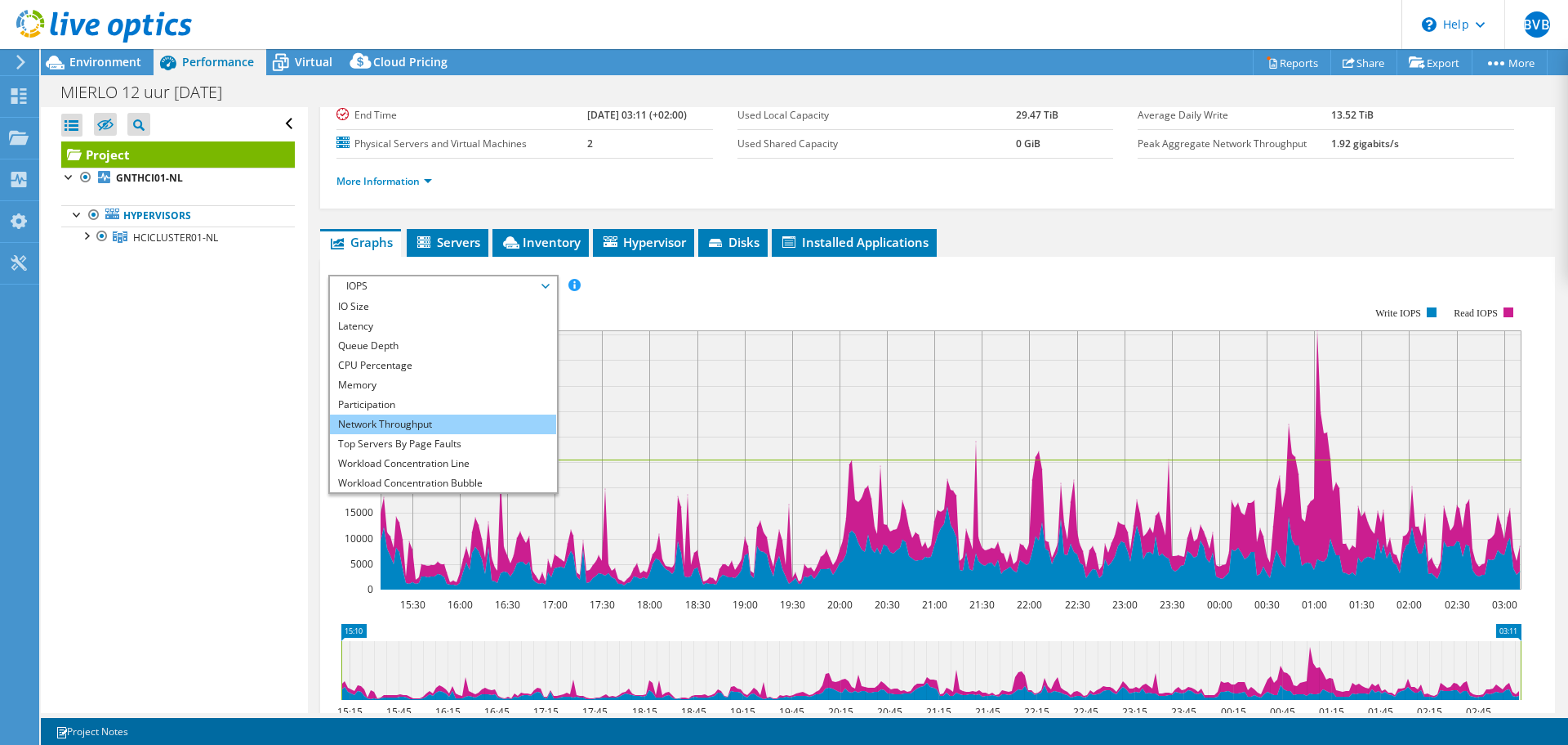
scroll to position [59, 0]
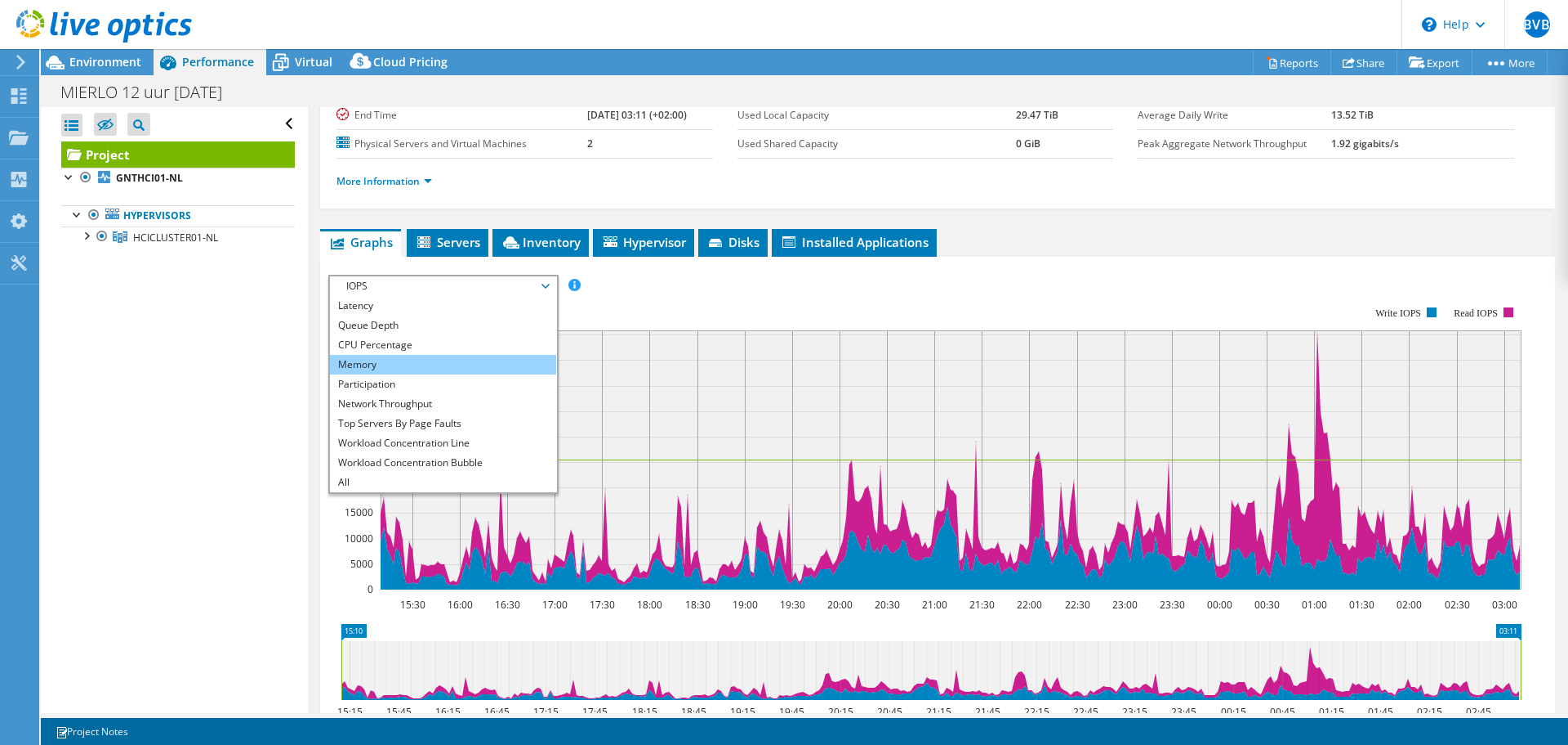
click at [379, 363] on li "Memory" at bounding box center [443, 364] width 226 height 19
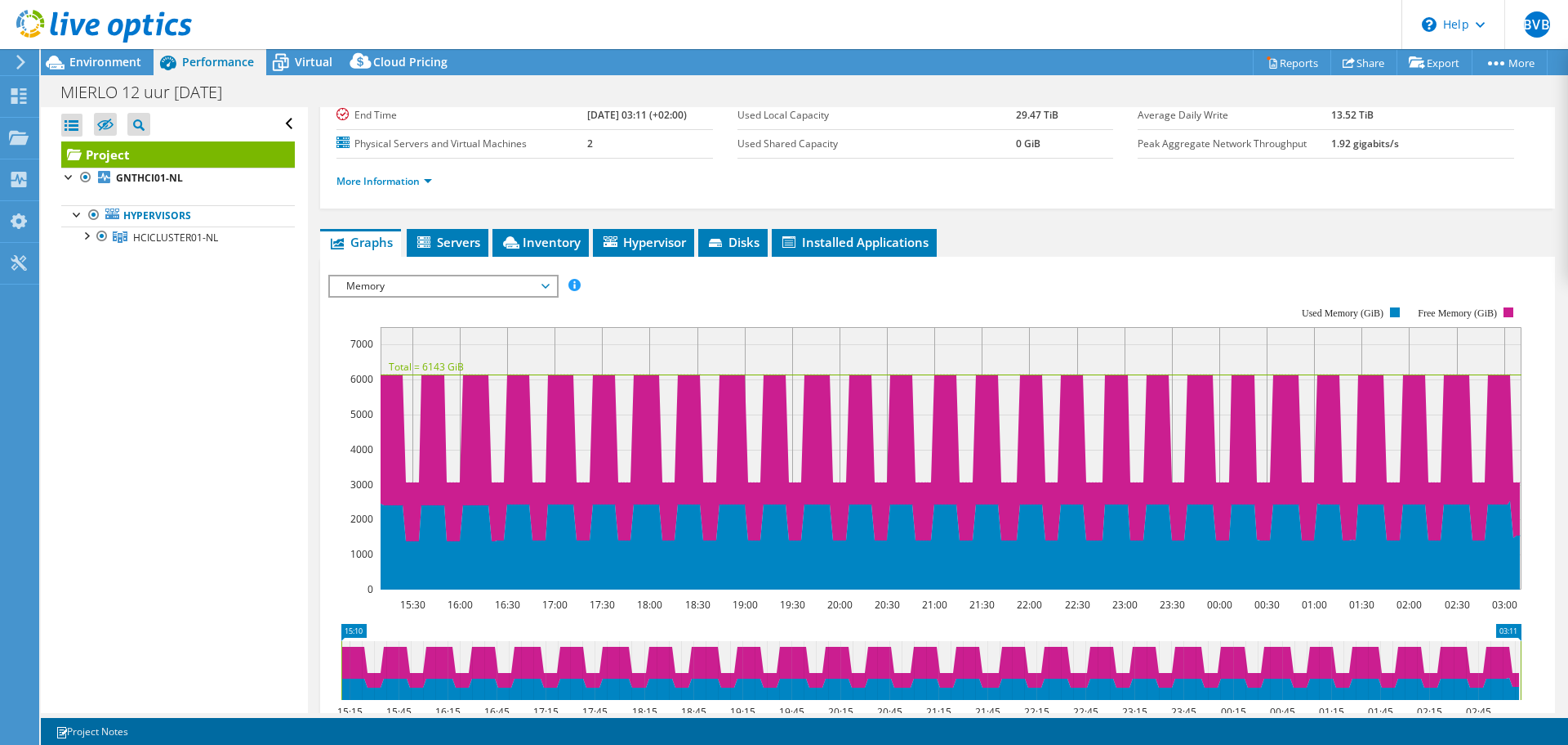
click at [396, 286] on span "Memory" at bounding box center [443, 286] width 210 height 19
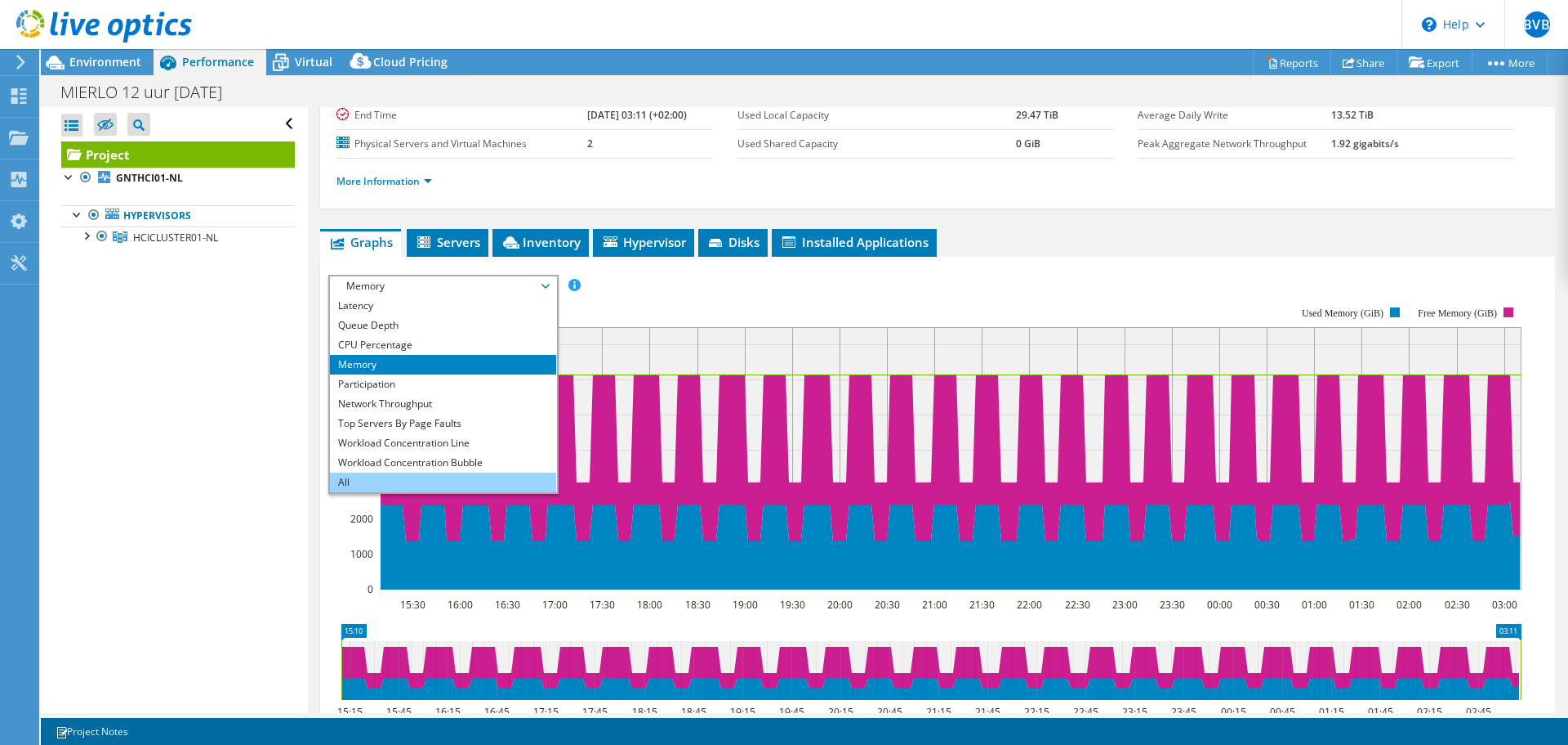
click at [378, 481] on li "All" at bounding box center [443, 482] width 226 height 19
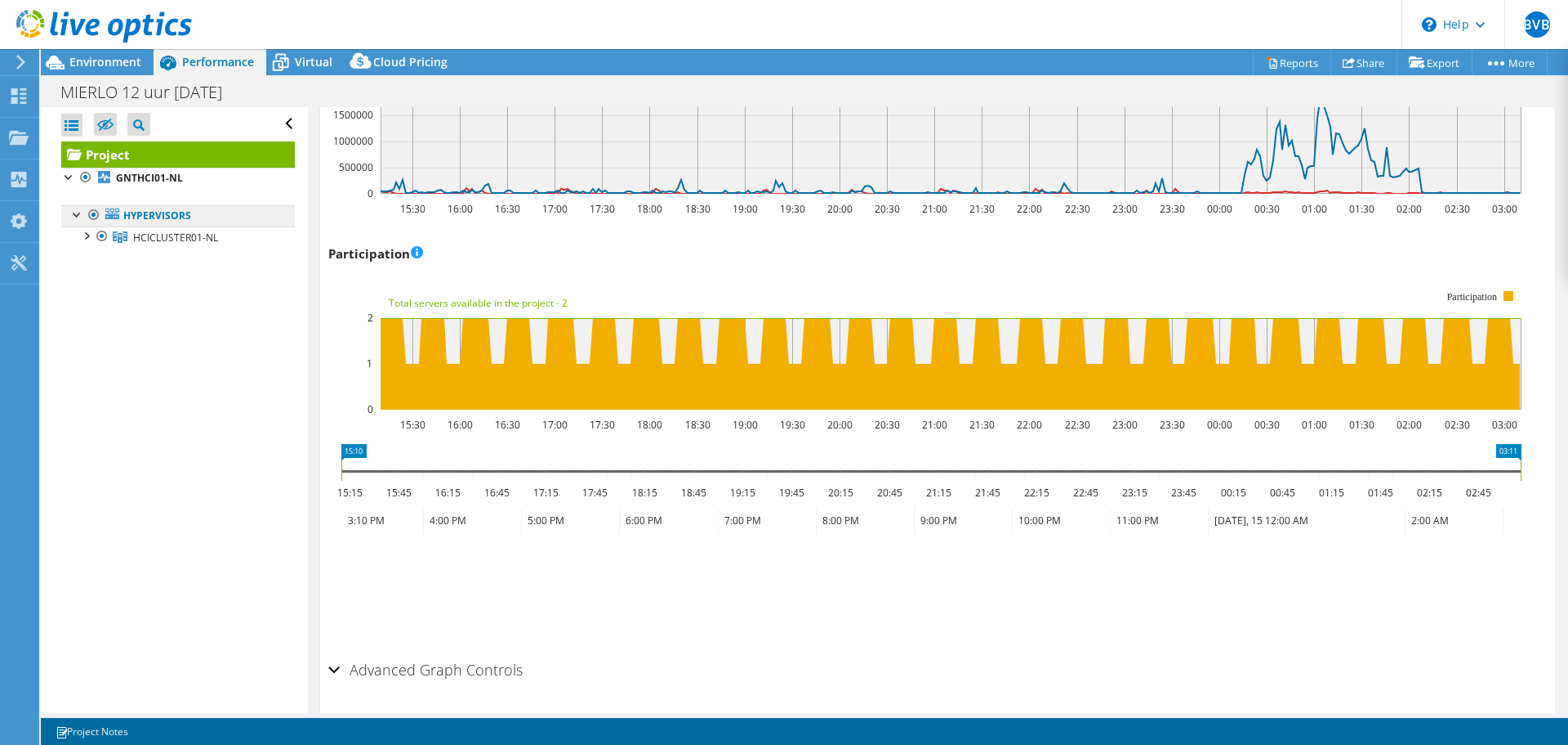
scroll to position [1923, 0]
